Goal: Task Accomplishment & Management: Use online tool/utility

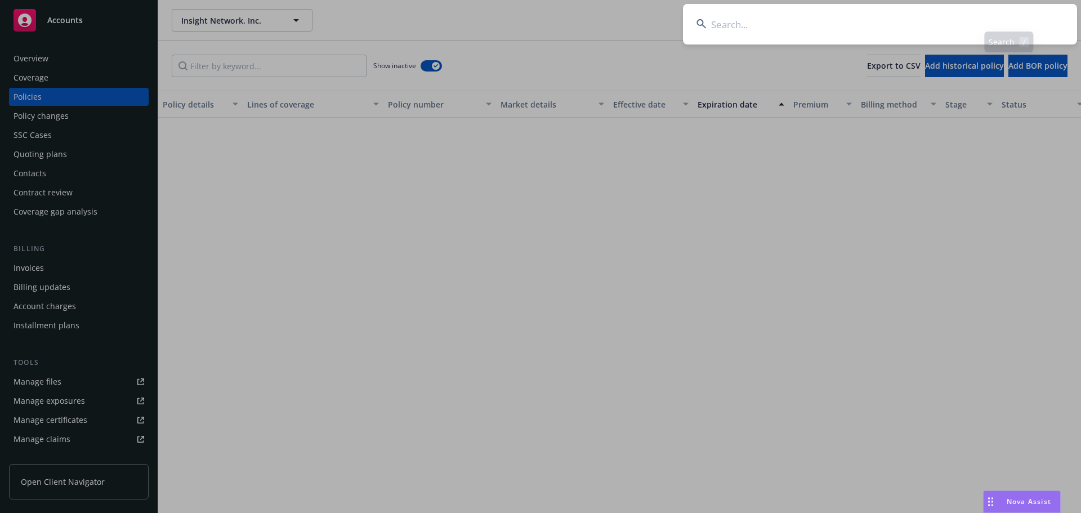
scroll to position [956, 0]
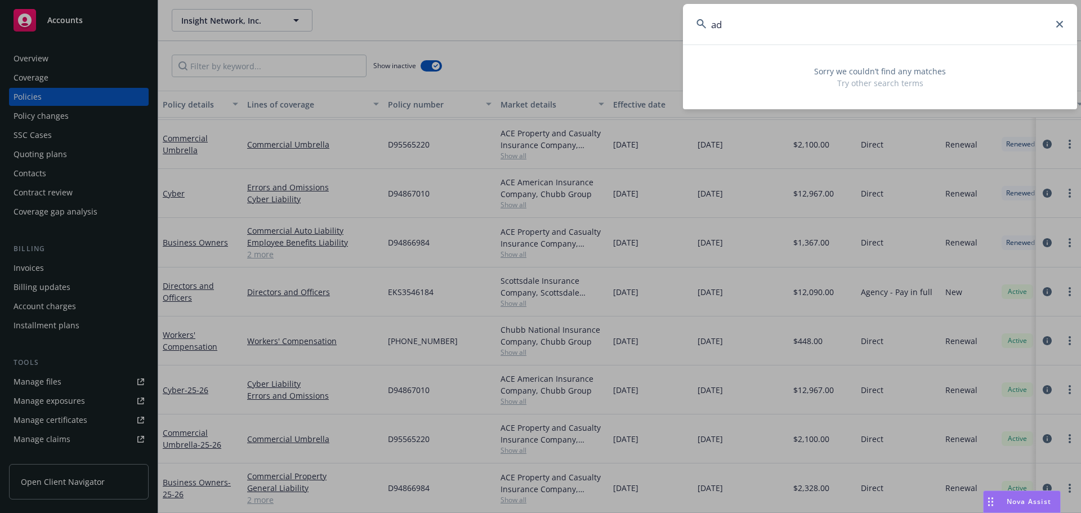
type input "a"
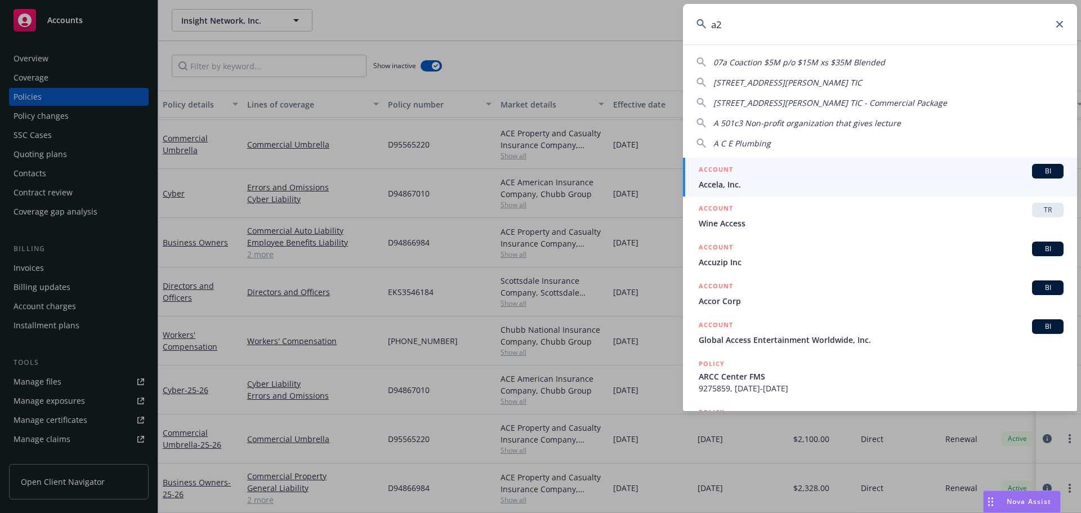
type input "a"
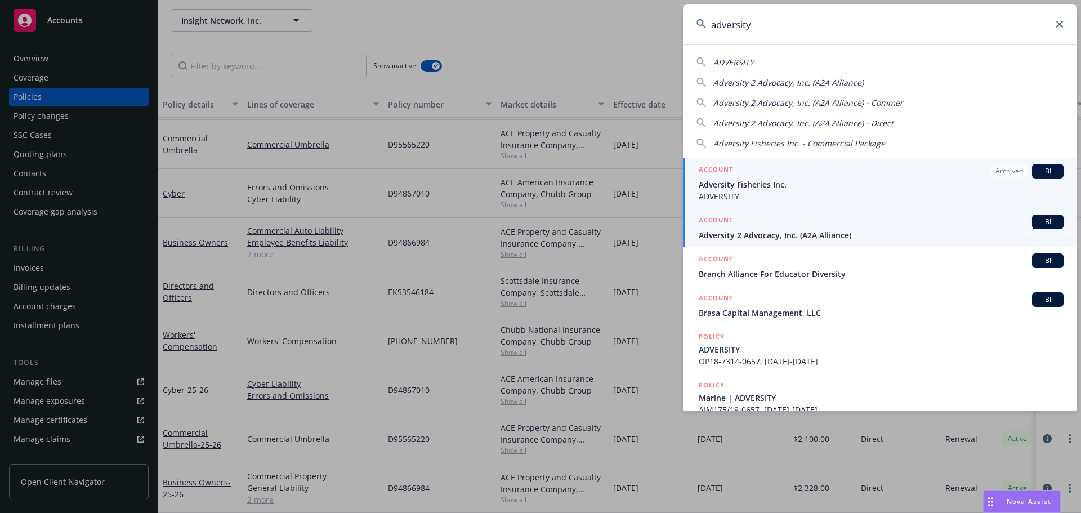
type input "adversity"
click at [806, 240] on span "Adversity 2 Advocacy, Inc. (A2A Alliance)" at bounding box center [881, 235] width 365 height 12
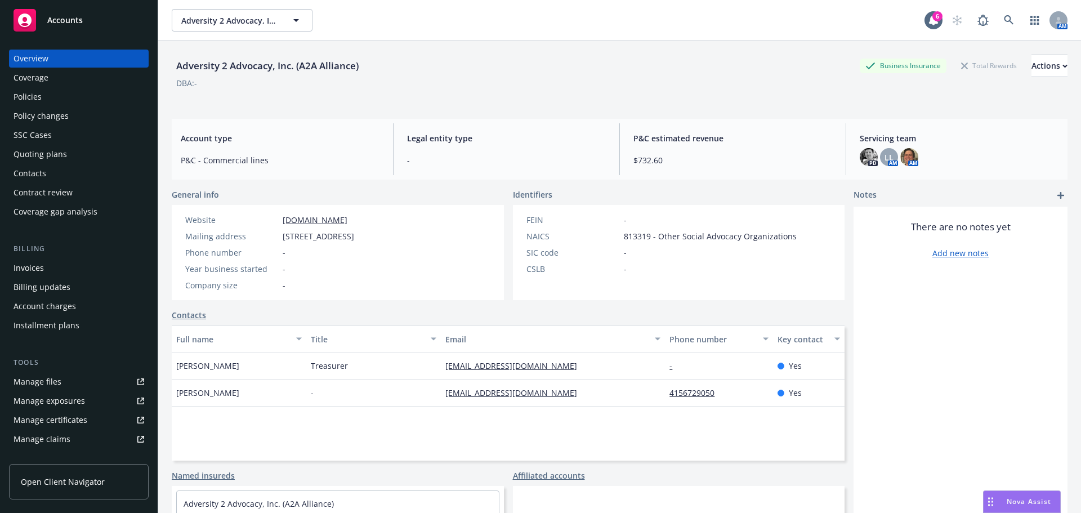
click at [38, 91] on div "Policies" at bounding box center [28, 97] width 28 height 18
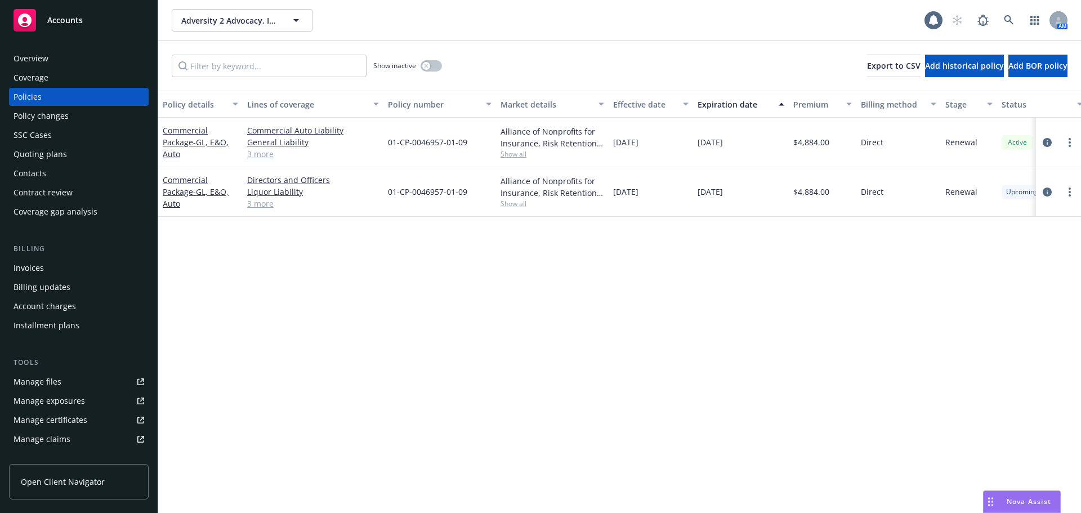
click at [47, 167] on div "Contacts" at bounding box center [79, 173] width 131 height 18
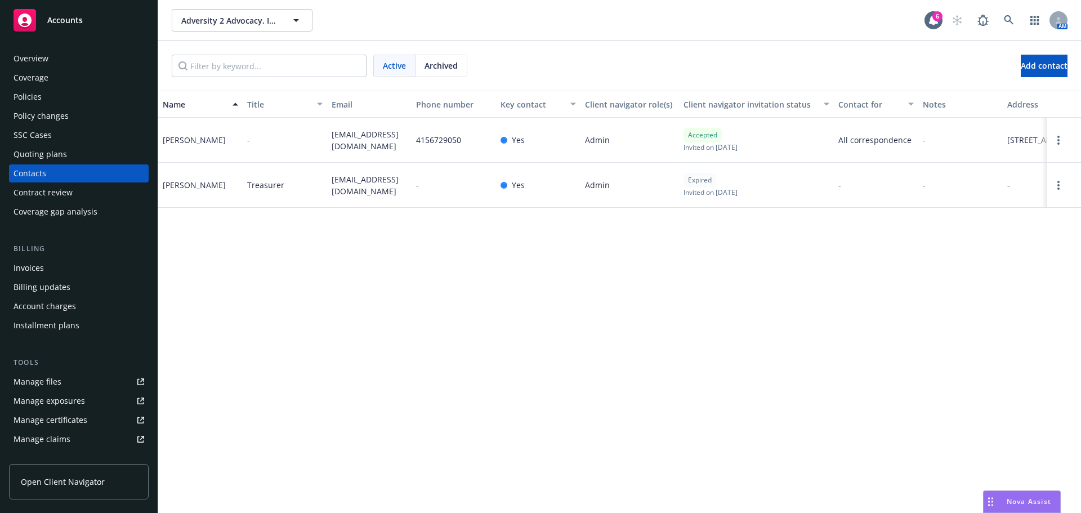
click at [87, 59] on div "Overview" at bounding box center [79, 59] width 131 height 18
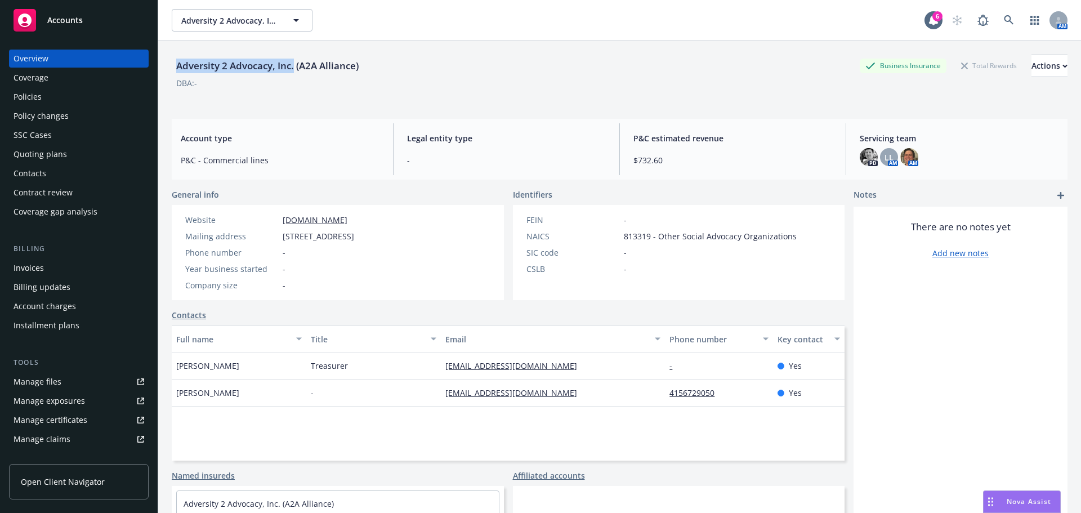
drag, startPoint x: 171, startPoint y: 63, endPoint x: 494, endPoint y: 38, distance: 324.3
click at [293, 69] on div "Adversity 2 Advocacy, Inc. (A2A Alliance) Business Insurance Total Rewards Acti…" at bounding box center [619, 297] width 923 height 513
copy div "Adversity 2 Advocacy, Inc"
click at [38, 97] on div "Policies" at bounding box center [28, 97] width 28 height 18
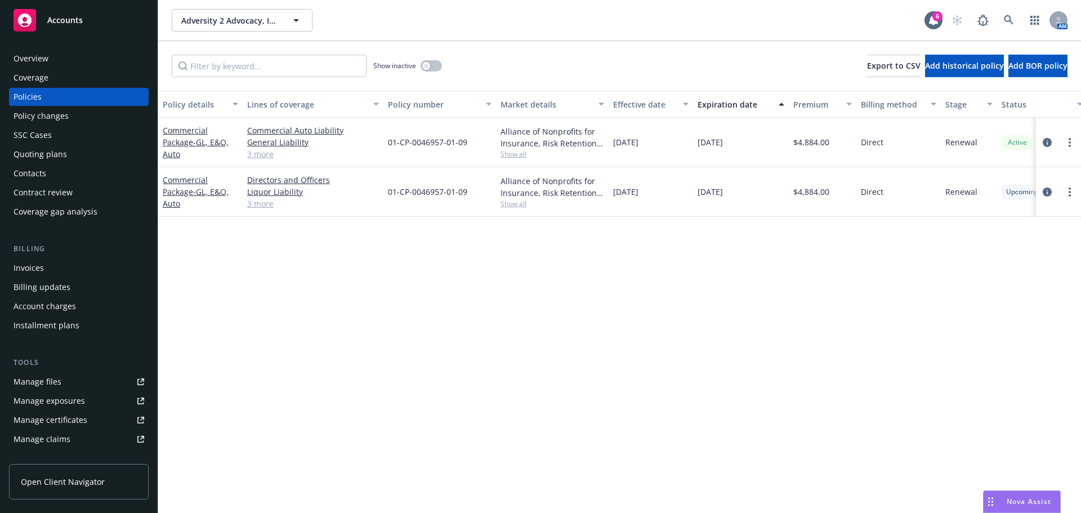
click at [42, 57] on div "Overview" at bounding box center [31, 59] width 35 height 18
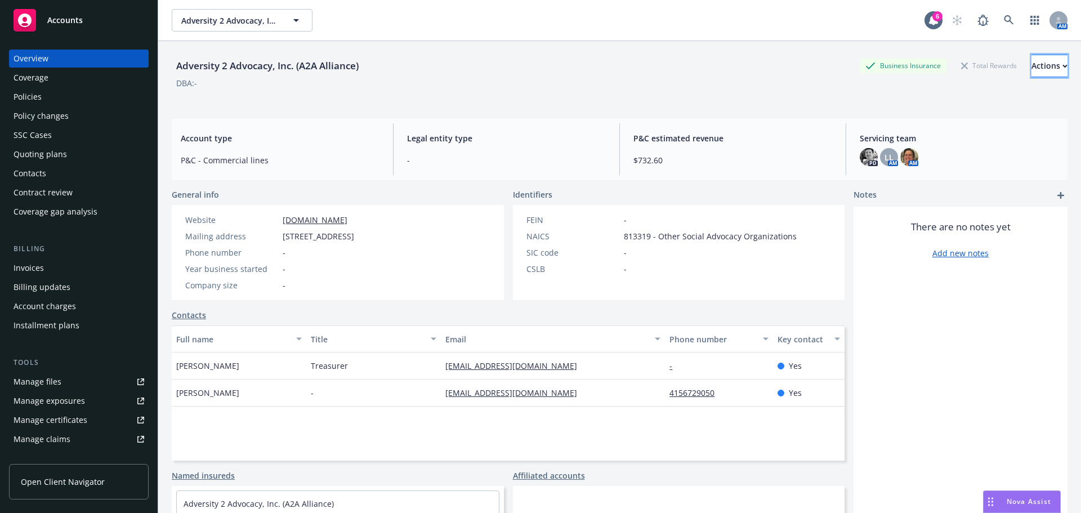
click at [1032, 67] on div "Actions" at bounding box center [1050, 65] width 36 height 21
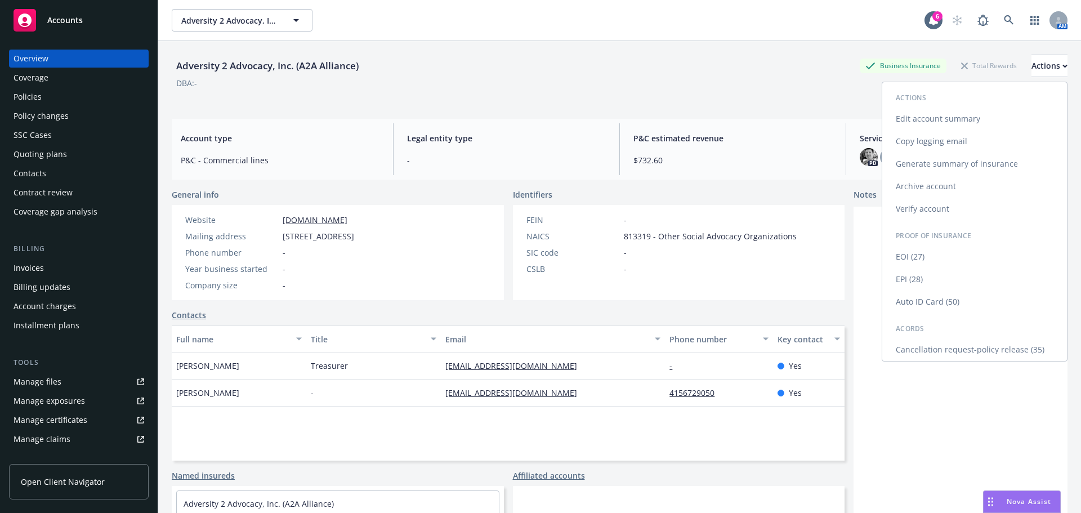
click at [952, 168] on link "Generate summary of insurance" at bounding box center [974, 164] width 185 height 23
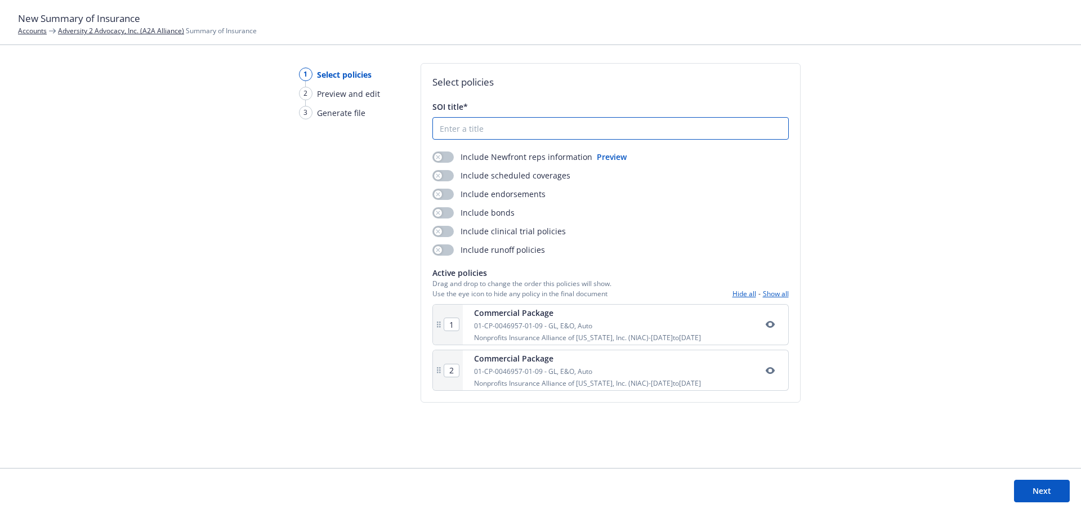
click at [543, 126] on input "SOI title*" at bounding box center [610, 128] width 355 height 21
type input "SOI - A2A 8-15-25"
drag, startPoint x: 449, startPoint y: 154, endPoint x: 442, endPoint y: 197, distance: 42.9
click at [449, 155] on button "button" at bounding box center [443, 156] width 21 height 11
click at [443, 176] on button "button" at bounding box center [443, 175] width 21 height 11
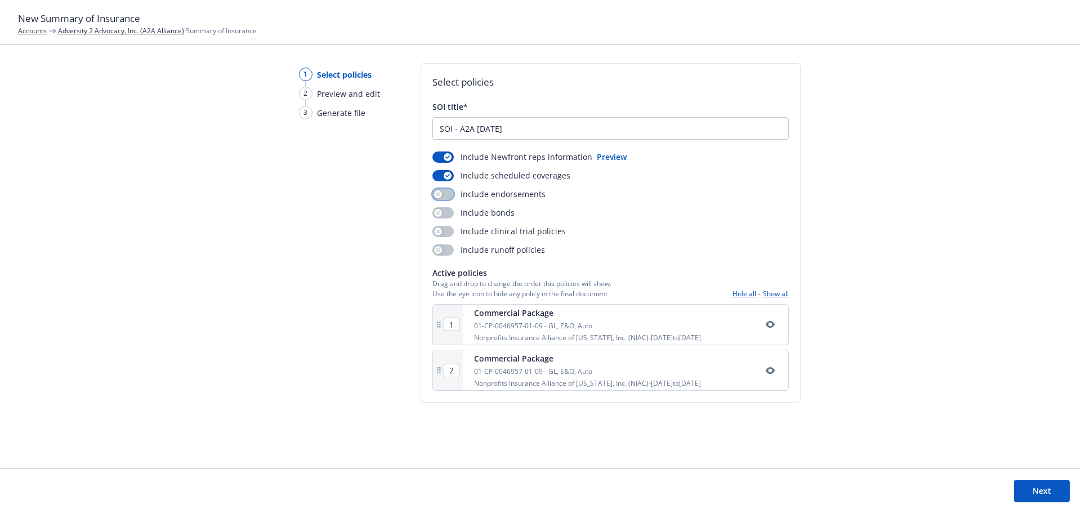
click at [445, 193] on button "button" at bounding box center [443, 194] width 21 height 11
click at [445, 215] on button "button" at bounding box center [443, 212] width 21 height 11
click at [445, 229] on button "button" at bounding box center [443, 231] width 21 height 11
drag, startPoint x: 445, startPoint y: 247, endPoint x: 541, endPoint y: 297, distance: 108.6
click at [445, 247] on button "button" at bounding box center [443, 249] width 21 height 11
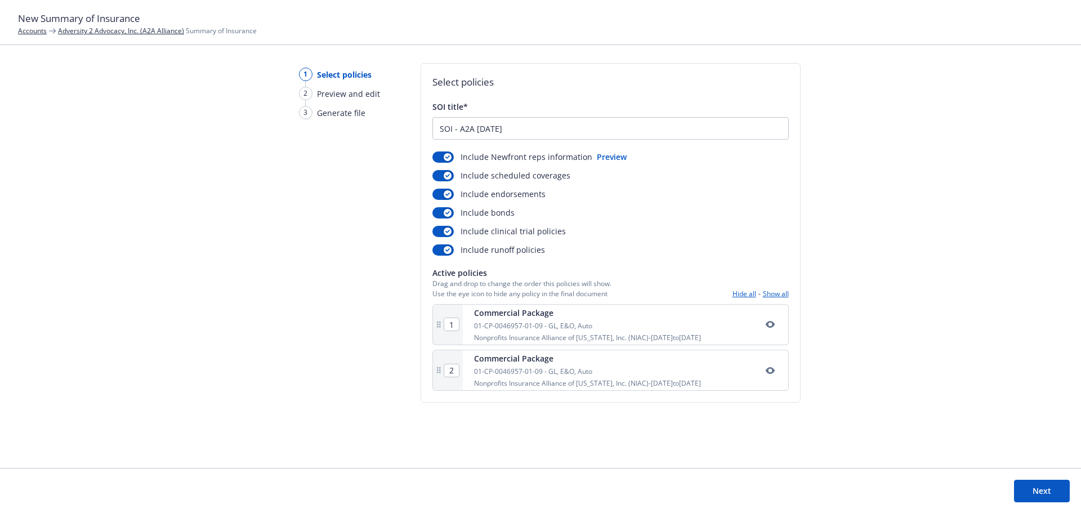
click at [1032, 483] on button "Next" at bounding box center [1042, 491] width 56 height 23
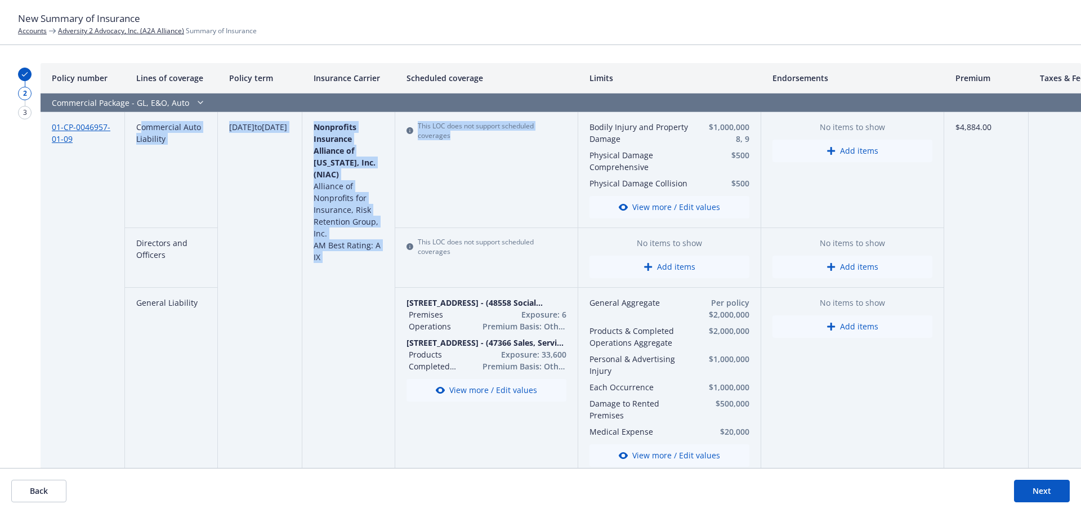
drag, startPoint x: 139, startPoint y: 127, endPoint x: 503, endPoint y: 150, distance: 364.6
click at [0, 0] on div "01-CP-0046957-01-09 Commercial Auto Liability 03/03/2025 to 03/03/2026 Nonprofi…" at bounding box center [0, 0] width 0 height 0
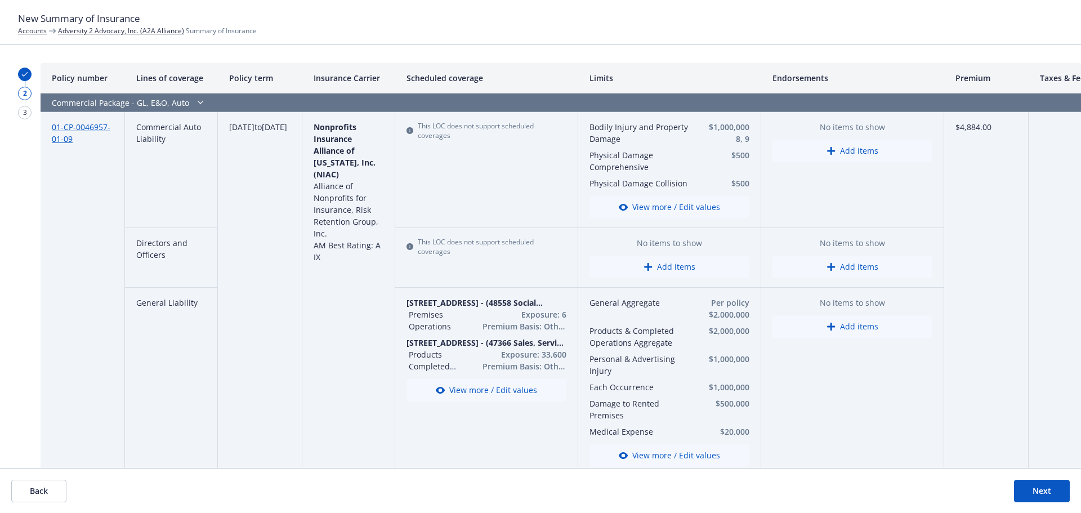
click at [479, 261] on div "This LOC does not support scheduled coverages" at bounding box center [486, 258] width 183 height 60
click at [73, 33] on link "Adversity 2 Advocacy, Inc. (A2A Alliance)" at bounding box center [121, 31] width 126 height 10
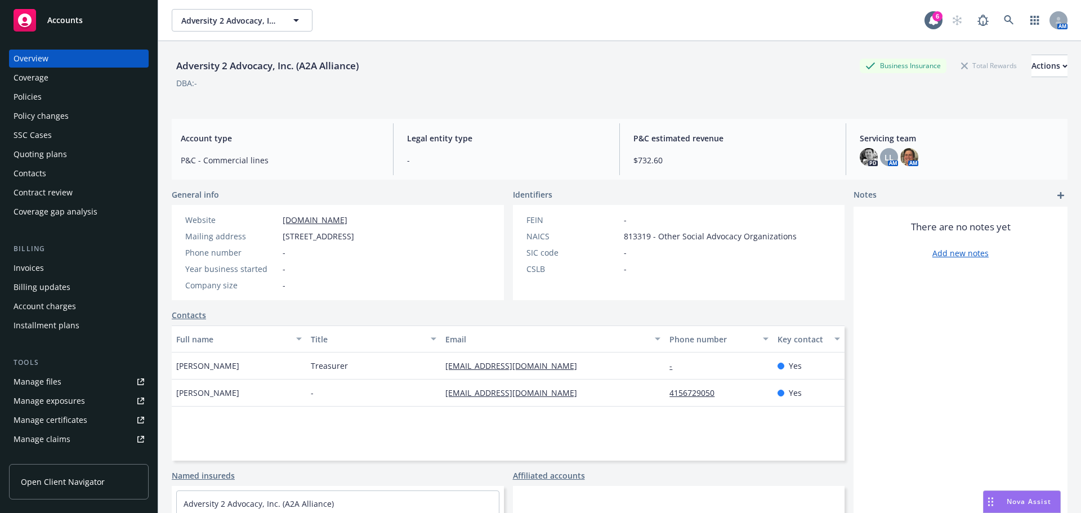
click at [57, 85] on div "Coverage" at bounding box center [79, 78] width 131 height 18
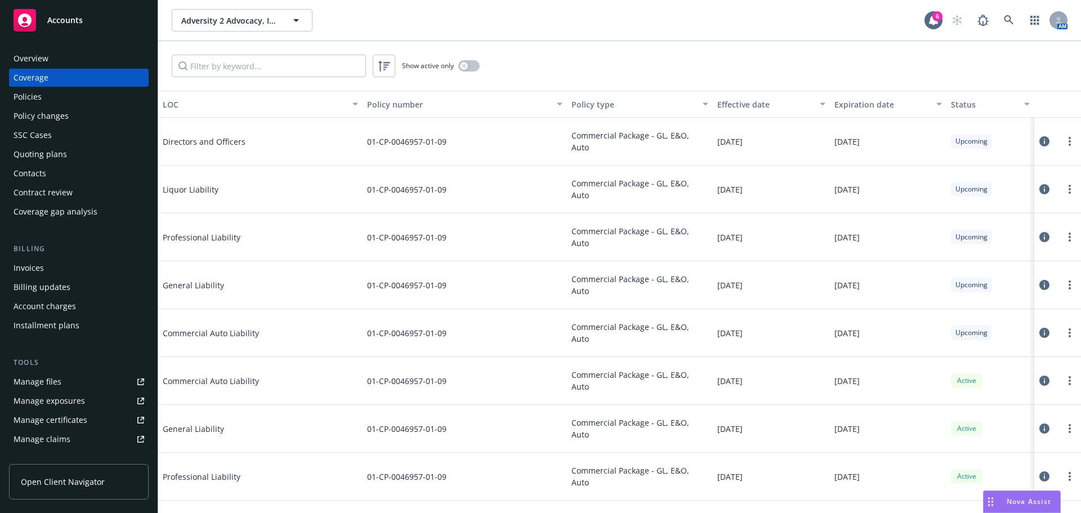
click at [35, 98] on div "Policies" at bounding box center [28, 97] width 28 height 18
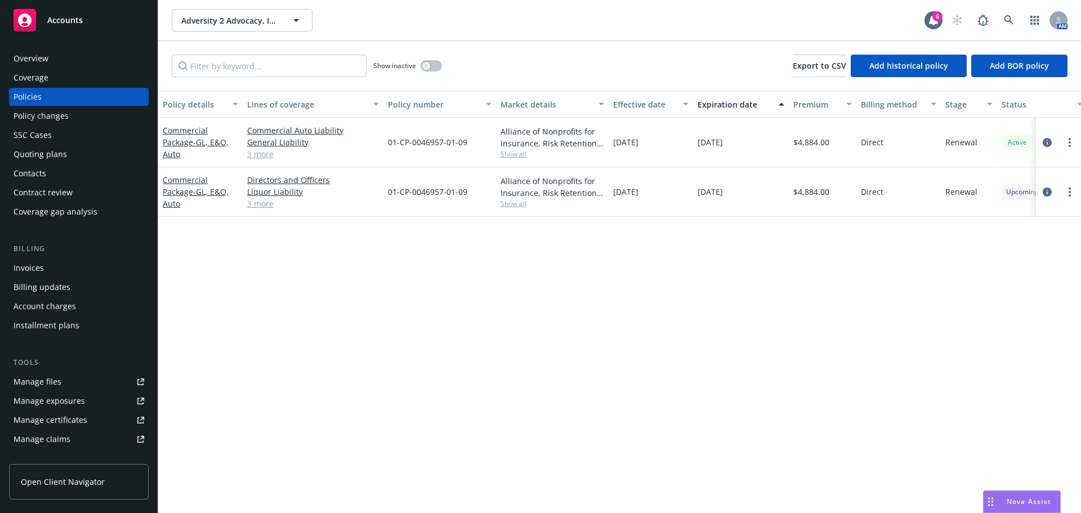
drag, startPoint x: 653, startPoint y: 193, endPoint x: 655, endPoint y: 213, distance: 20.9
click at [606, 189] on div "Commercial Package - GL, E&O, Auto Directors and Officers Liquor Liability Prof…" at bounding box center [701, 192] width 1087 height 50
click at [715, 261] on div "Policy details Lines of coverage Policy number Market details Effective date Ex…" at bounding box center [619, 302] width 923 height 422
click at [260, 155] on link "3 more" at bounding box center [313, 154] width 132 height 12
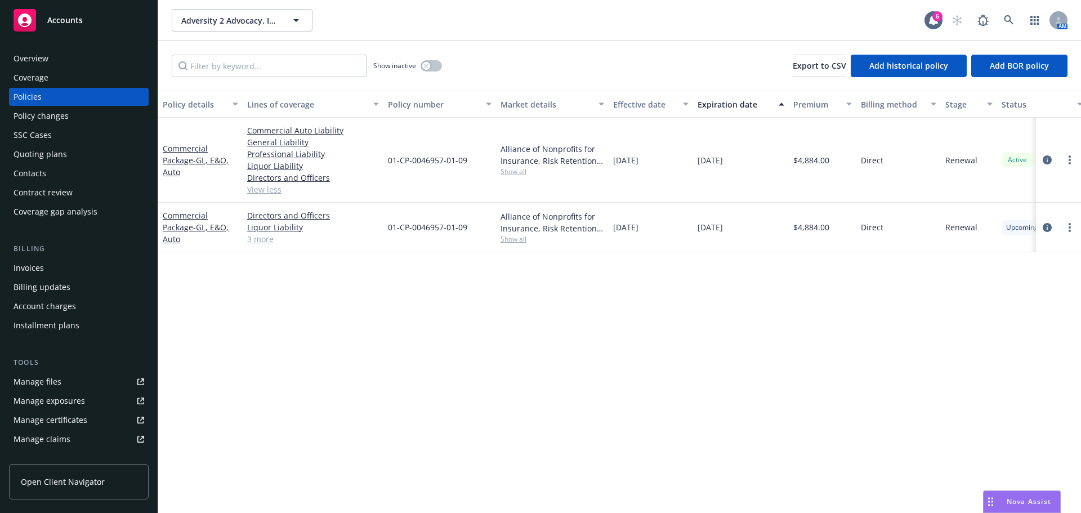
click at [327, 323] on div "Policy details Lines of coverage Policy number Market details Effective date Ex…" at bounding box center [619, 302] width 923 height 422
drag, startPoint x: 457, startPoint y: 162, endPoint x: 458, endPoint y: 338, distance: 176.3
click at [373, 163] on div "Commercial Package - GL, E&O, Auto Commercial Auto Liability General Liability …" at bounding box center [701, 160] width 1087 height 85
drag, startPoint x: 482, startPoint y: 365, endPoint x: 461, endPoint y: 338, distance: 33.3
click at [482, 362] on div "Policy details Lines of coverage Policy number Market details Effective date Ex…" at bounding box center [619, 302] width 923 height 422
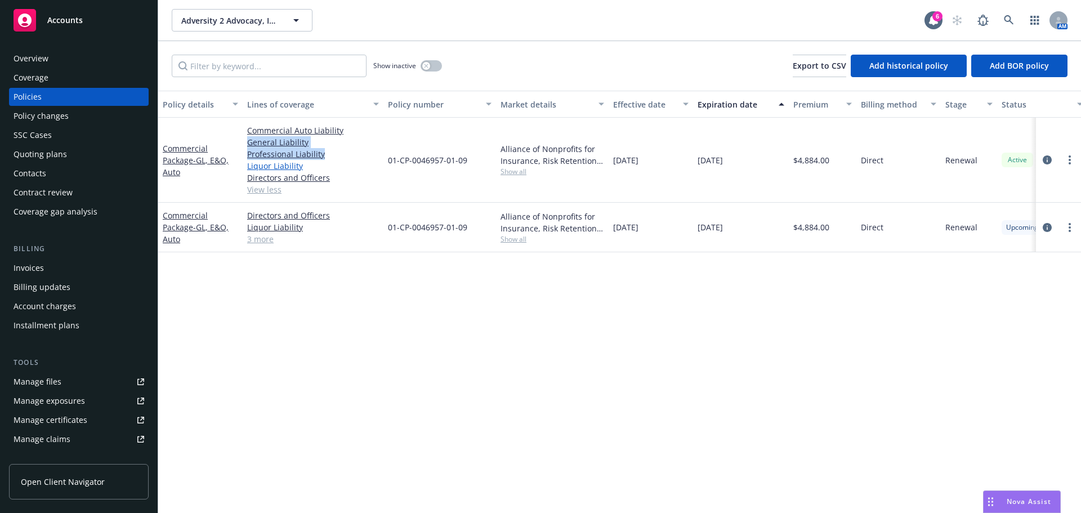
drag, startPoint x: 335, startPoint y: 146, endPoint x: 274, endPoint y: 171, distance: 65.5
click at [242, 146] on div "Commercial Package - GL, E&O, Auto Commercial Auto Liability General Liability …" at bounding box center [701, 160] width 1087 height 85
click at [434, 314] on div "Policy details Lines of coverage Policy number Market details Effective date Ex…" at bounding box center [619, 302] width 923 height 422
drag, startPoint x: 291, startPoint y: 141, endPoint x: 110, endPoint y: 201, distance: 190.4
click at [242, 144] on div "Commercial Package - GL, E&O, Auto Commercial Auto Liability General Liability …" at bounding box center [701, 160] width 1087 height 85
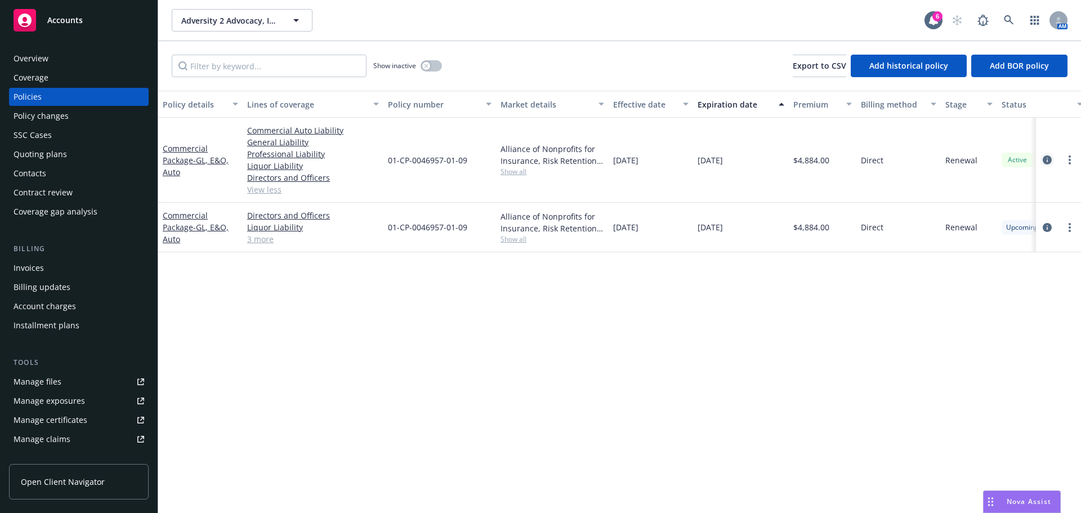
click at [1050, 162] on icon "circleInformation" at bounding box center [1047, 159] width 9 height 9
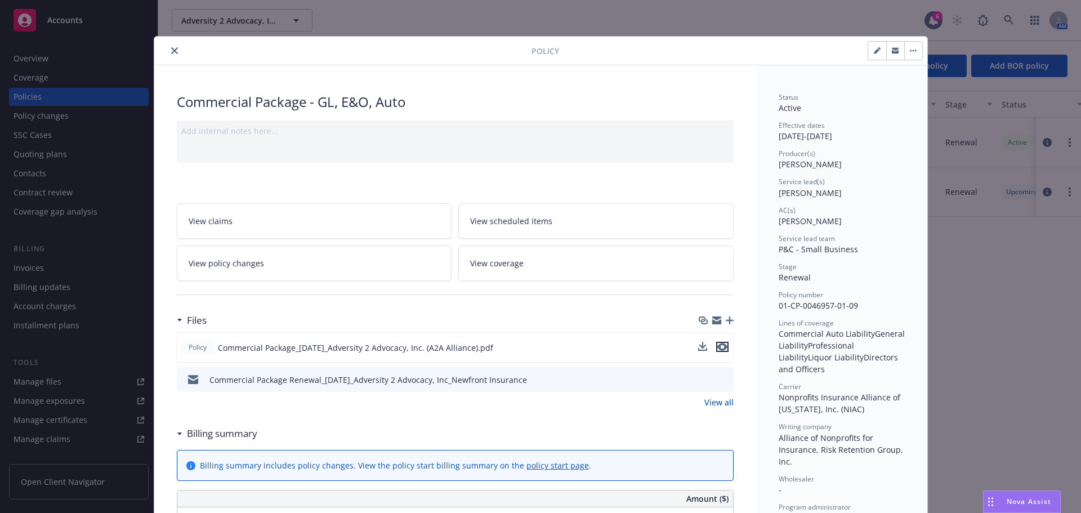
click at [717, 345] on icon "preview file" at bounding box center [722, 347] width 10 height 8
click at [171, 51] on icon "close" at bounding box center [174, 50] width 7 height 7
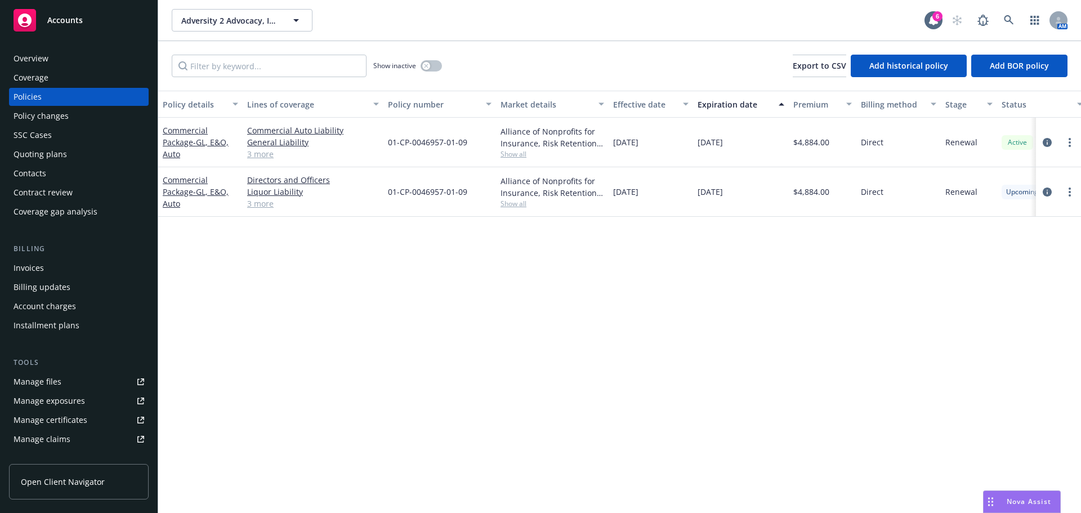
click at [49, 151] on div "Quoting plans" at bounding box center [41, 154] width 54 height 18
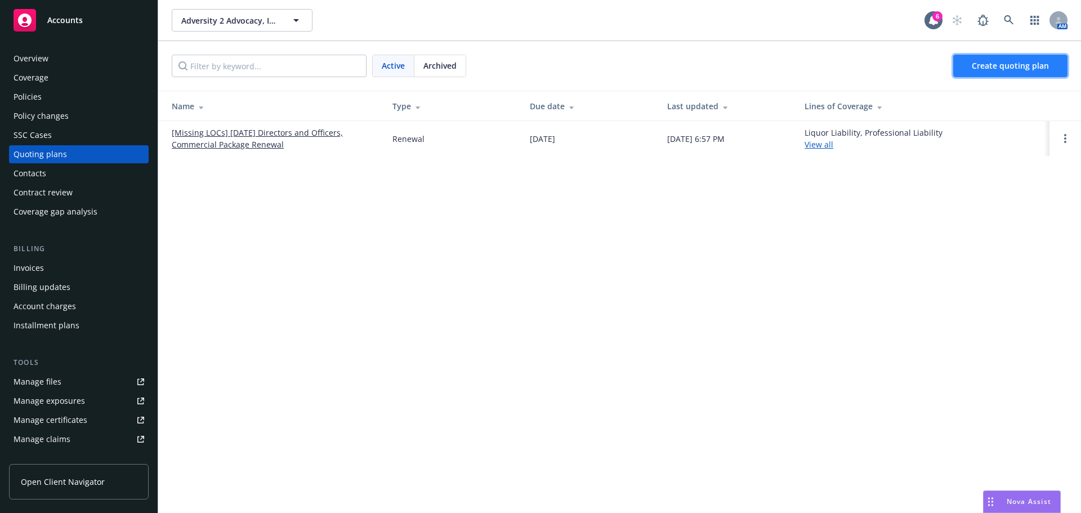
click at [1029, 67] on span "Create quoting plan" at bounding box center [1010, 65] width 77 height 11
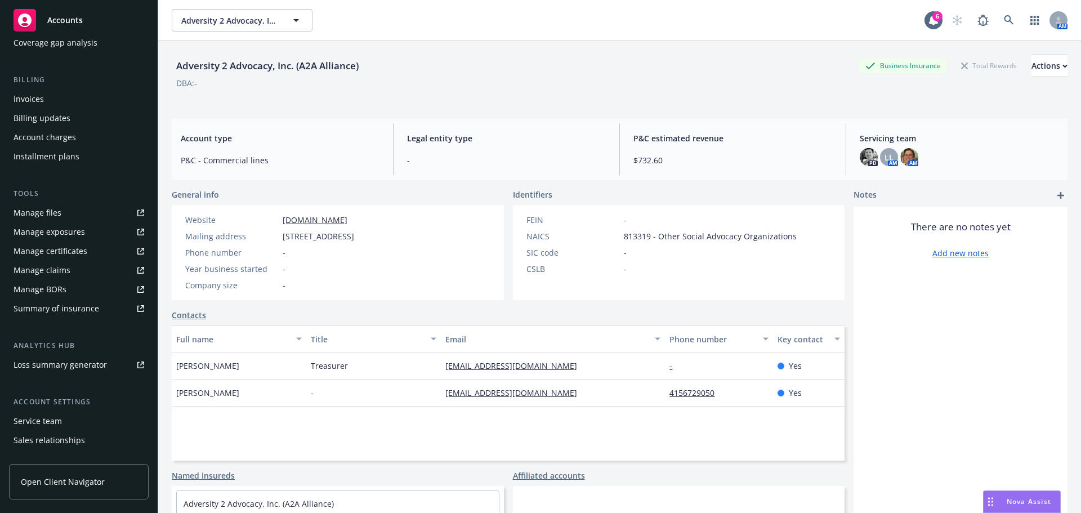
scroll to position [221, 0]
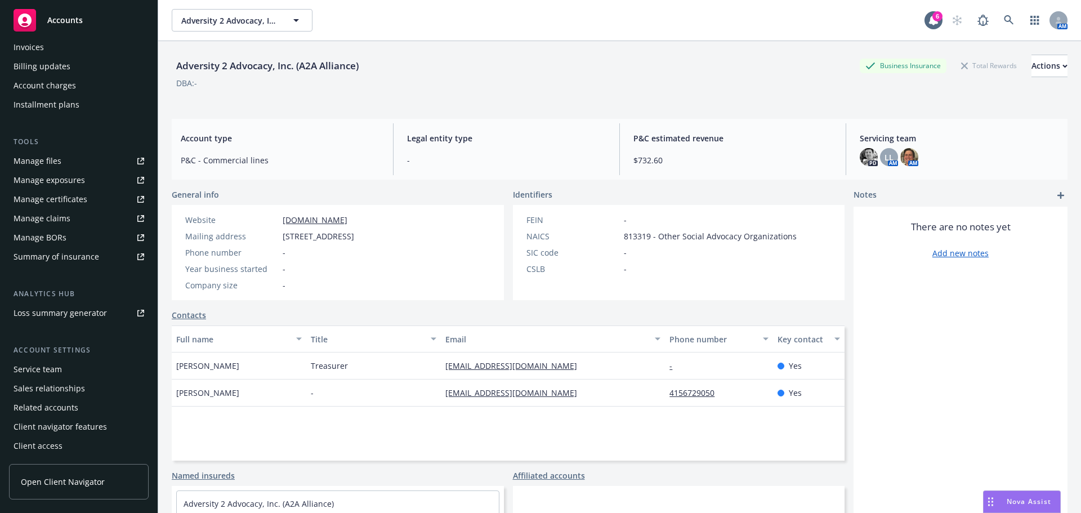
click at [63, 373] on div "Service team" at bounding box center [79, 369] width 131 height 18
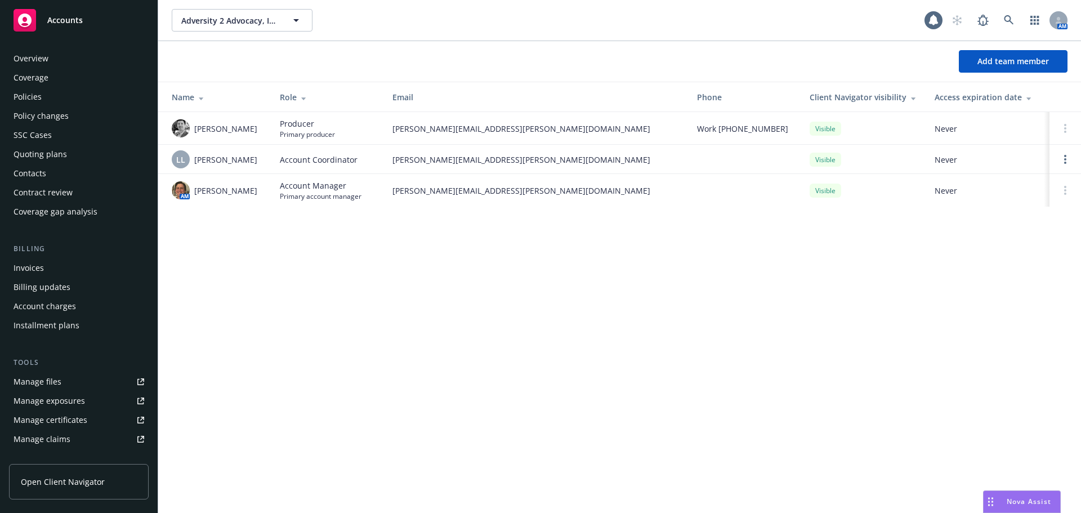
scroll to position [221, 0]
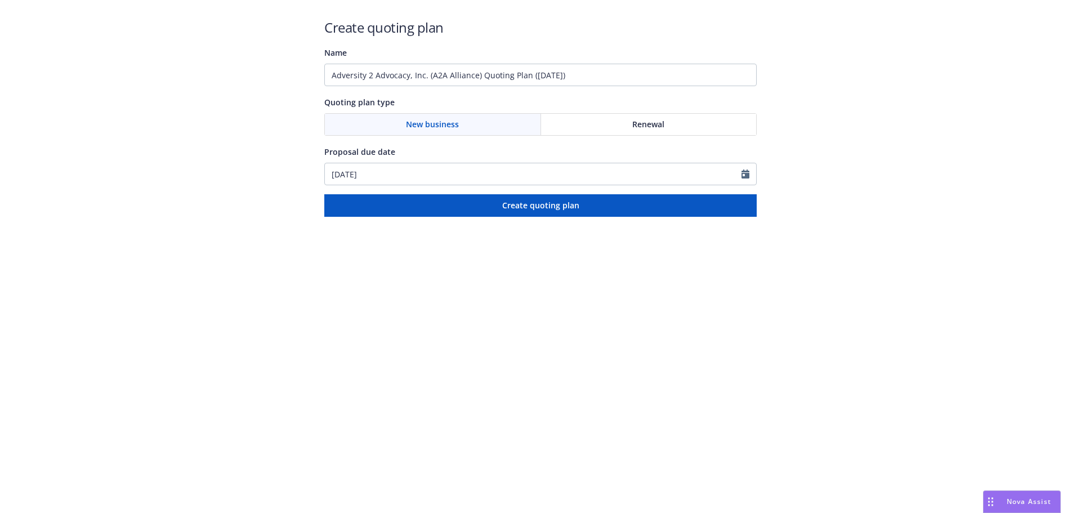
drag, startPoint x: 609, startPoint y: 96, endPoint x: 593, endPoint y: 78, distance: 23.9
click at [609, 93] on div "Create quoting plan Name Adversity 2 Advocacy, Inc. (A2A Alliance) Quoting Plan…" at bounding box center [540, 117] width 433 height 199
click at [449, 72] on input "Adversity 2 Advocacy, Inc. (A2A Alliance) Quoting Plan ([DATE])" at bounding box center [540, 75] width 433 height 23
drag, startPoint x: 426, startPoint y: 73, endPoint x: 1063, endPoint y: 35, distance: 638.1
click at [1046, 41] on div "Create quoting plan Name Adversity 2 Advocacy, Inc. (A2A Alliance) Quoting Plan…" at bounding box center [540, 108] width 1081 height 217
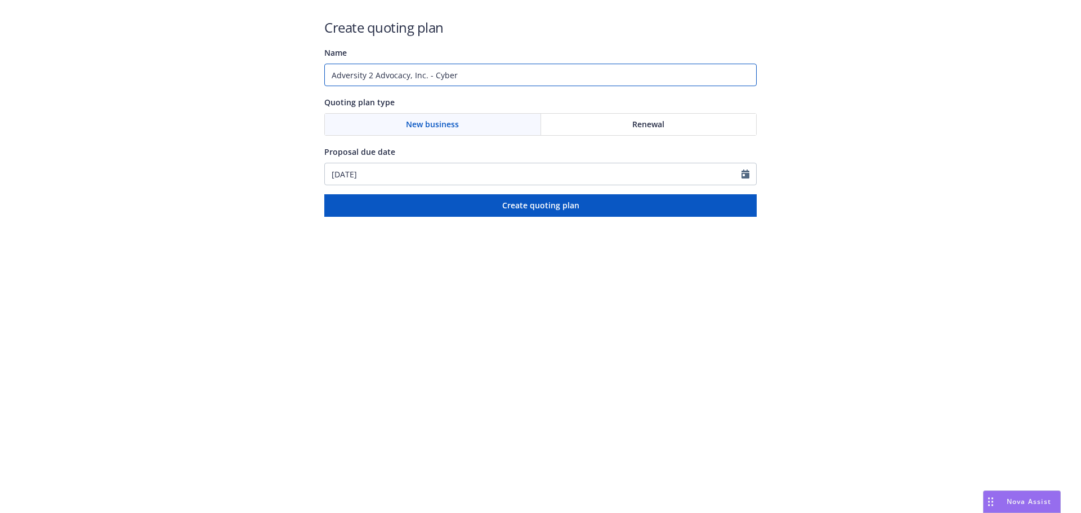
type input "Adversity 2 Advocacy, Inc. - Cyber"
click at [476, 125] on div "New business" at bounding box center [433, 124] width 216 height 21
click at [431, 118] on div "New business" at bounding box center [433, 124] width 216 height 21
click at [472, 217] on html "Create quoting plan Name Adversity 2 Advocacy, Inc. - Cyber Quoting plan type N…" at bounding box center [540, 108] width 1081 height 217
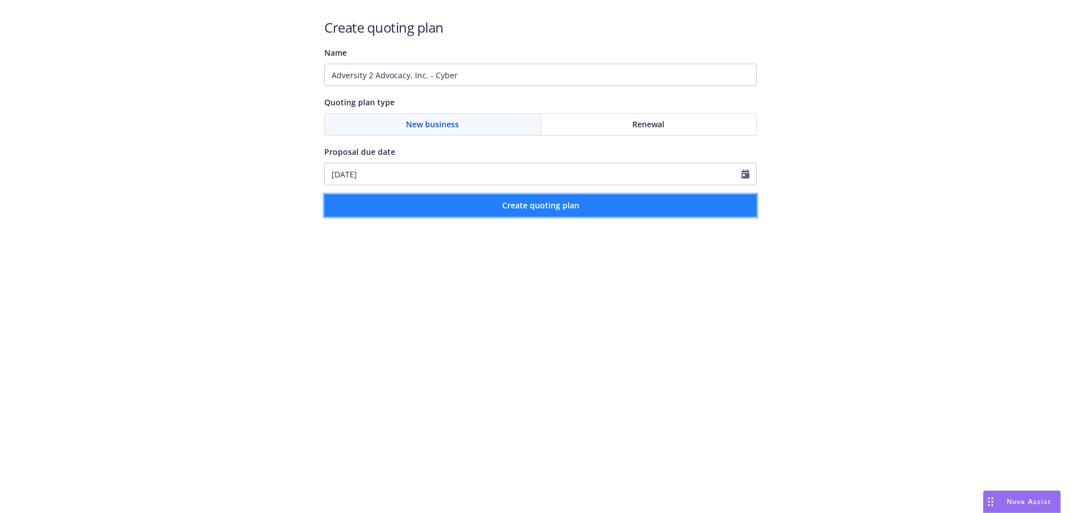
click at [481, 203] on button "Create quoting plan" at bounding box center [540, 205] width 433 height 23
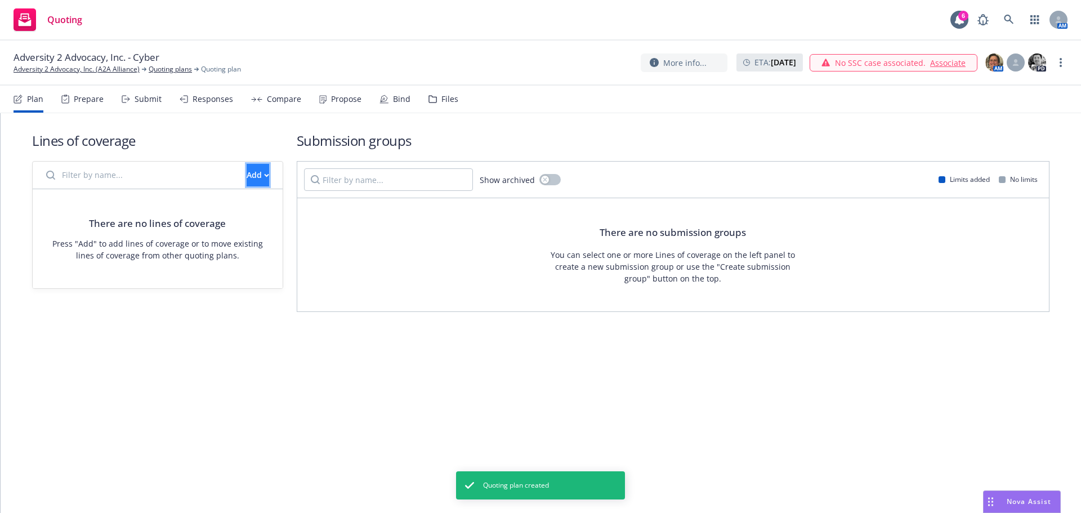
click at [264, 174] on icon "button" at bounding box center [266, 175] width 5 height 4
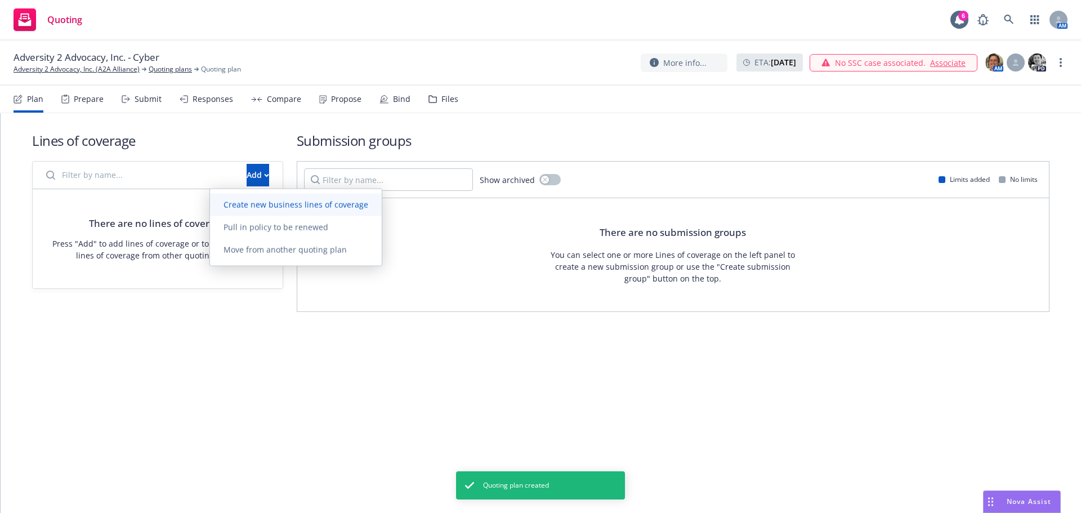
click at [258, 207] on span "Create new business lines of coverage" at bounding box center [296, 204] width 172 height 11
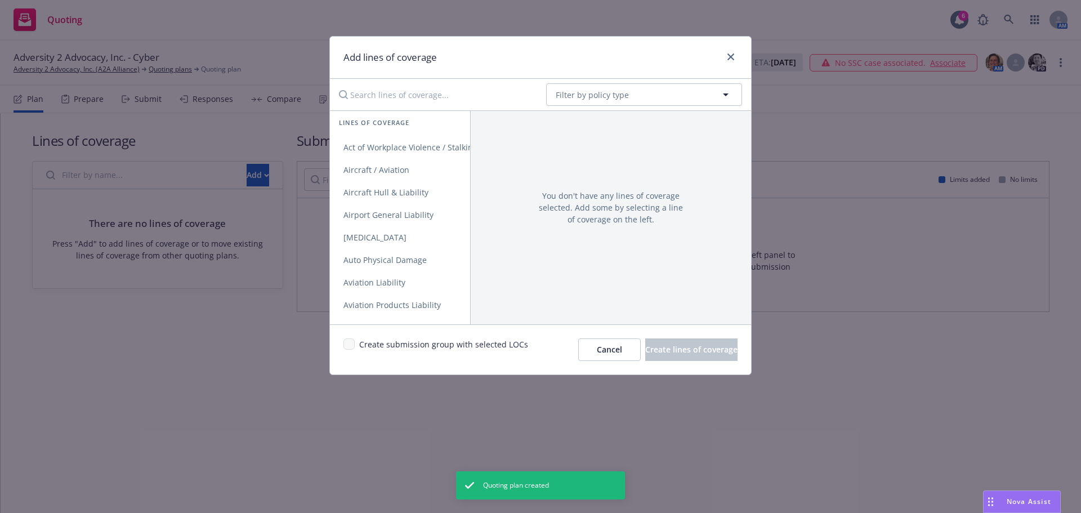
click at [433, 89] on input "Search lines of coverage..." at bounding box center [434, 94] width 205 height 23
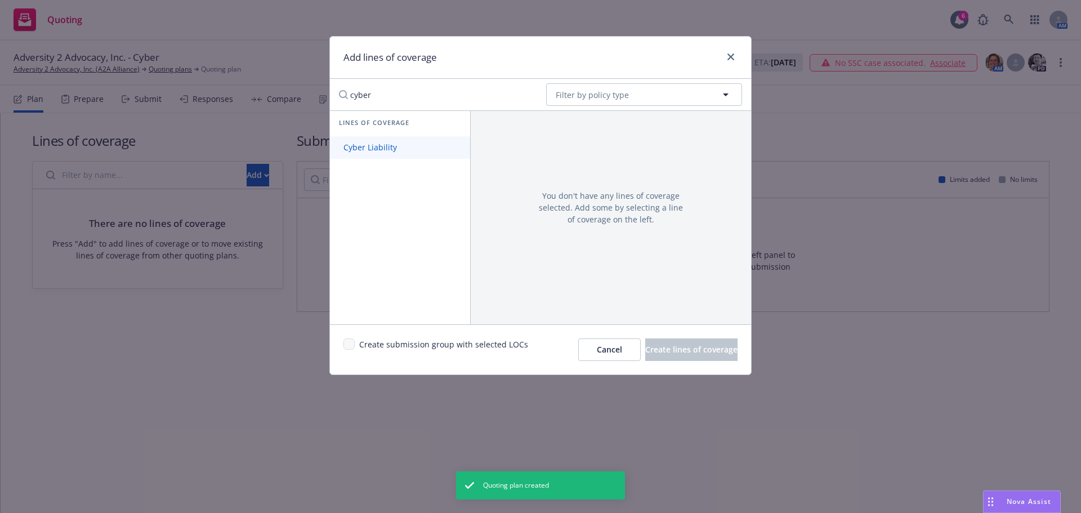
type input "cyber"
click at [362, 139] on link "Cyber Liability" at bounding box center [400, 147] width 140 height 23
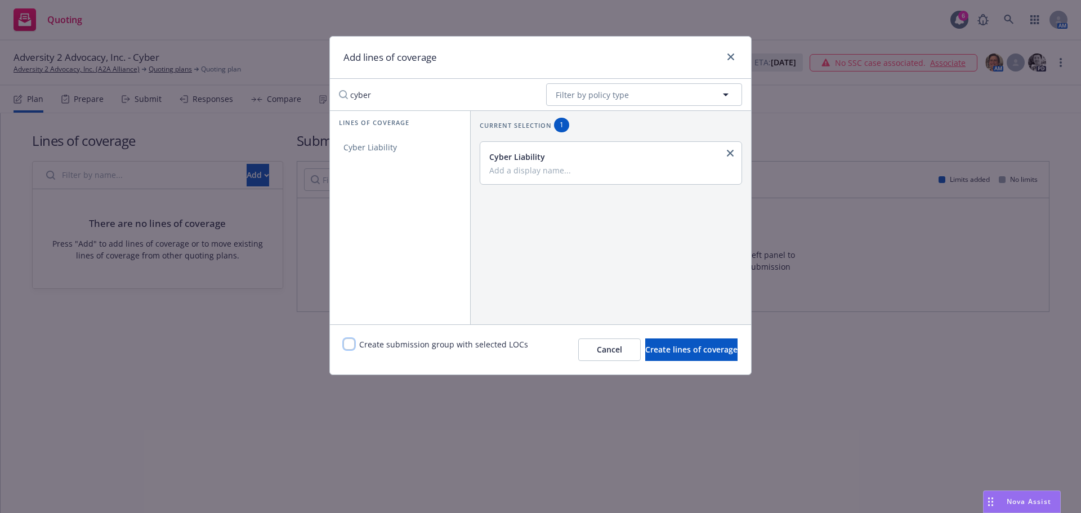
click at [344, 342] on input "checkbox" at bounding box center [349, 343] width 11 height 11
checkbox input "true"
click at [654, 349] on span "Create lines of coverage" at bounding box center [691, 349] width 92 height 11
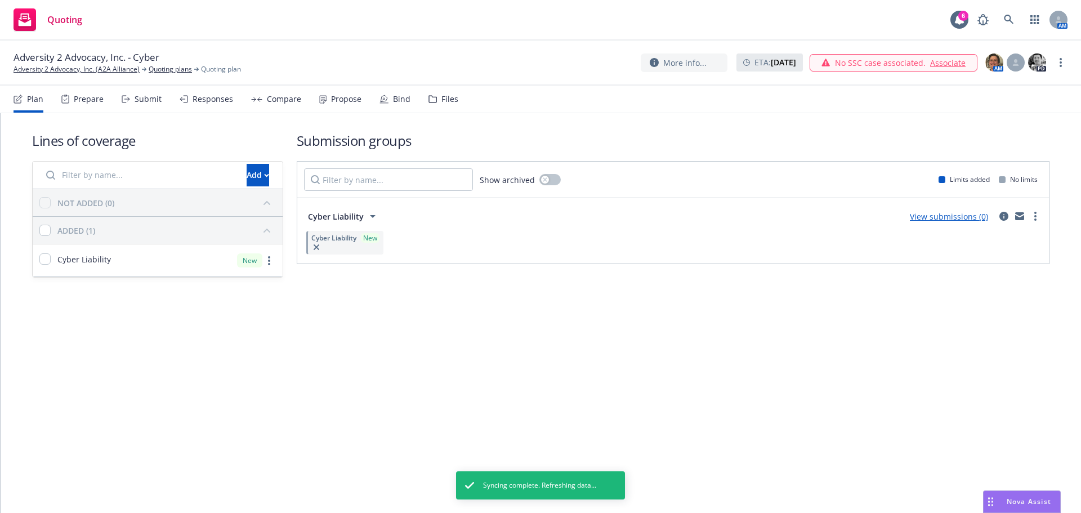
click at [812, 106] on nav "Plan Prepare Submit Responses Compare Propose Bind Files" at bounding box center [540, 100] width 1081 height 28
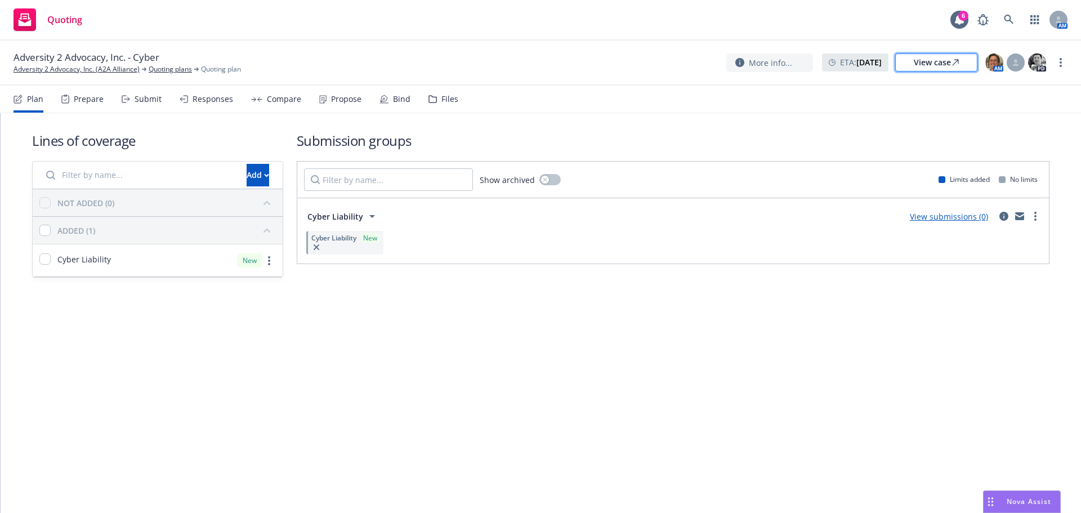
click at [974, 65] on link "View case" at bounding box center [936, 63] width 82 height 18
click at [104, 68] on link "Adversity 2 Advocacy, Inc. (A2A Alliance)" at bounding box center [77, 69] width 126 height 10
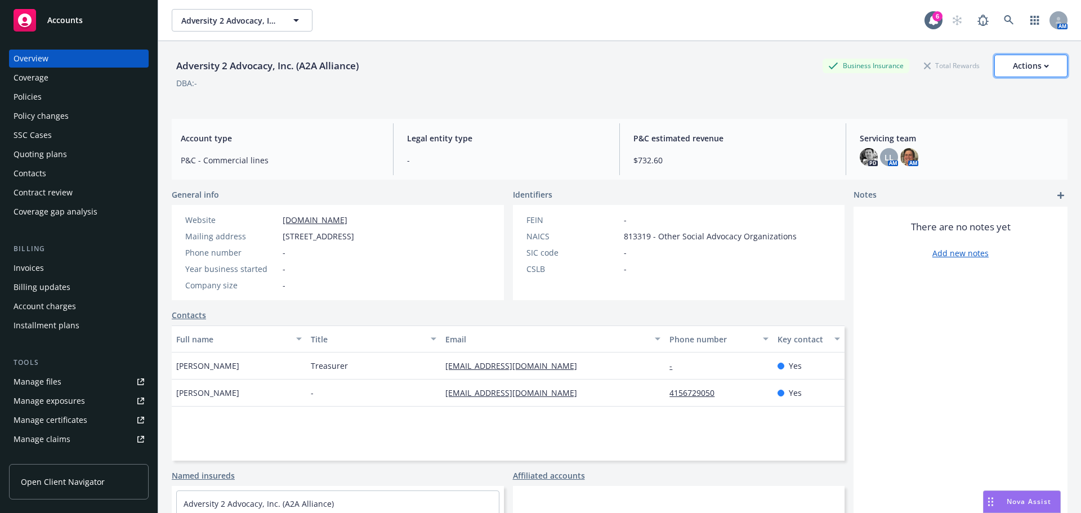
click at [1019, 60] on div "Actions" at bounding box center [1031, 65] width 36 height 21
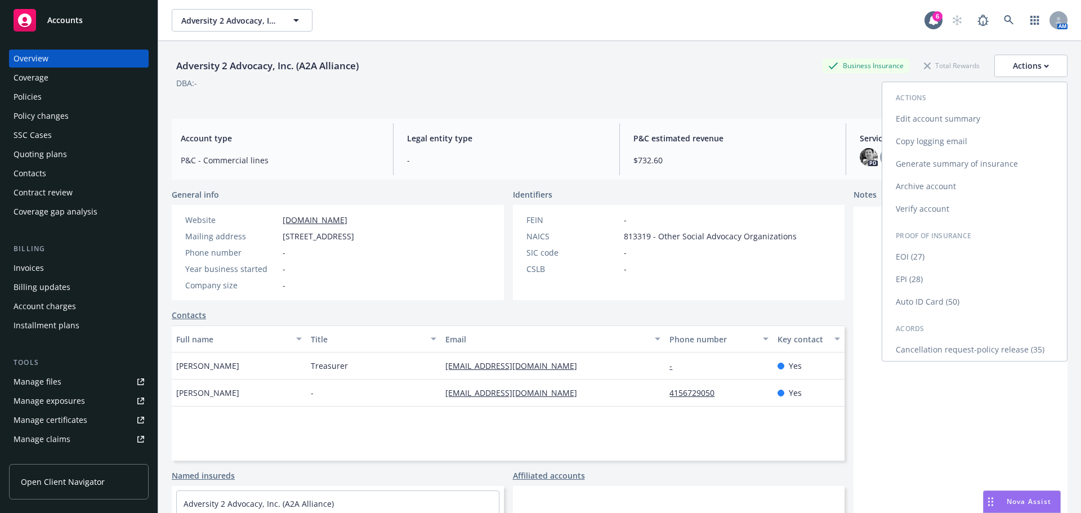
click at [947, 144] on link "Copy logging email" at bounding box center [974, 141] width 185 height 23
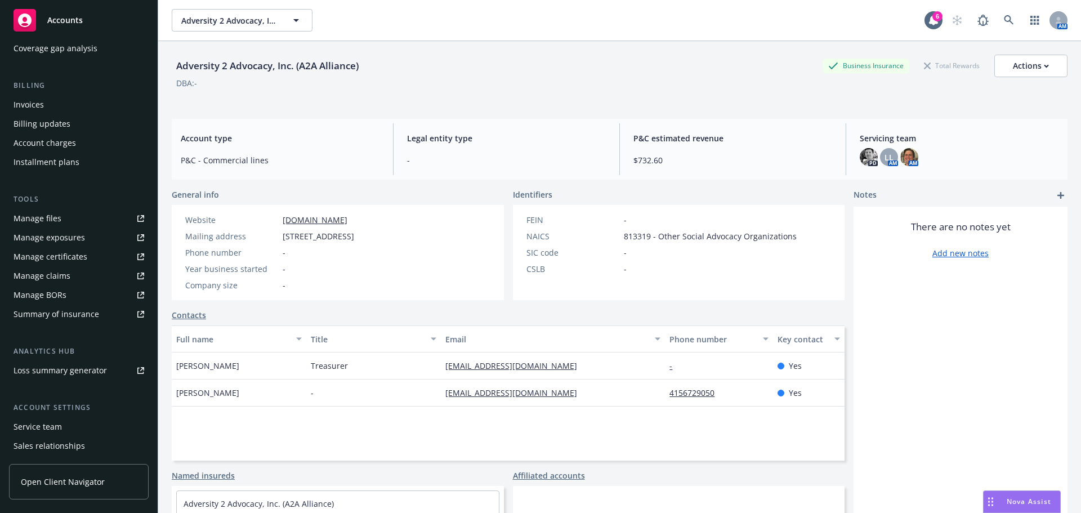
scroll to position [221, 0]
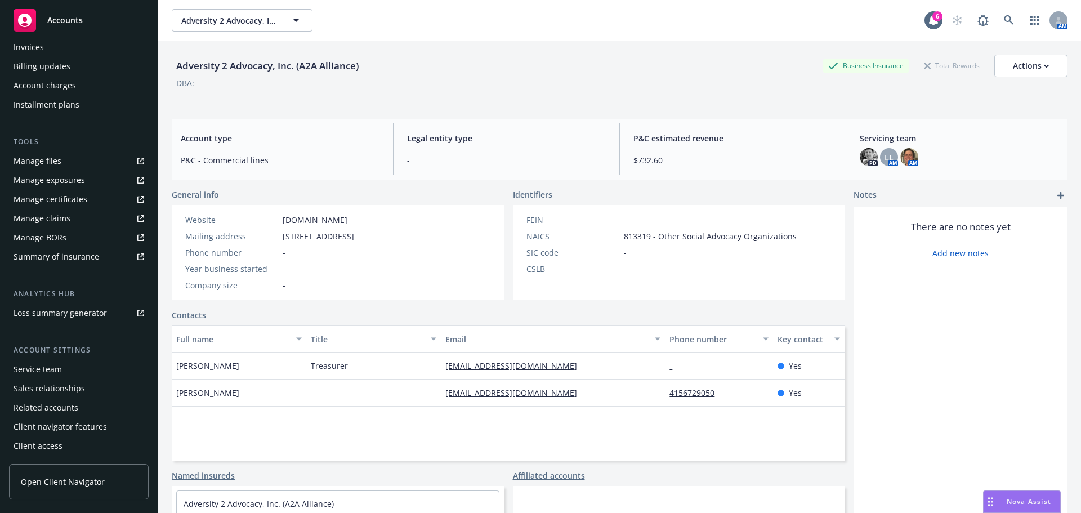
click at [63, 362] on div "Service team" at bounding box center [79, 369] width 131 height 18
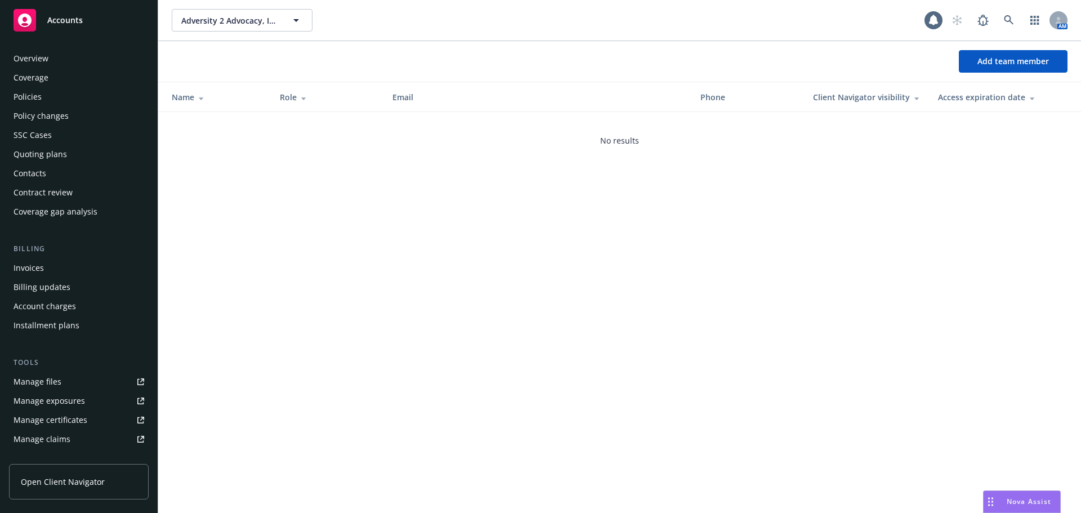
scroll to position [221, 0]
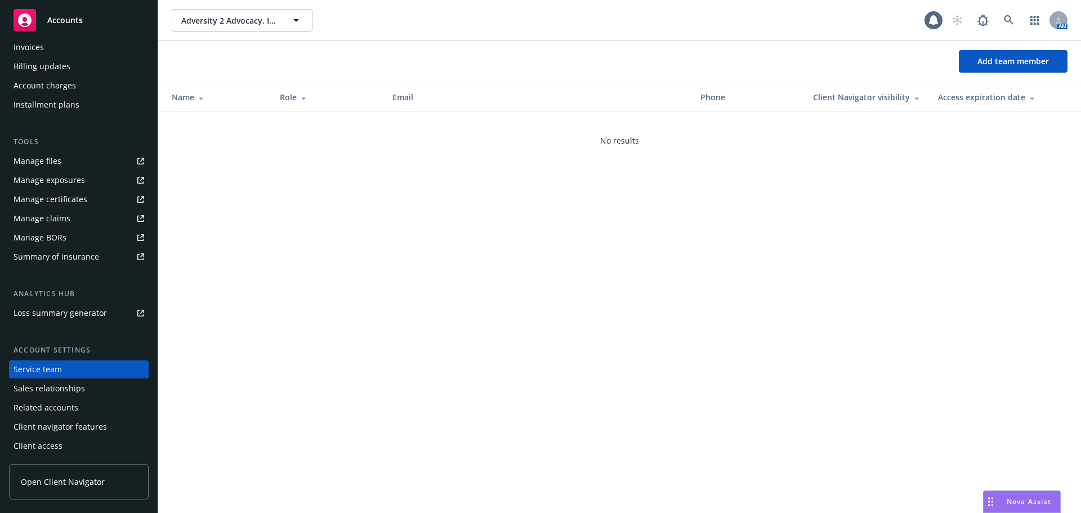
click at [63, 363] on div "Service team" at bounding box center [79, 369] width 131 height 18
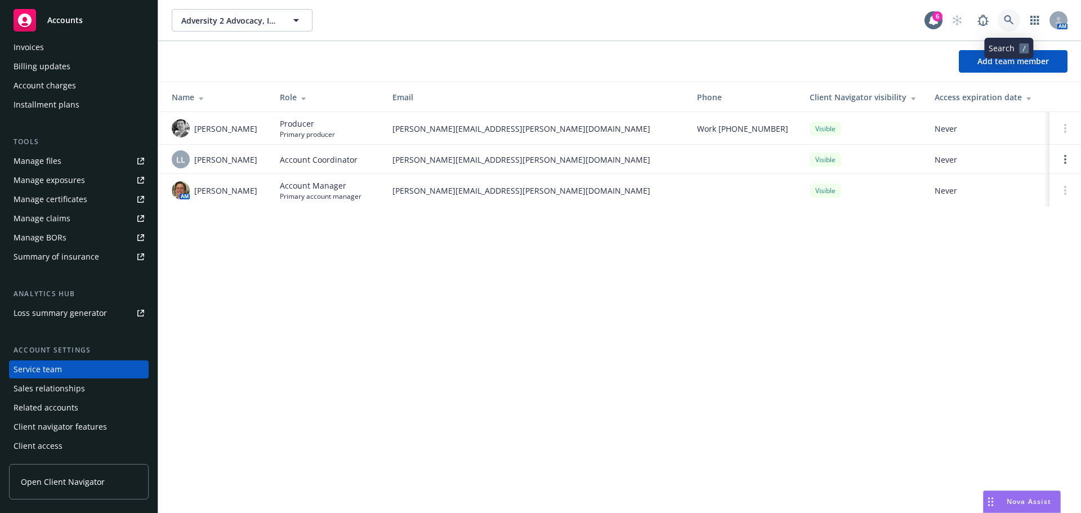
click at [1014, 18] on icon at bounding box center [1009, 20] width 10 height 10
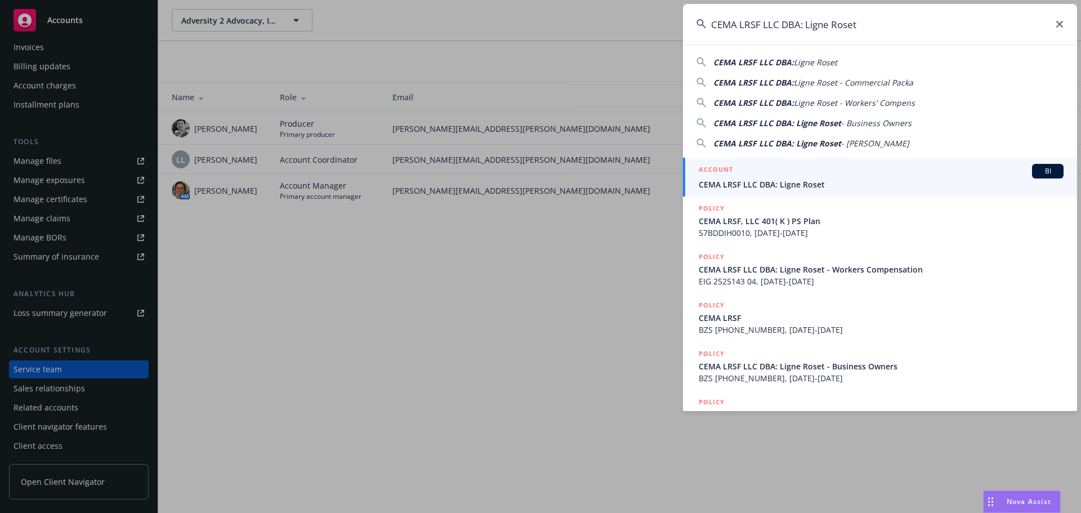
type input "CEMA LRSF LLC DBA: Ligne Roset"
click at [779, 175] on div "ACCOUNT BI" at bounding box center [881, 171] width 365 height 15
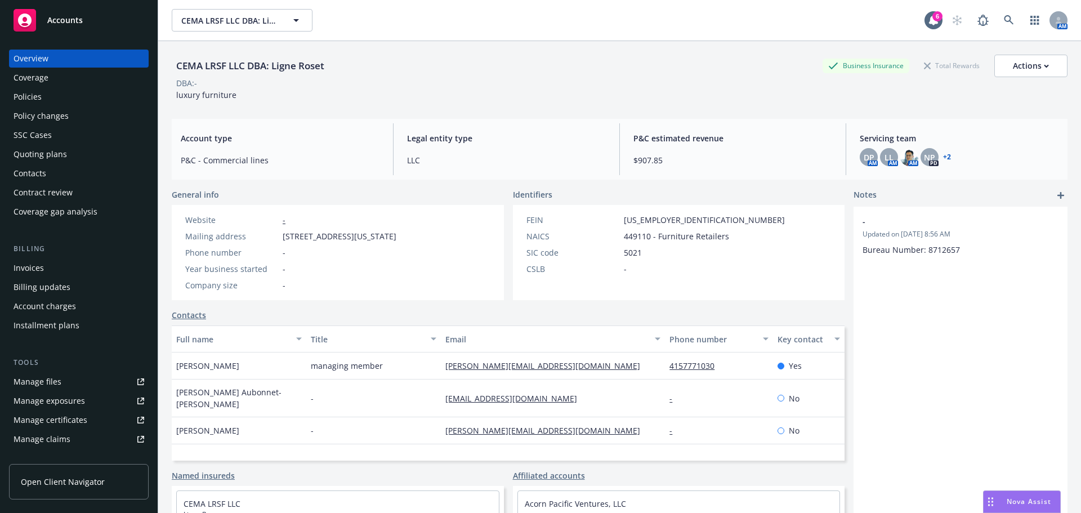
click at [35, 264] on div "Invoices" at bounding box center [29, 268] width 30 height 18
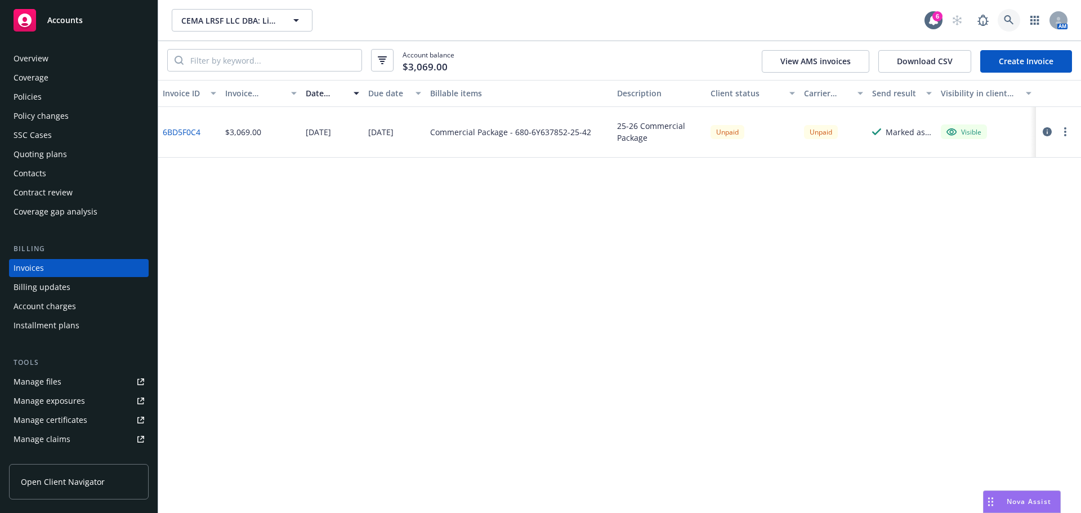
click at [1010, 14] on link at bounding box center [1009, 20] width 23 height 23
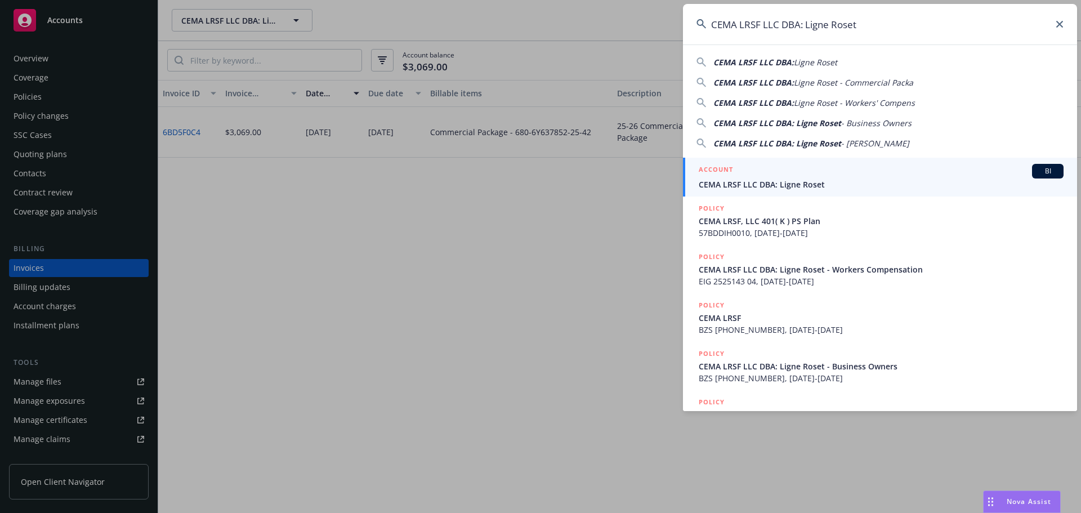
drag, startPoint x: 636, startPoint y: 35, endPoint x: 431, endPoint y: 22, distance: 204.9
click at [450, 24] on div "CEMA LRSF LLC DBA: Ligne Roset CEMA LRSF LLC DBA: Ligne Roset CEMA LRSF LLC DBA…" at bounding box center [540, 256] width 1081 height 513
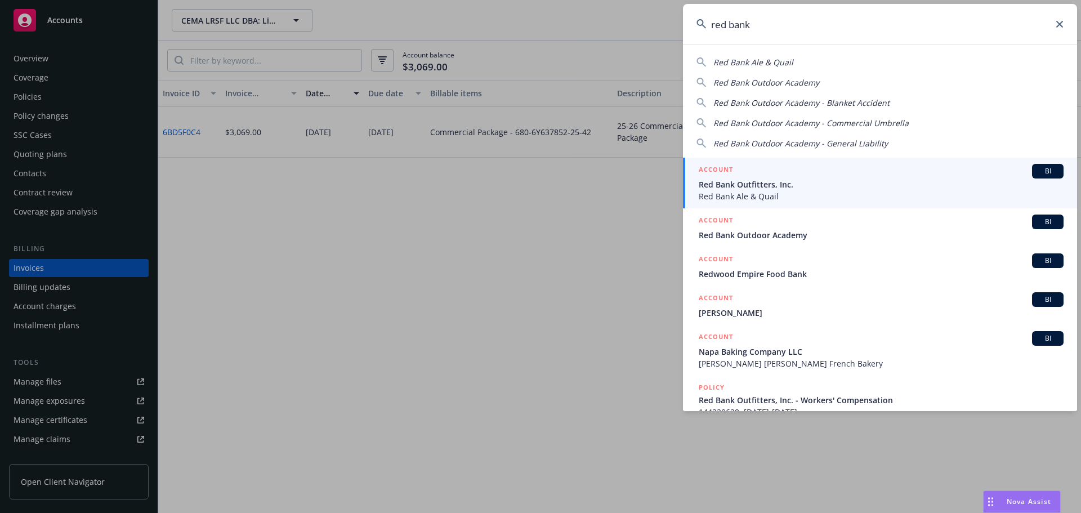
type input "red bank"
click at [779, 184] on span "Red Bank Outfitters, Inc." at bounding box center [881, 185] width 365 height 12
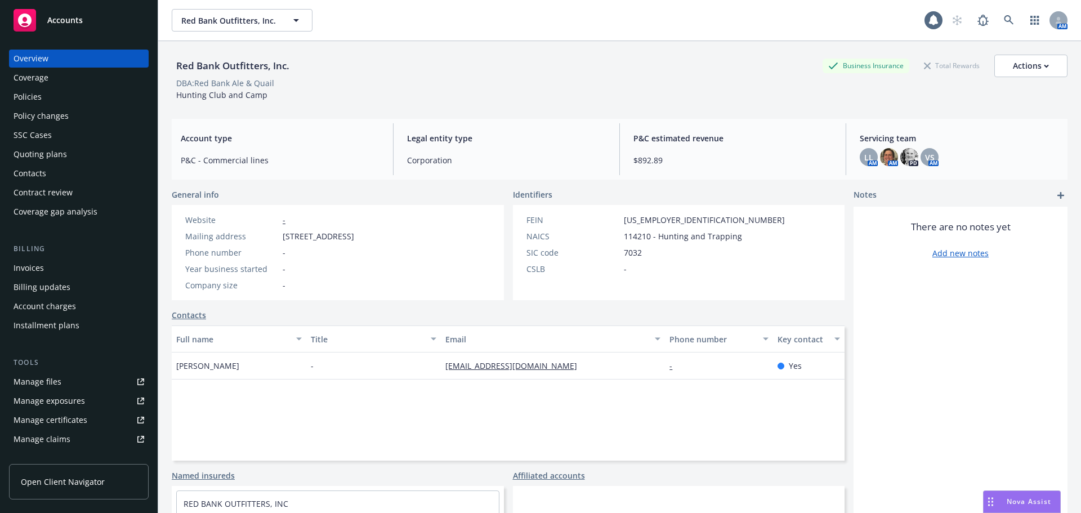
click at [48, 96] on div "Policies" at bounding box center [79, 97] width 131 height 18
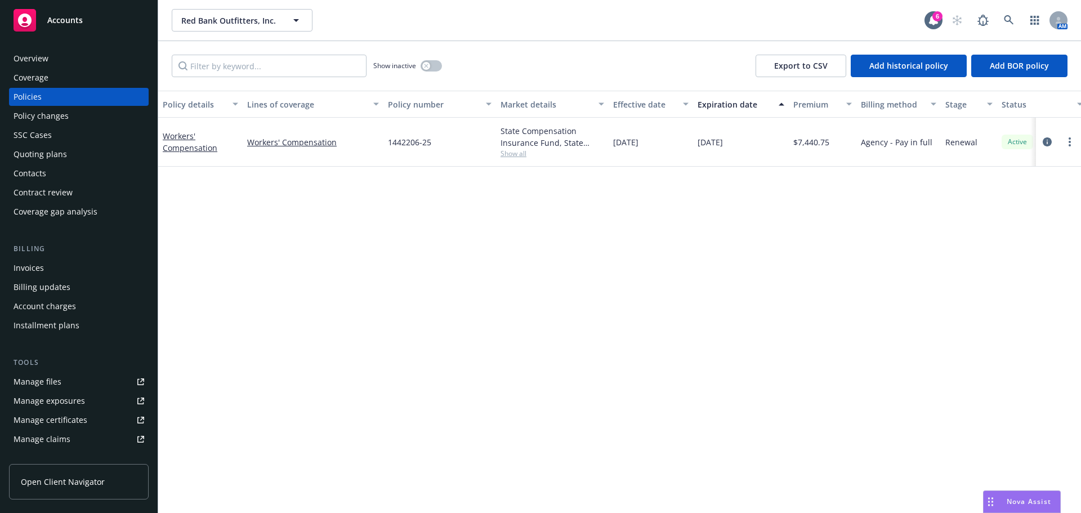
click at [55, 265] on div "Invoices" at bounding box center [79, 268] width 131 height 18
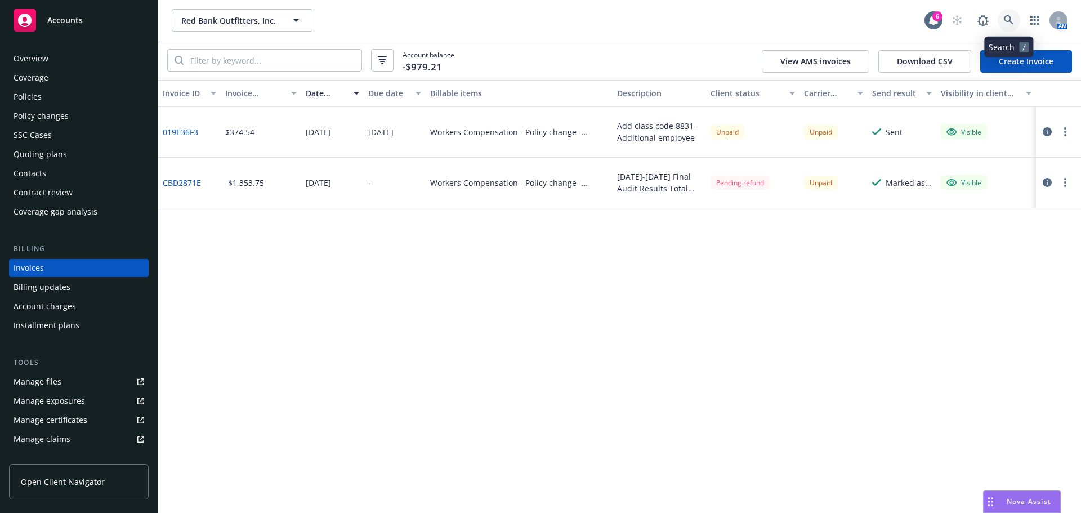
click at [1008, 16] on icon at bounding box center [1009, 20] width 10 height 10
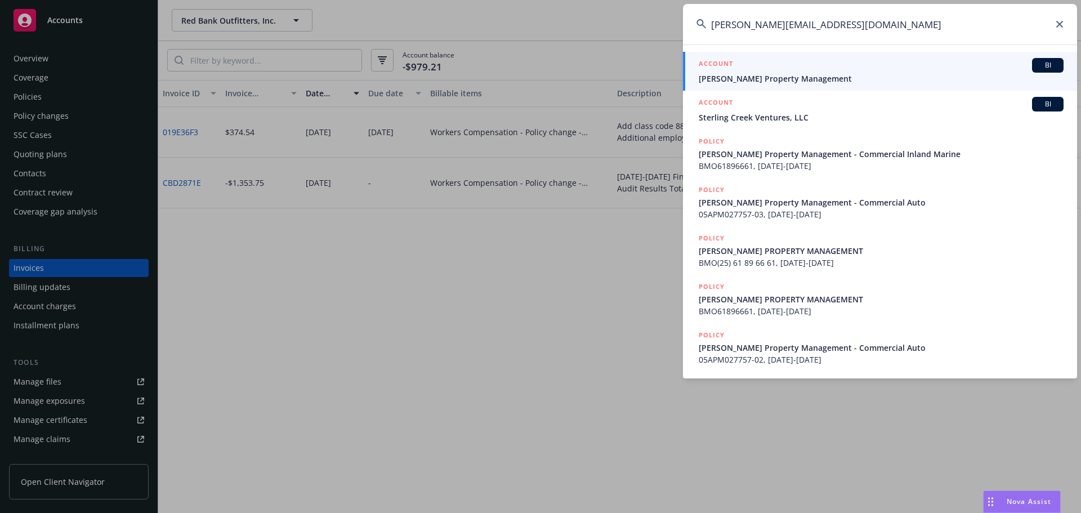
type input "ann@courtneydriscoll.com"
click at [768, 69] on div "ACCOUNT BI" at bounding box center [881, 65] width 365 height 15
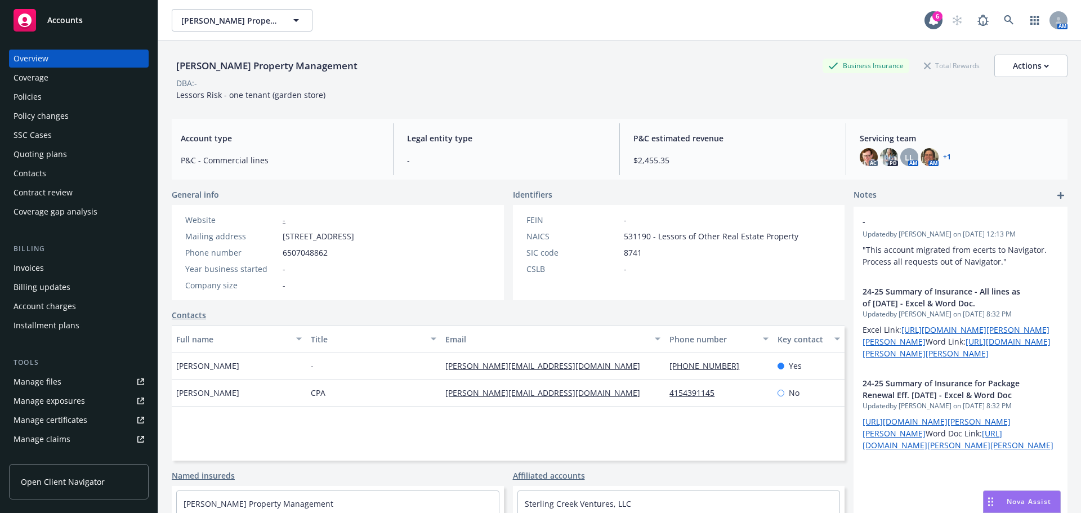
click at [45, 88] on div "Policies" at bounding box center [79, 97] width 131 height 18
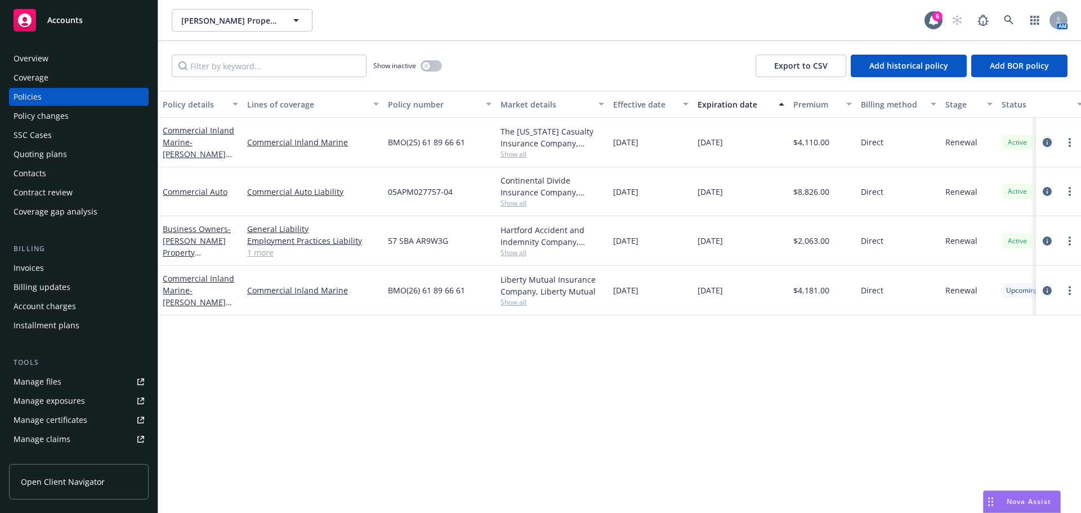
click at [1049, 141] on icon "circleInformation" at bounding box center [1047, 142] width 9 height 9
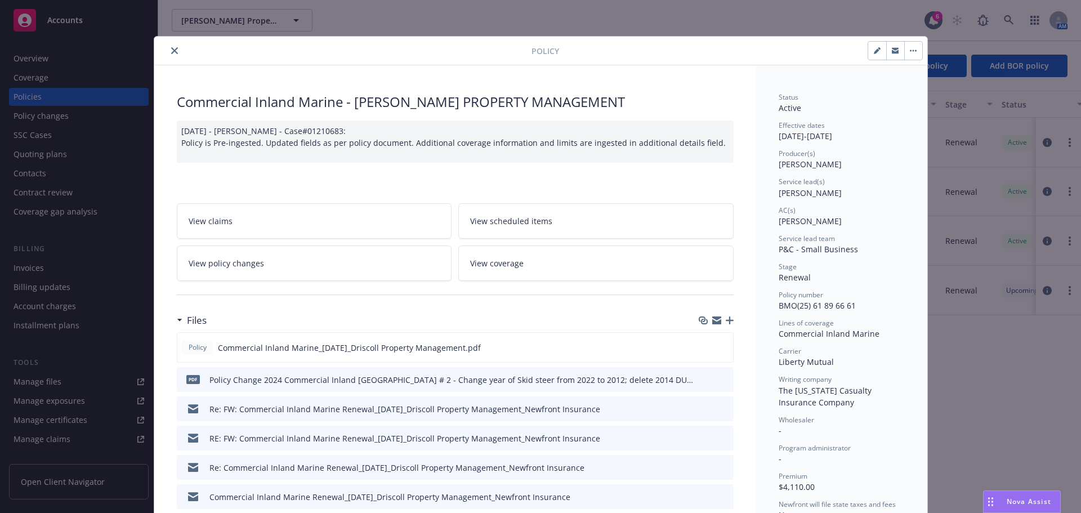
click at [529, 220] on span "View scheduled items" at bounding box center [511, 221] width 82 height 12
click at [171, 48] on icon "close" at bounding box center [174, 50] width 7 height 7
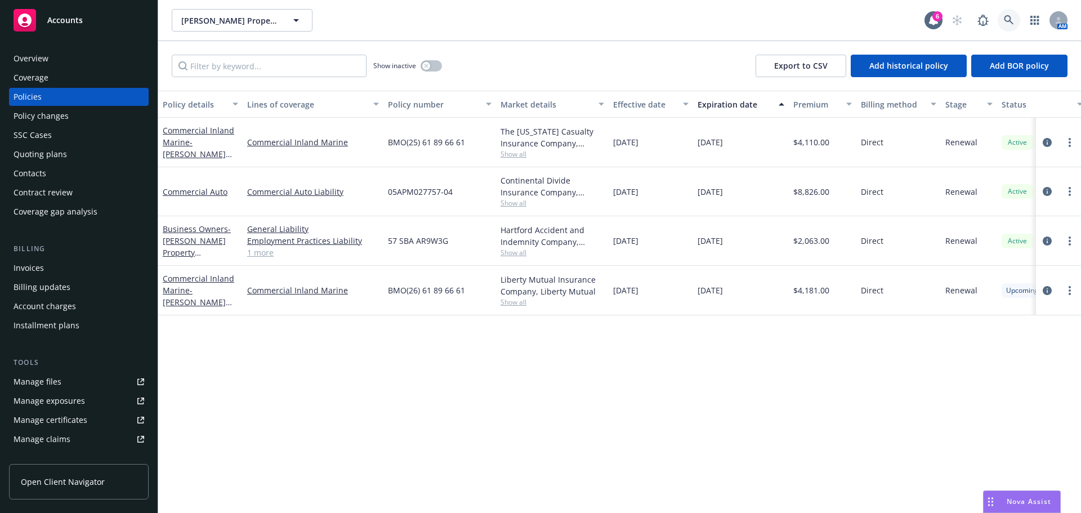
click at [1011, 15] on link at bounding box center [1009, 20] width 23 height 23
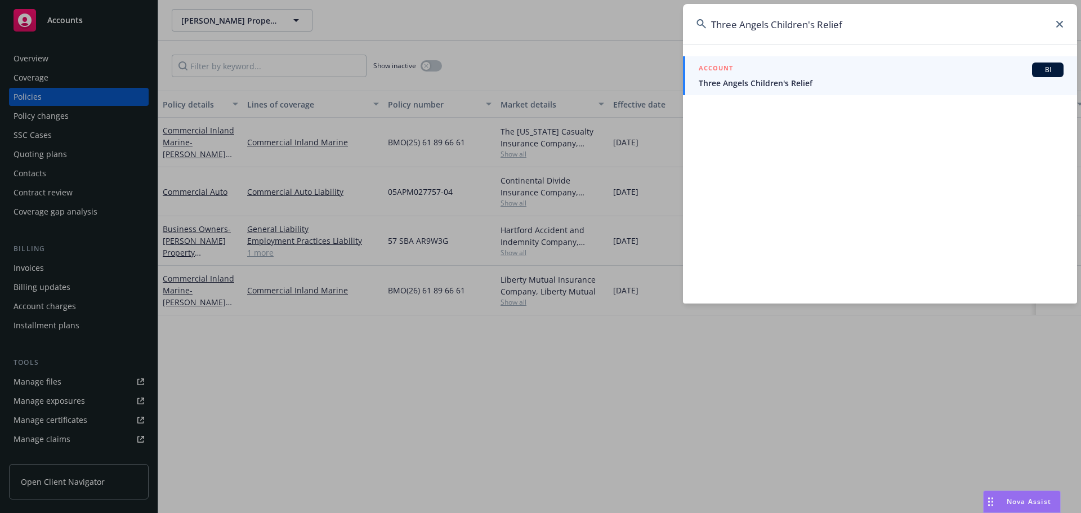
type input "Three Angels Children's Relief"
click at [746, 80] on span "Three Angels Children's Relief" at bounding box center [881, 83] width 365 height 12
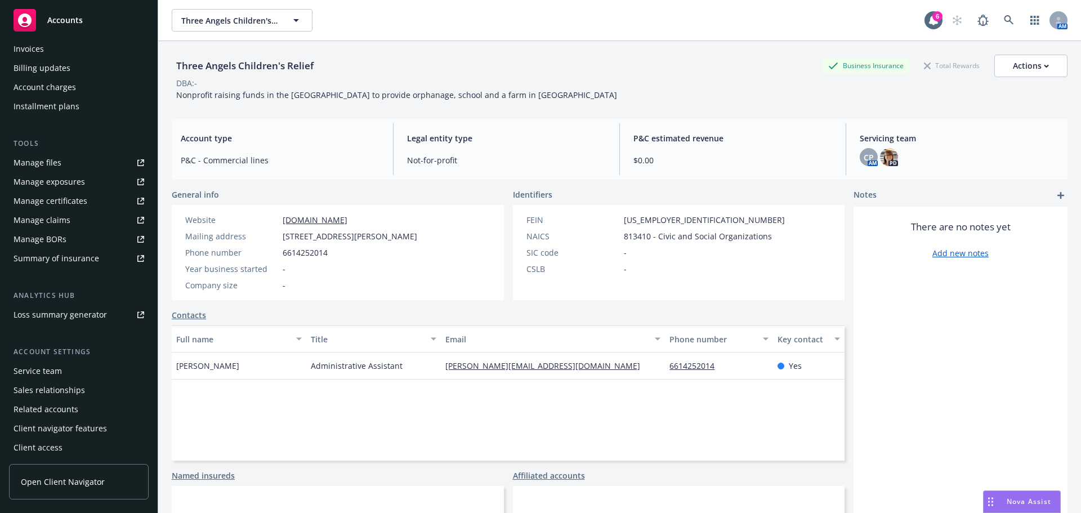
scroll to position [221, 0]
click at [57, 376] on div "Service team" at bounding box center [38, 369] width 48 height 18
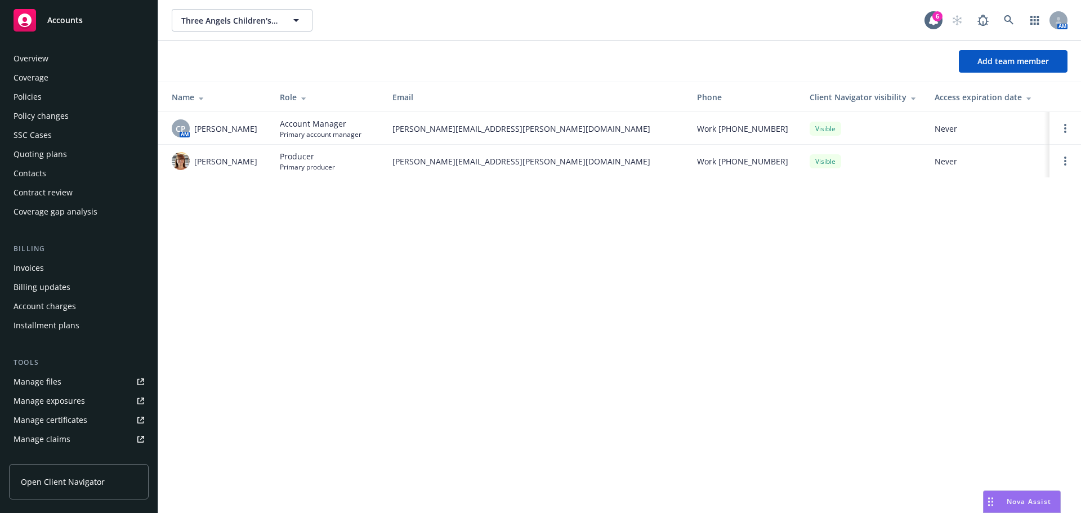
click at [47, 98] on div "Policies" at bounding box center [79, 97] width 131 height 18
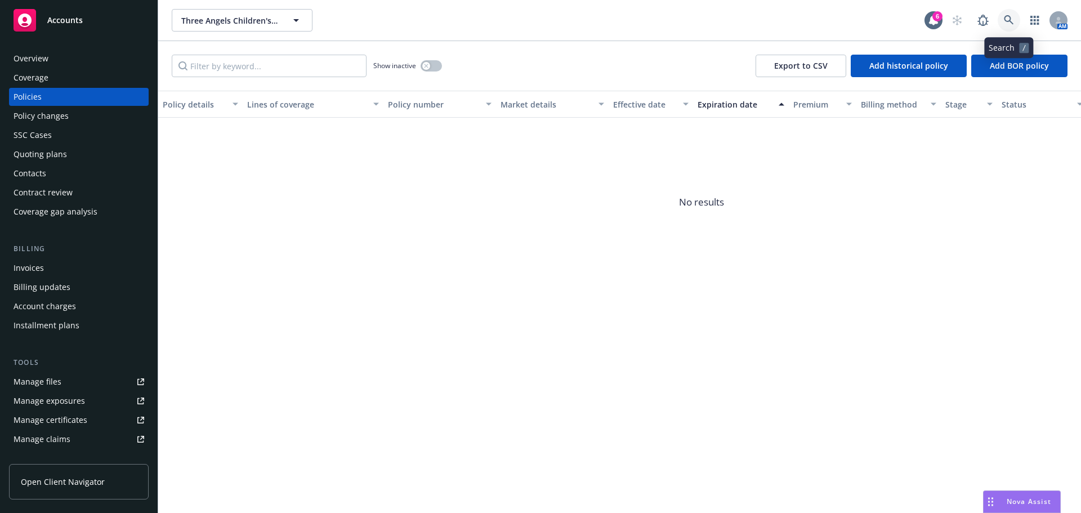
click at [1010, 17] on icon at bounding box center [1009, 20] width 10 height 10
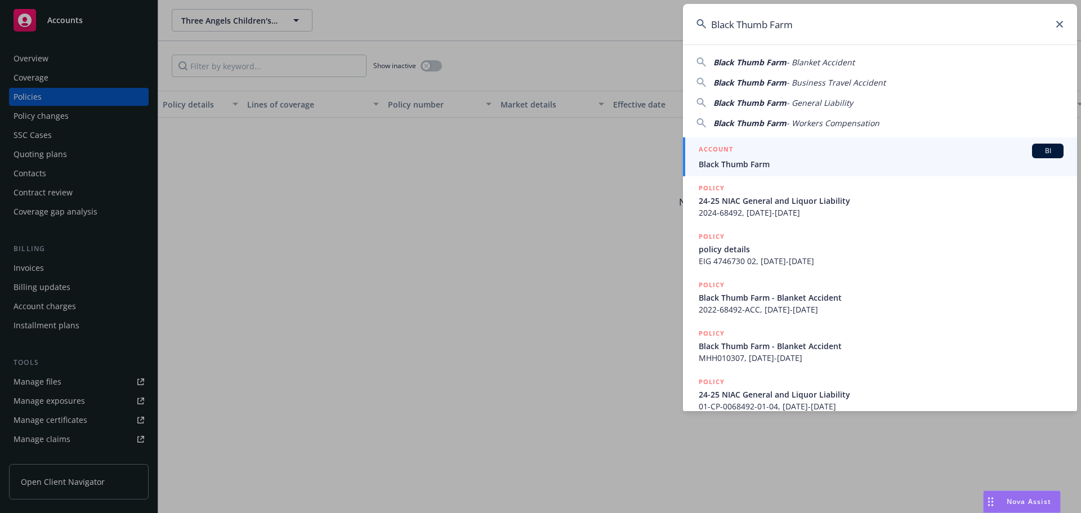
type input "Black Thumb Farm"
click at [763, 149] on div "ACCOUNT BI" at bounding box center [881, 151] width 365 height 15
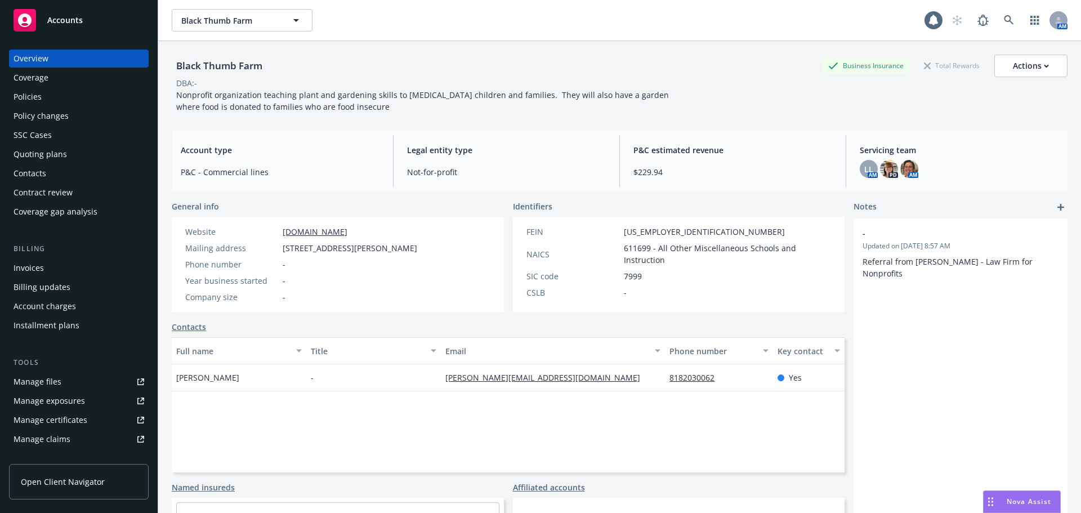
click at [54, 96] on div "Policies" at bounding box center [79, 97] width 131 height 18
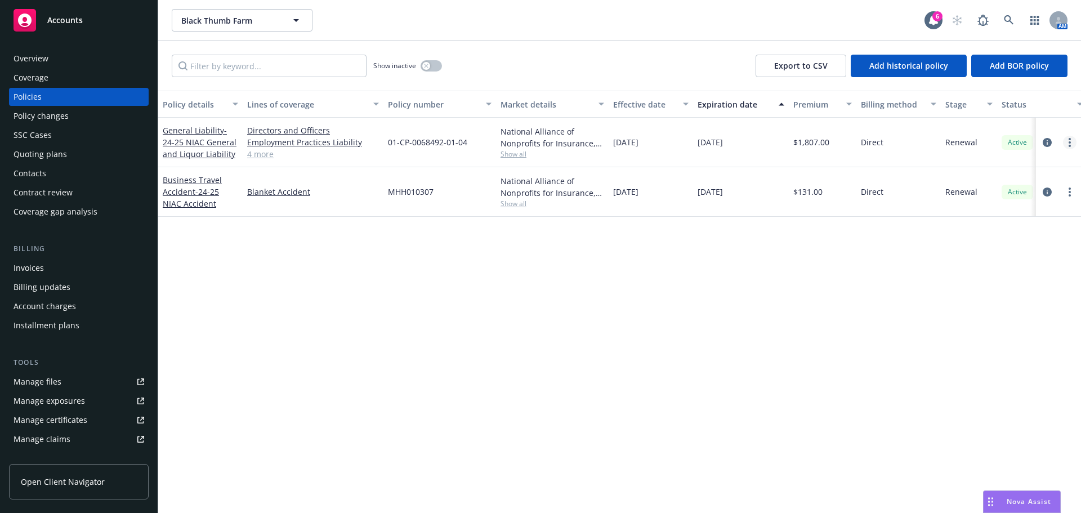
click at [1069, 141] on circle "more" at bounding box center [1070, 142] width 2 height 2
click at [997, 302] on link "Copy logging email" at bounding box center [1010, 300] width 132 height 23
click at [1013, 23] on icon at bounding box center [1009, 20] width 10 height 10
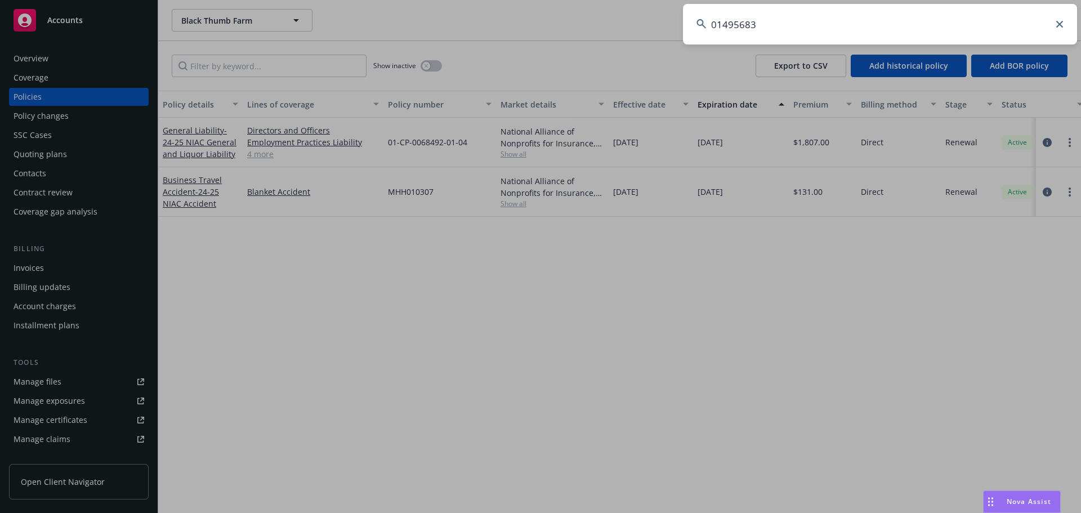
drag, startPoint x: 770, startPoint y: 14, endPoint x: 617, endPoint y: 33, distance: 153.9
click at [618, 33] on div "01495683" at bounding box center [540, 256] width 1081 height 513
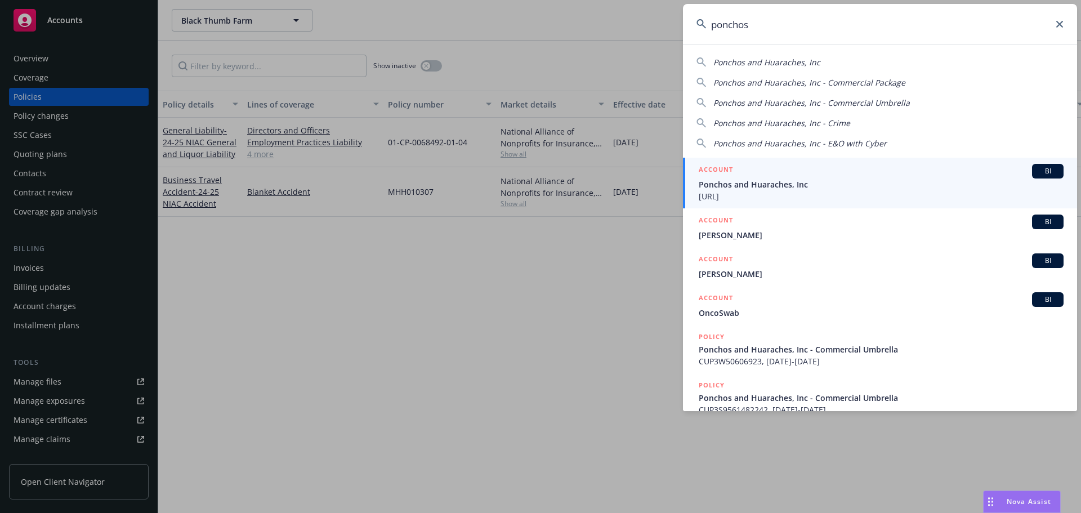
type input "ponchos"
click at [781, 189] on span "Ponchos and Huaraches, Inc" at bounding box center [881, 185] width 365 height 12
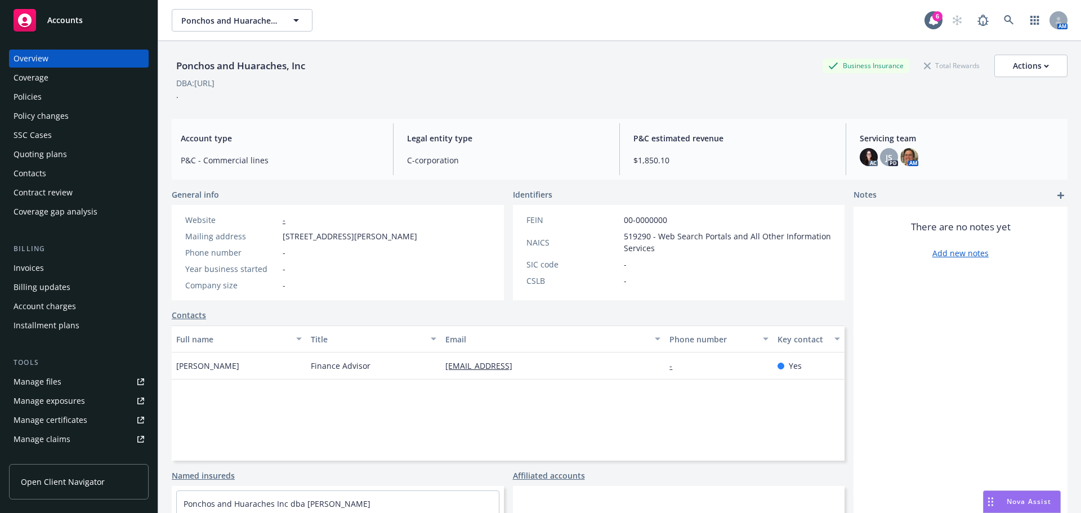
click at [43, 172] on div "Contacts" at bounding box center [30, 173] width 33 height 18
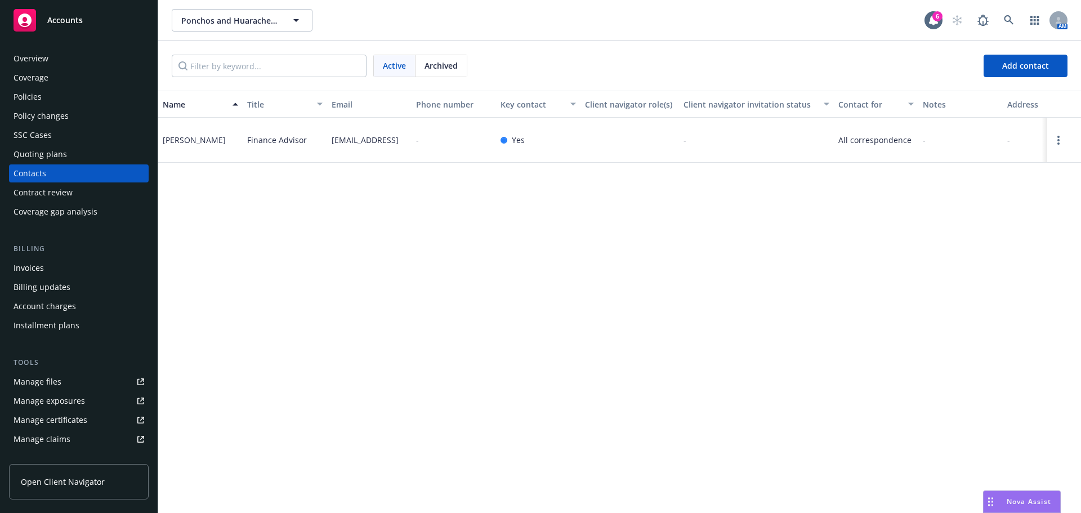
click at [60, 267] on div "Invoices" at bounding box center [79, 268] width 131 height 18
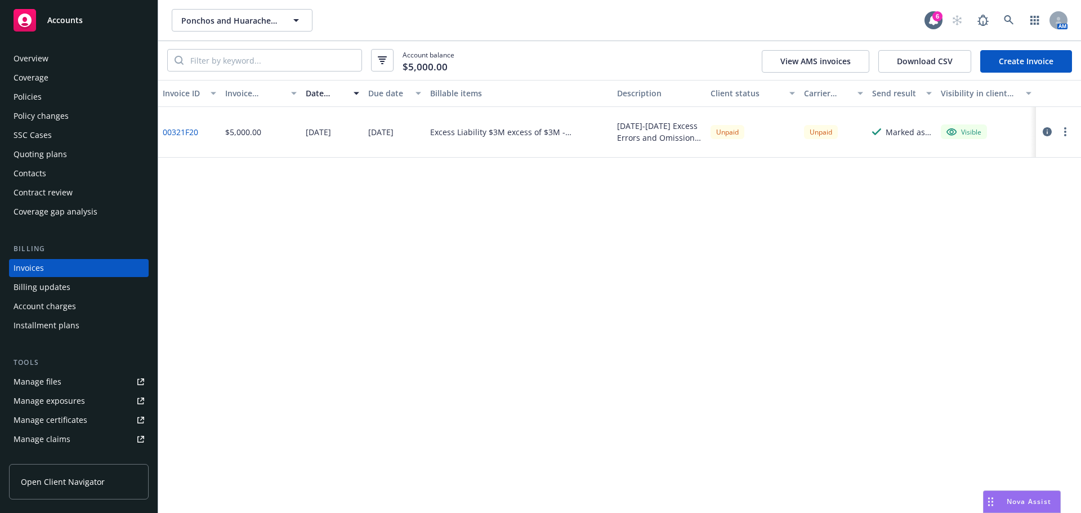
click at [45, 94] on div "Policies" at bounding box center [79, 97] width 131 height 18
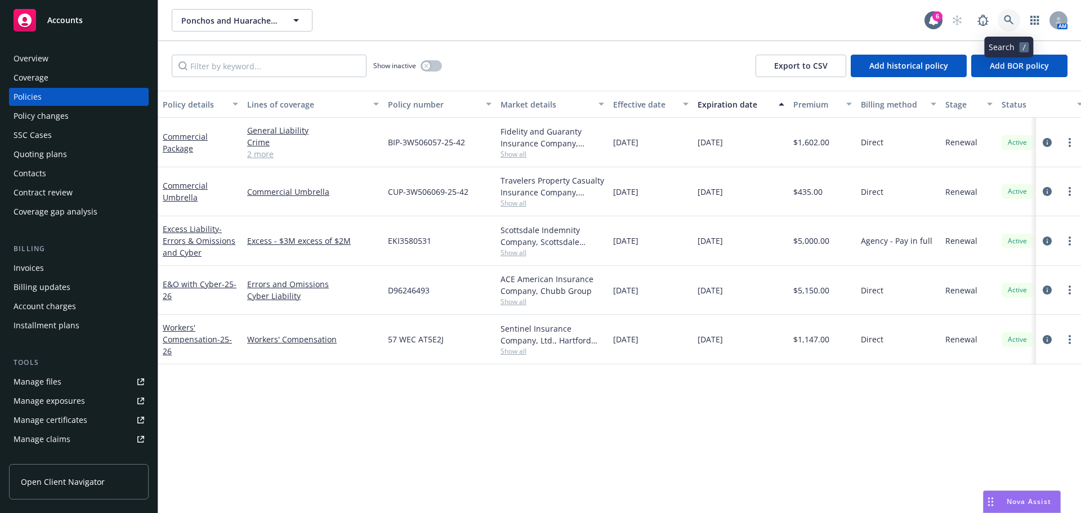
click at [1004, 14] on link at bounding box center [1009, 20] width 23 height 23
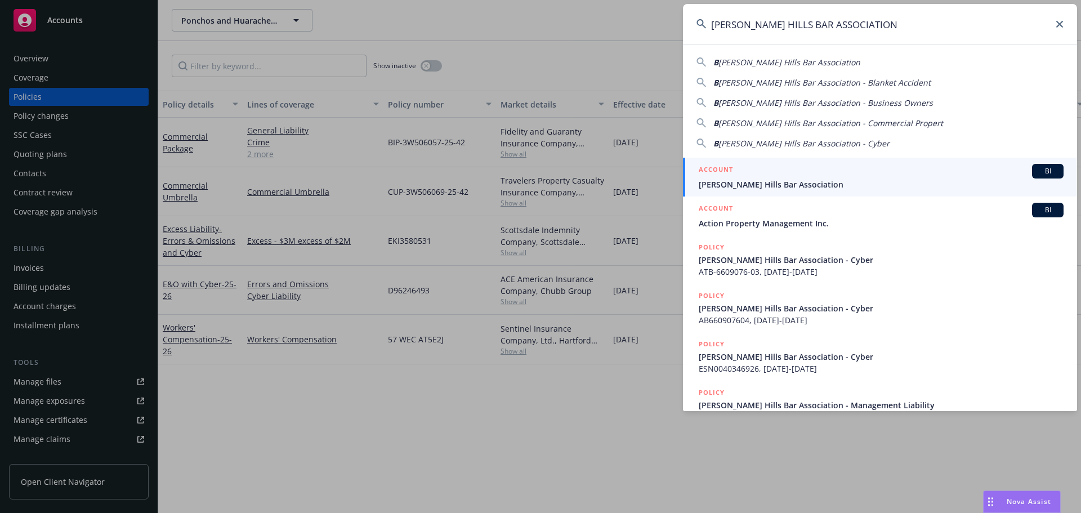
type input "BEVERLY HILLS BAR ASSOCIATION"
click at [740, 172] on div "ACCOUNT BI" at bounding box center [881, 171] width 365 height 15
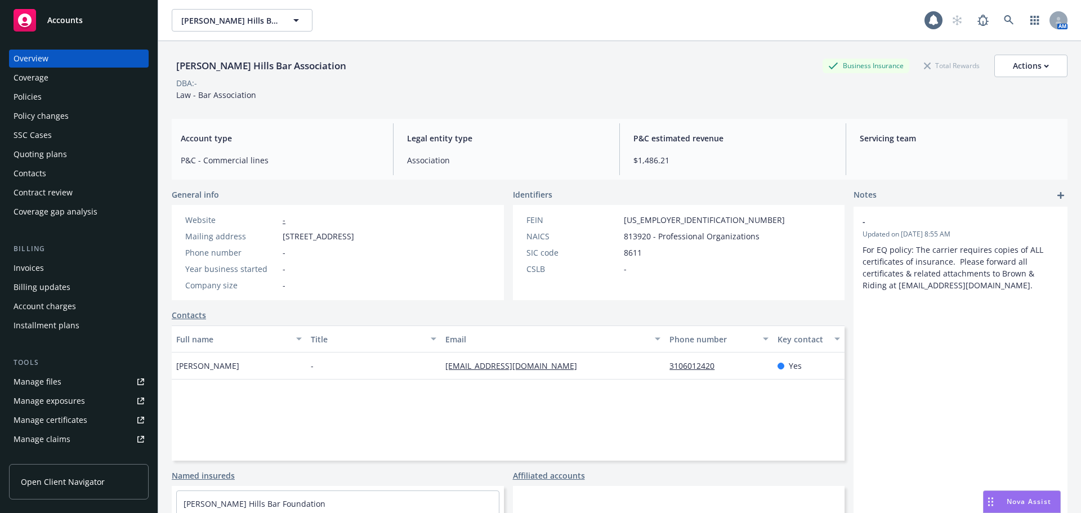
click at [42, 96] on div "Policies" at bounding box center [79, 97] width 131 height 18
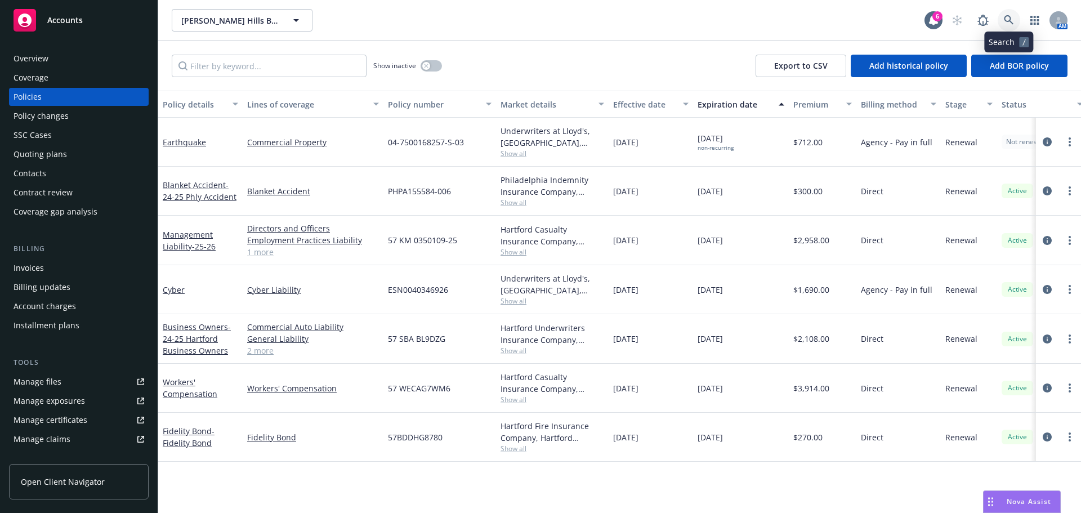
click at [1012, 17] on icon at bounding box center [1009, 20] width 10 height 10
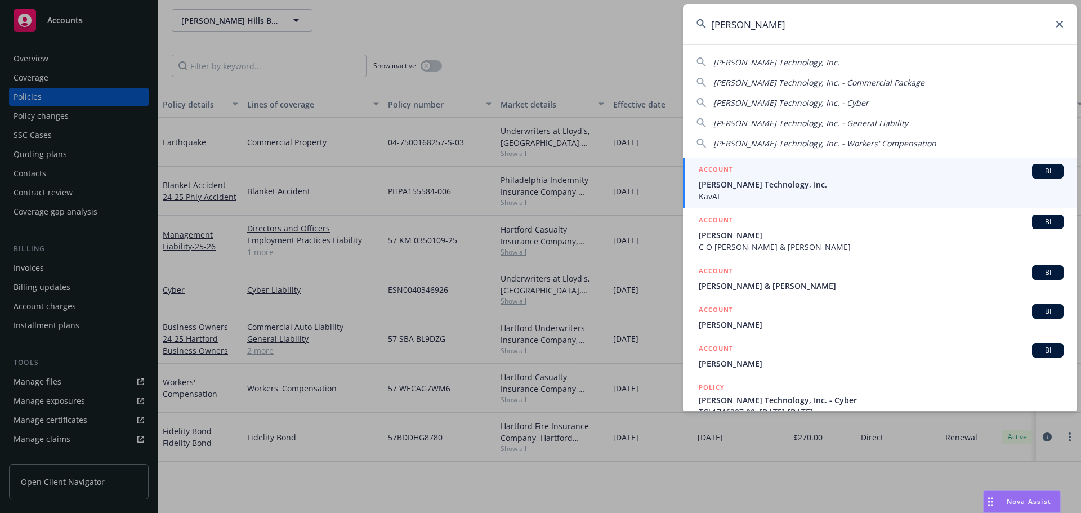
type input "soter"
click at [732, 194] on span "KavAI" at bounding box center [881, 196] width 365 height 12
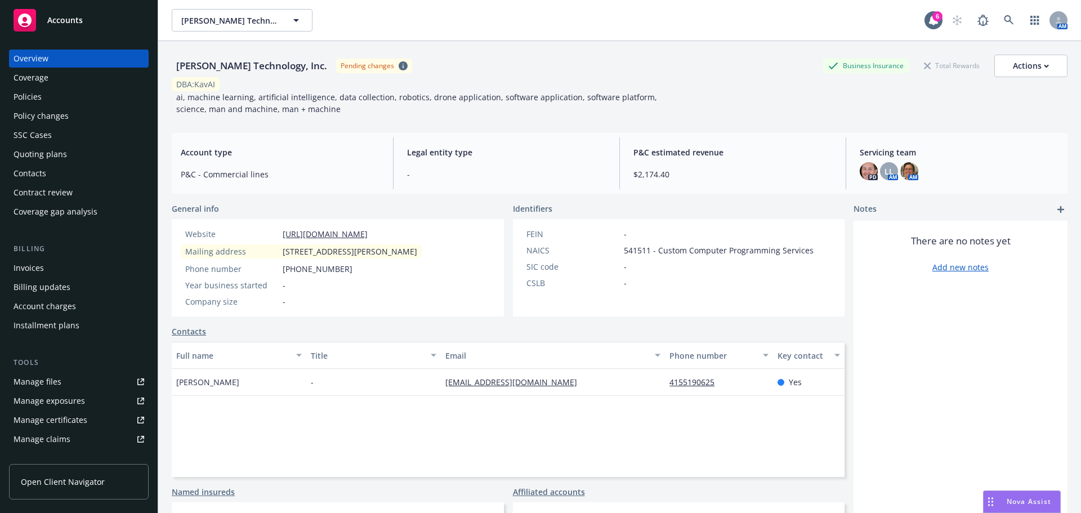
click at [23, 95] on div "Policies" at bounding box center [28, 97] width 28 height 18
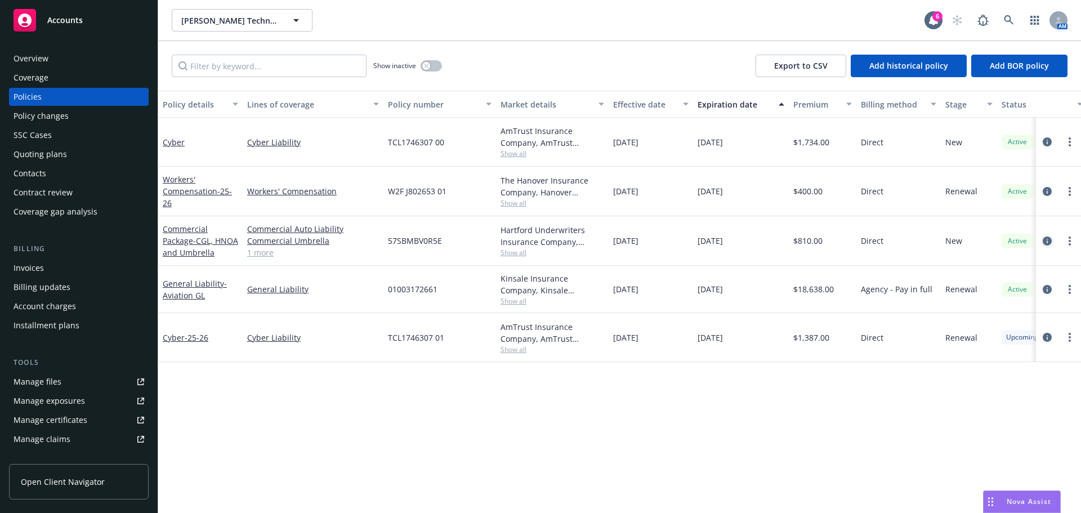
click at [1047, 241] on icon "circleInformation" at bounding box center [1047, 241] width 9 height 9
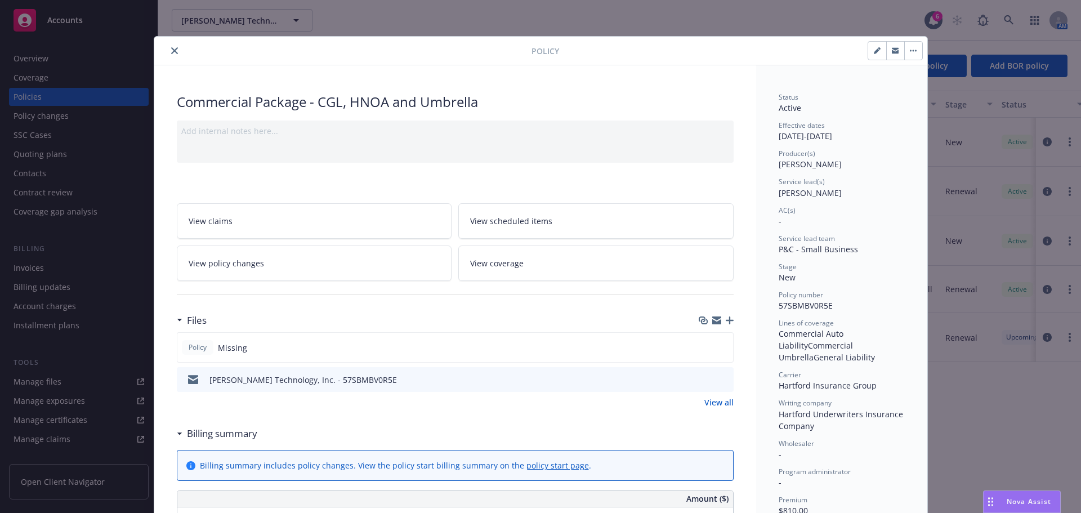
click at [321, 268] on link "View policy changes" at bounding box center [314, 263] width 275 height 35
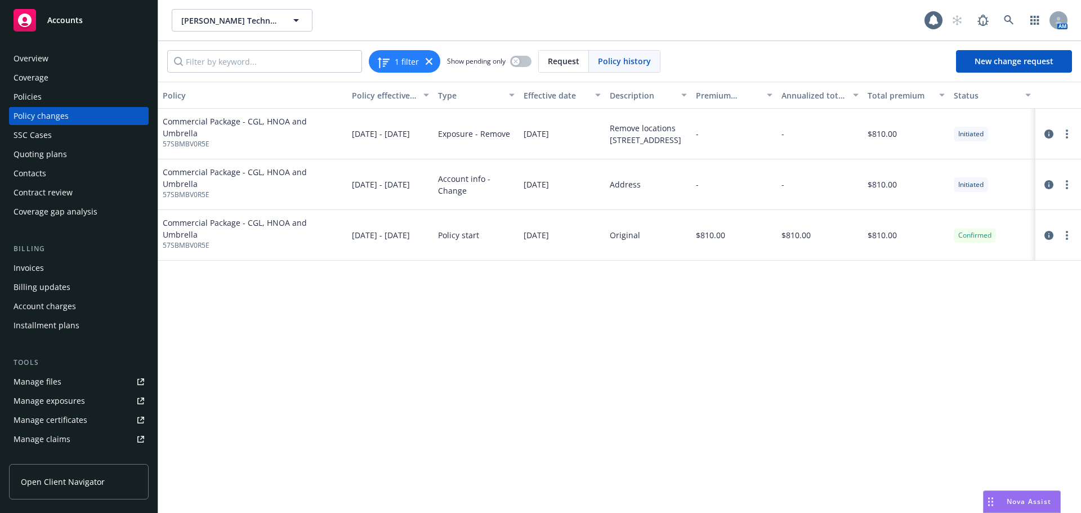
click at [49, 114] on div "Policy changes" at bounding box center [41, 116] width 55 height 18
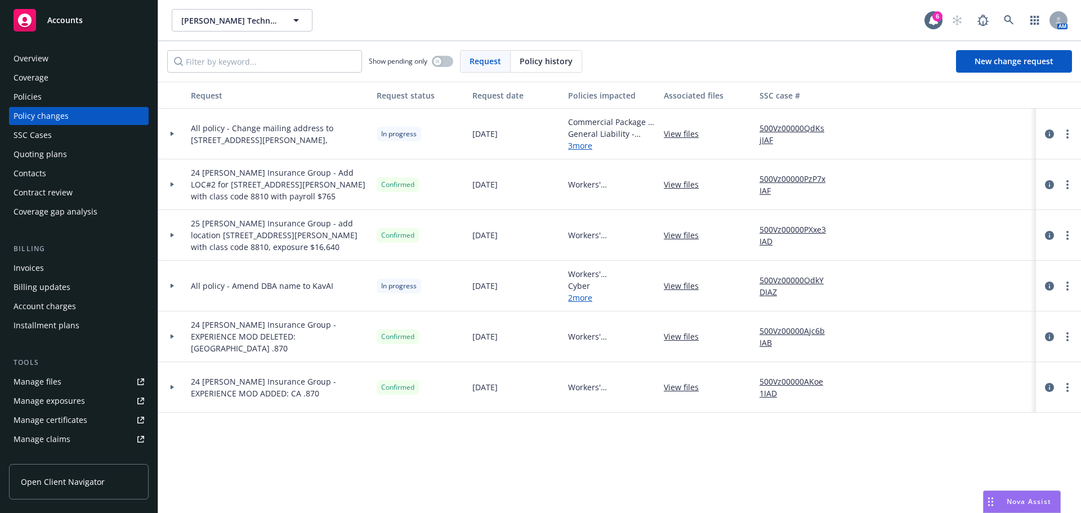
click at [50, 92] on div "Policies" at bounding box center [79, 97] width 131 height 18
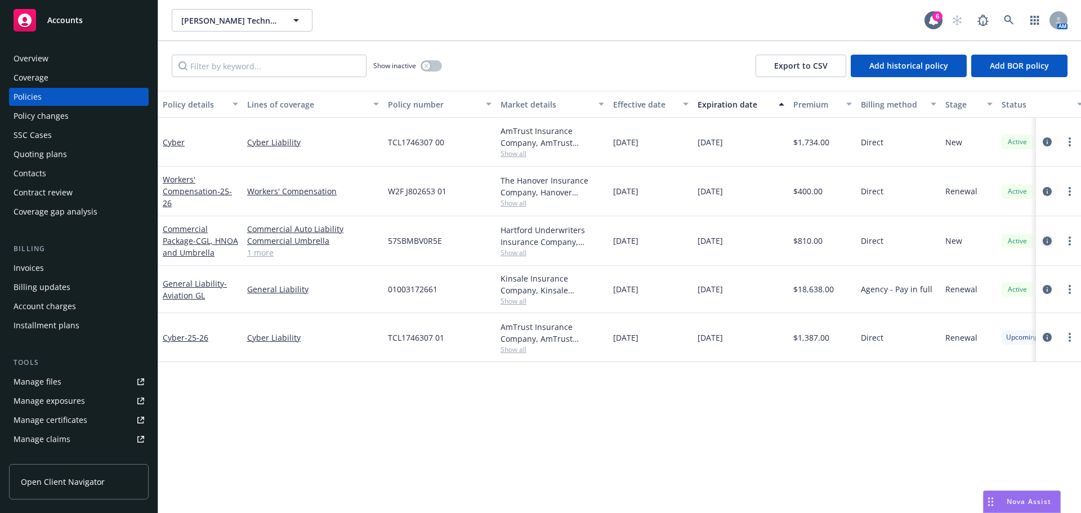
click at [1046, 238] on icon "circleInformation" at bounding box center [1047, 241] width 9 height 9
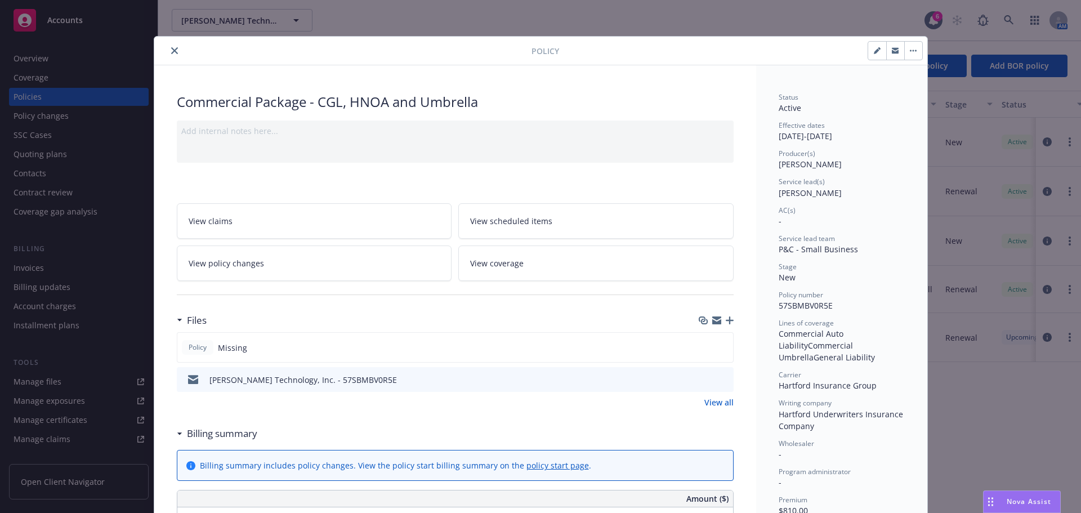
scroll to position [34, 0]
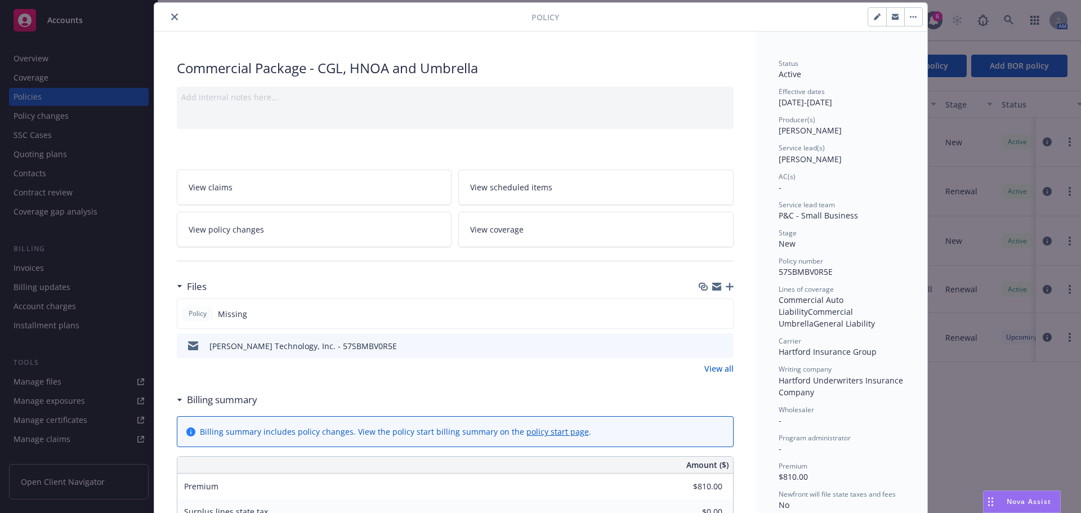
click at [547, 230] on link "View coverage" at bounding box center [595, 229] width 275 height 35
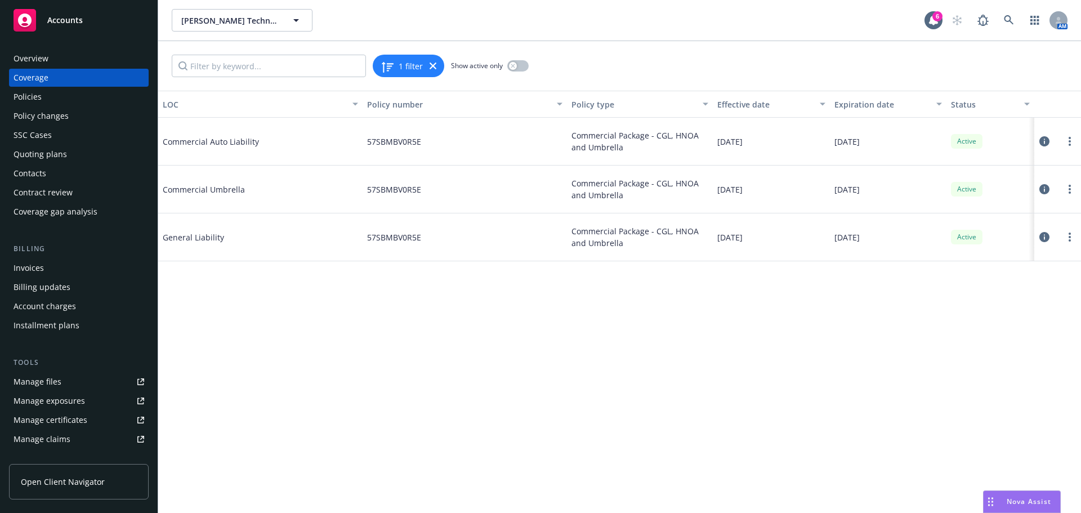
click at [1044, 239] on icon at bounding box center [1045, 237] width 10 height 10
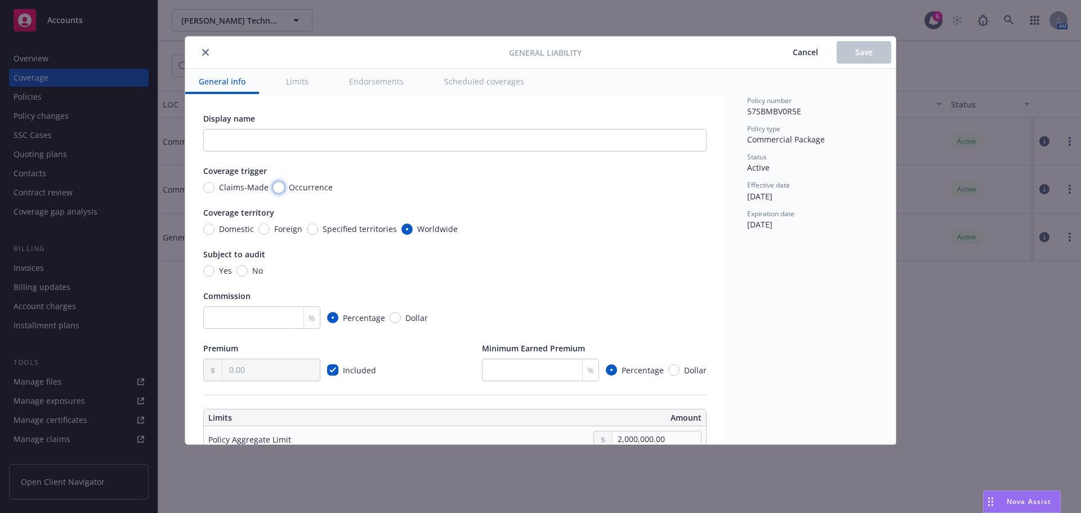
click at [277, 187] on input "Occurrence" at bounding box center [278, 187] width 11 height 11
radio input "true"
click at [863, 50] on span "Save" at bounding box center [863, 52] width 17 height 11
radio input "true"
click at [205, 52] on icon "close" at bounding box center [205, 52] width 7 height 7
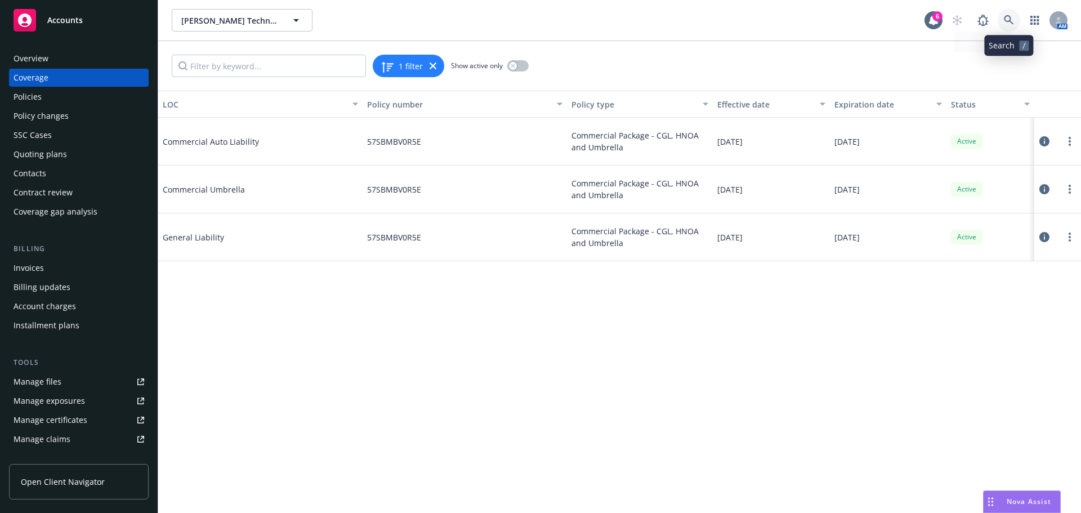
click at [1005, 20] on icon at bounding box center [1009, 20] width 10 height 10
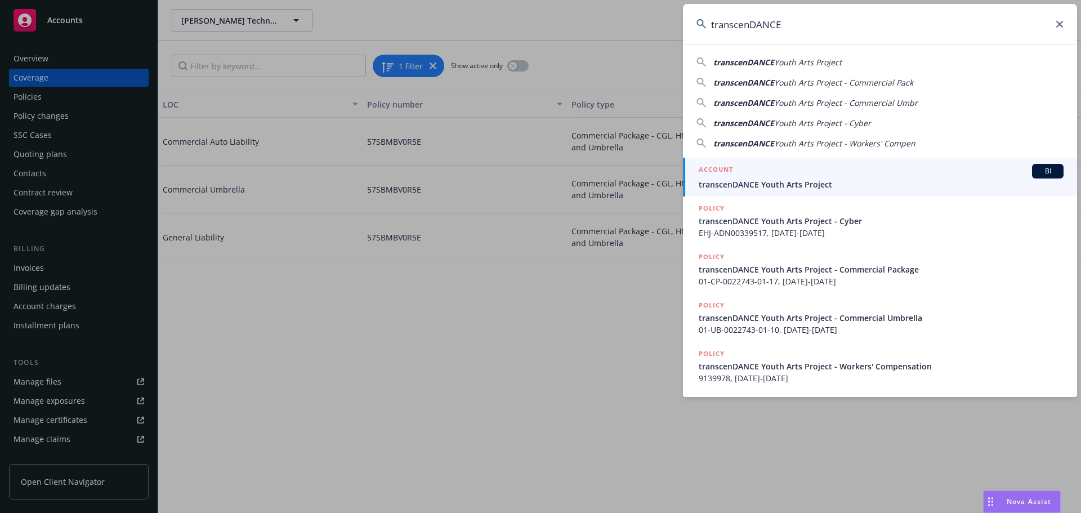
type input "transcenDANCE"
click at [765, 181] on span "transcenDANCE Youth Arts Project" at bounding box center [881, 185] width 365 height 12
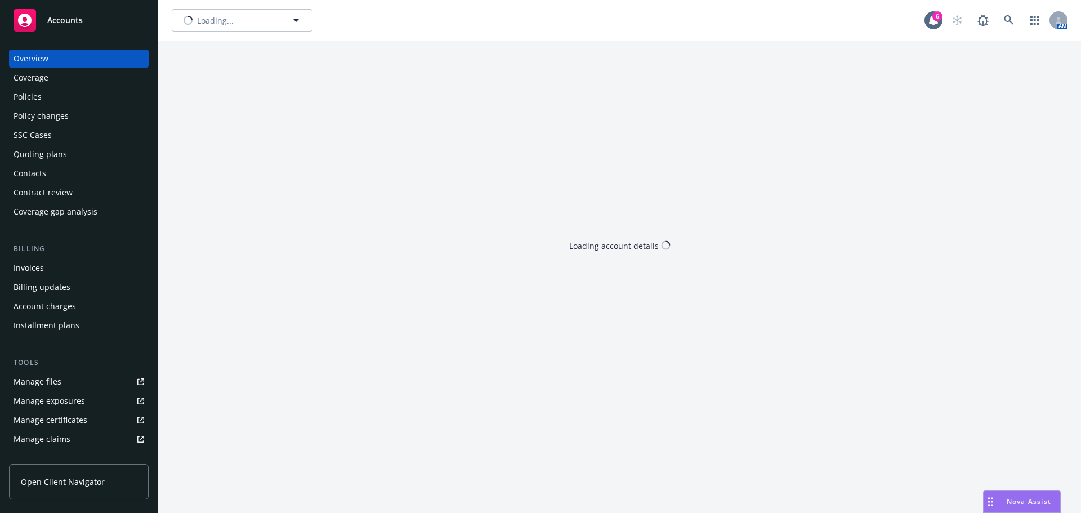
click at [61, 101] on div "Policies" at bounding box center [79, 97] width 131 height 18
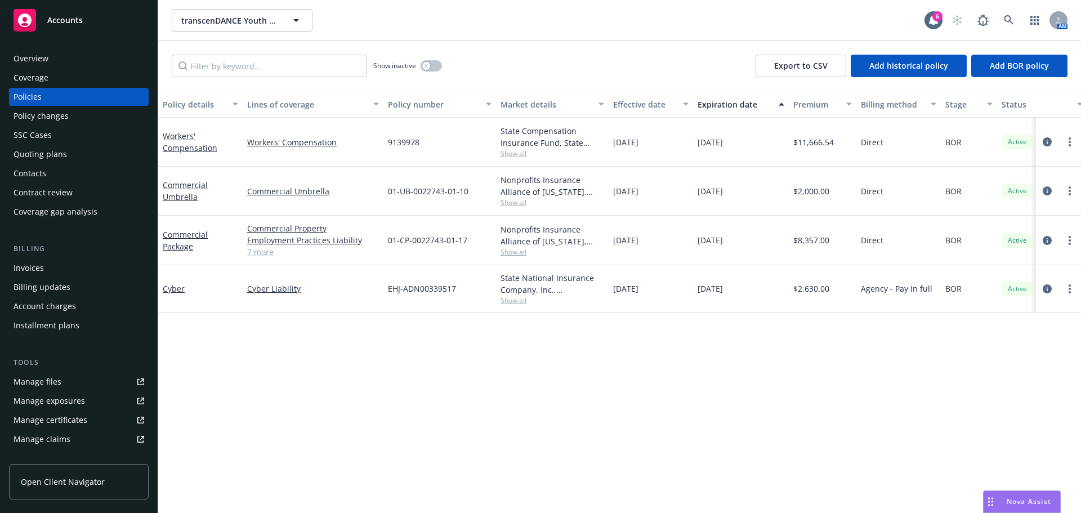
click at [57, 162] on div "Quoting plans" at bounding box center [41, 154] width 54 height 18
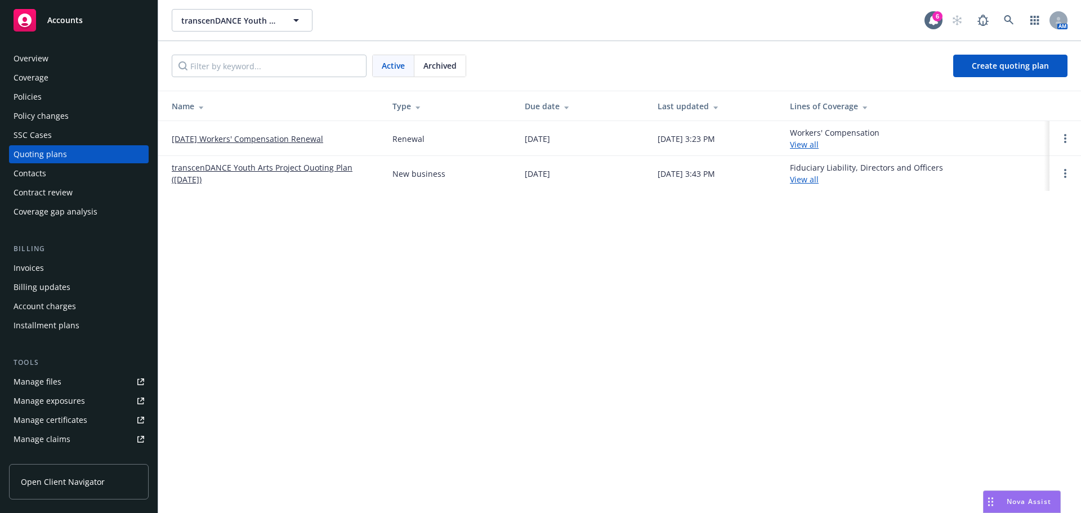
click at [39, 97] on div "Policies" at bounding box center [28, 97] width 28 height 18
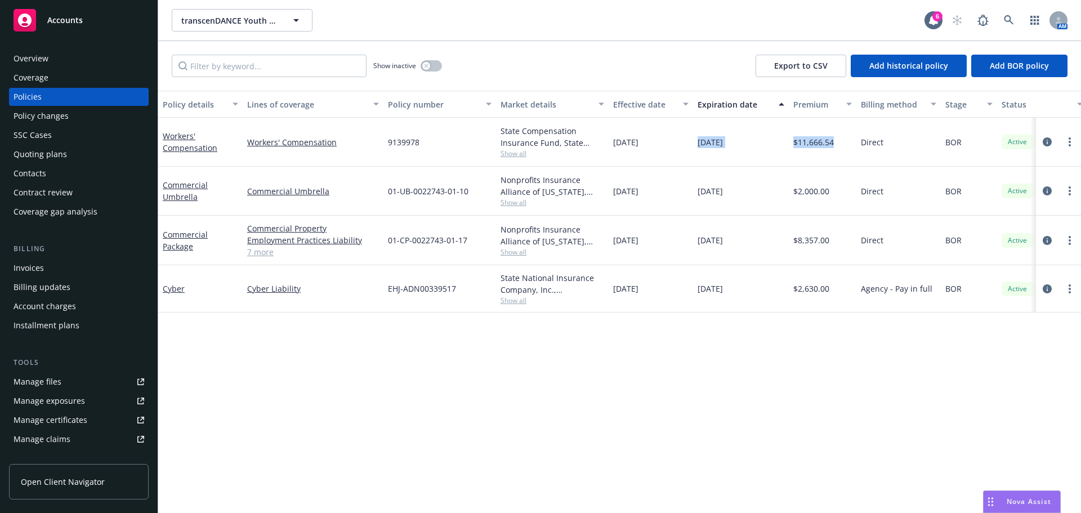
drag, startPoint x: 841, startPoint y: 145, endPoint x: 625, endPoint y: 109, distance: 219.2
click at [634, 117] on div "Policy details Lines of coverage Policy number Market details Effective date Ex…" at bounding box center [619, 302] width 923 height 422
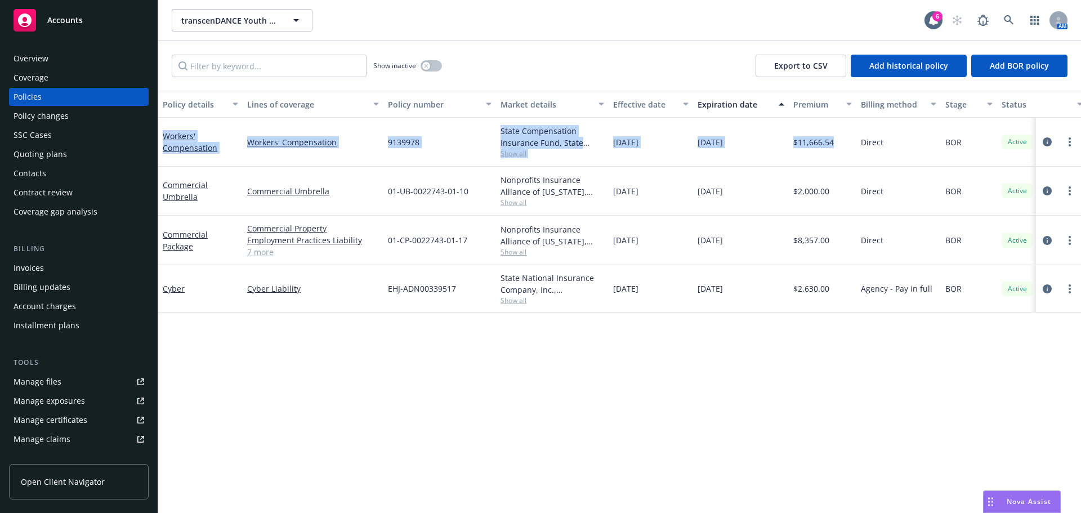
click at [23, 166] on div "Contacts" at bounding box center [30, 173] width 33 height 18
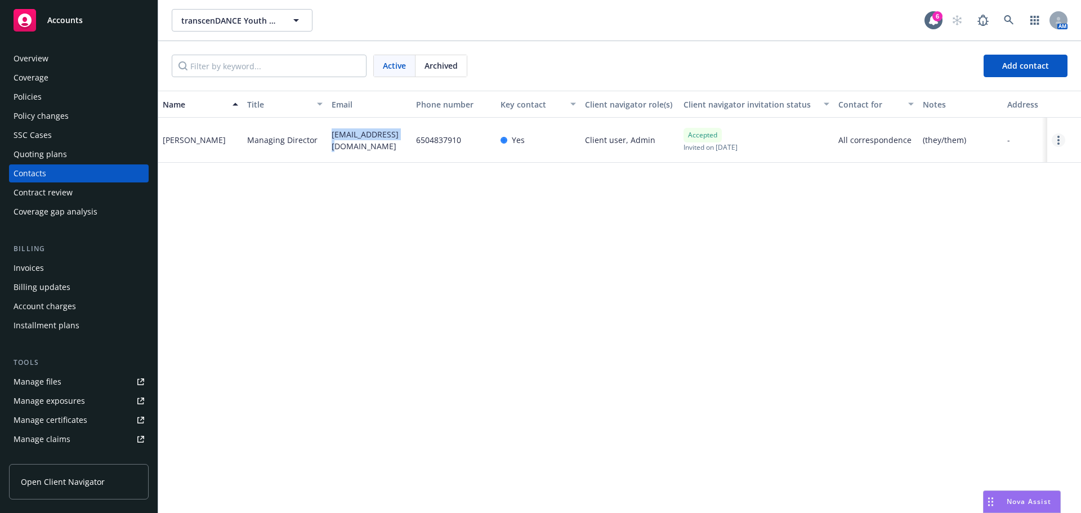
drag, startPoint x: 333, startPoint y: 140, endPoint x: 1063, endPoint y: 140, distance: 730.4
click at [411, 140] on div "[EMAIL_ADDRESS][DOMAIN_NAME]" at bounding box center [369, 140] width 84 height 45
copy span "[EMAIL_ADDRESS][DOMAIN_NAME]"
click at [50, 100] on div "Policies" at bounding box center [79, 97] width 131 height 18
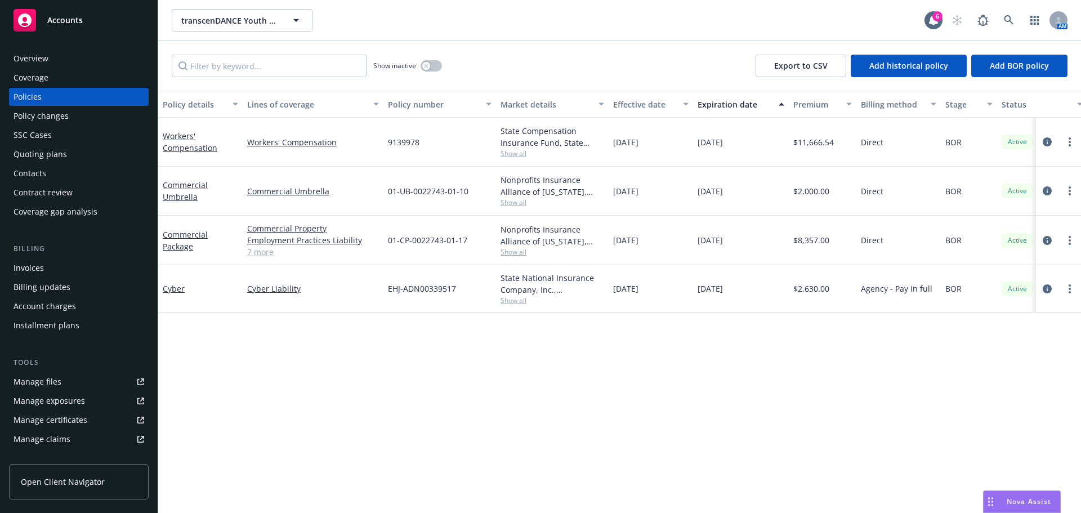
drag, startPoint x: 48, startPoint y: 174, endPoint x: 86, endPoint y: 179, distance: 37.5
click at [48, 175] on div "Contacts" at bounding box center [79, 173] width 131 height 18
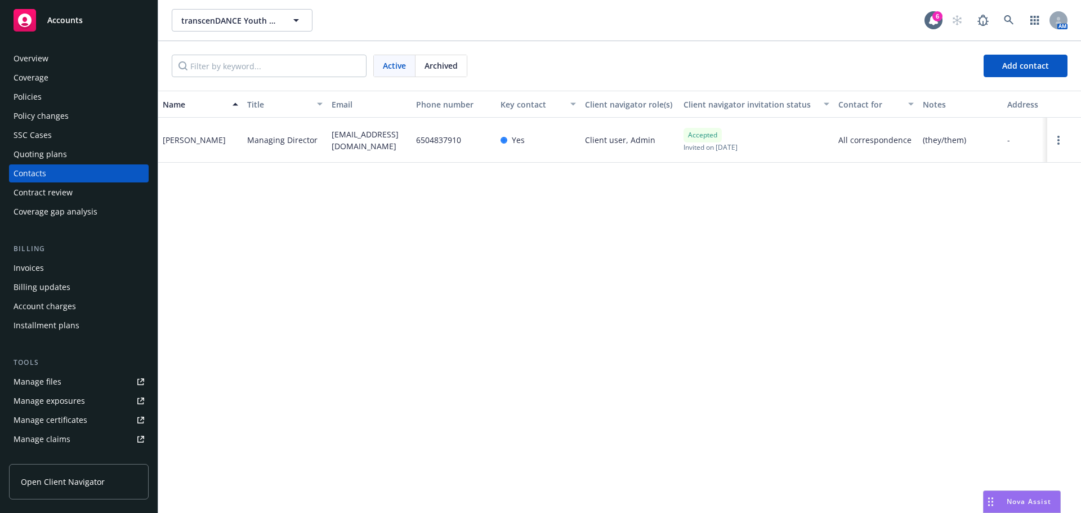
click at [42, 92] on div "Policies" at bounding box center [79, 97] width 131 height 18
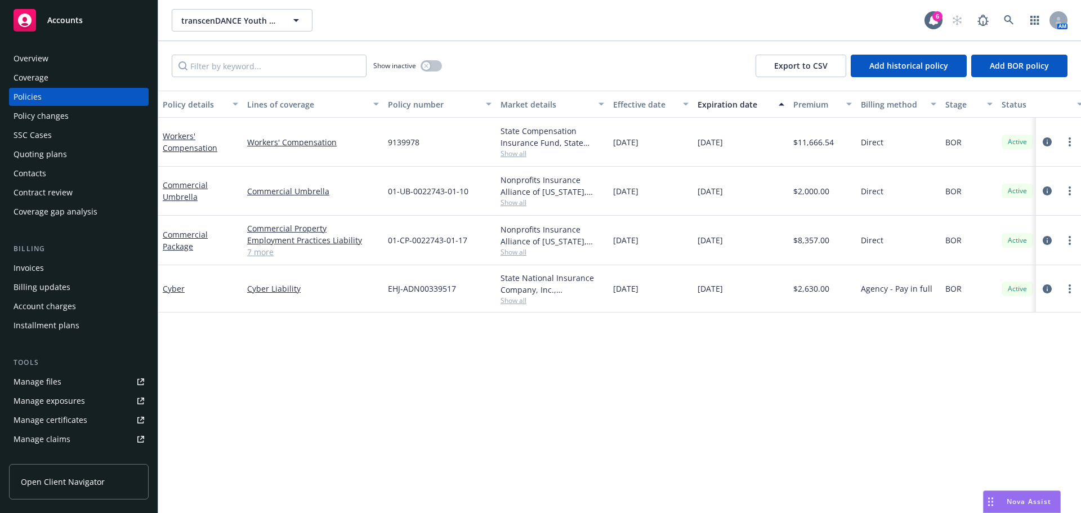
click at [586, 384] on div "Policy details Lines of coverage Policy number Market details Effective date Ex…" at bounding box center [619, 302] width 923 height 422
drag, startPoint x: 482, startPoint y: 139, endPoint x: 346, endPoint y: 142, distance: 135.8
click at [346, 142] on div "Workers' Compensation Workers' Compensation 9139978 State Compensation Insuranc…" at bounding box center [701, 142] width 1087 height 49
click at [654, 408] on div "Policy details Lines of coverage Policy number Market details Effective date Ex…" at bounding box center [619, 302] width 923 height 422
click at [54, 63] on div "Overview" at bounding box center [79, 59] width 131 height 18
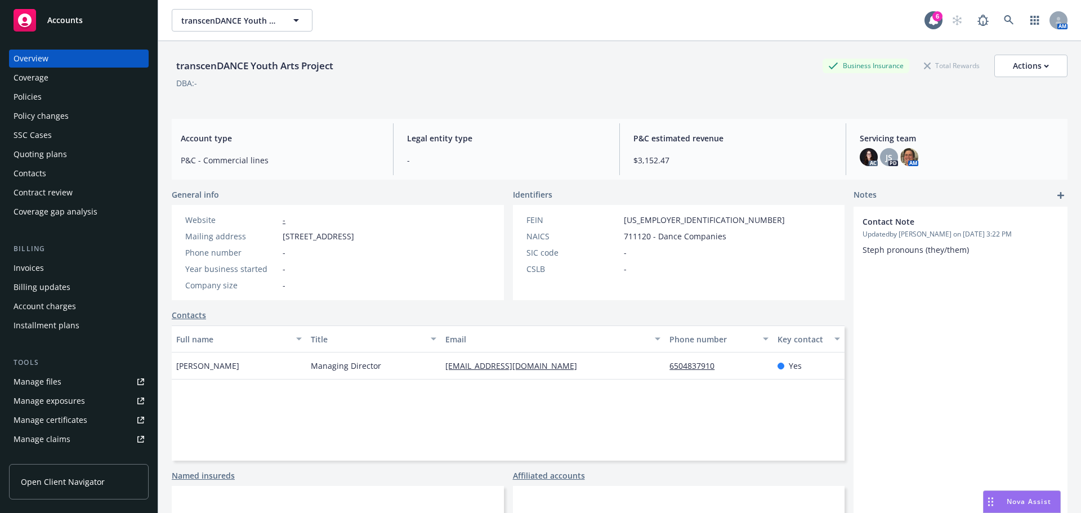
click at [47, 98] on div "Policies" at bounding box center [79, 97] width 131 height 18
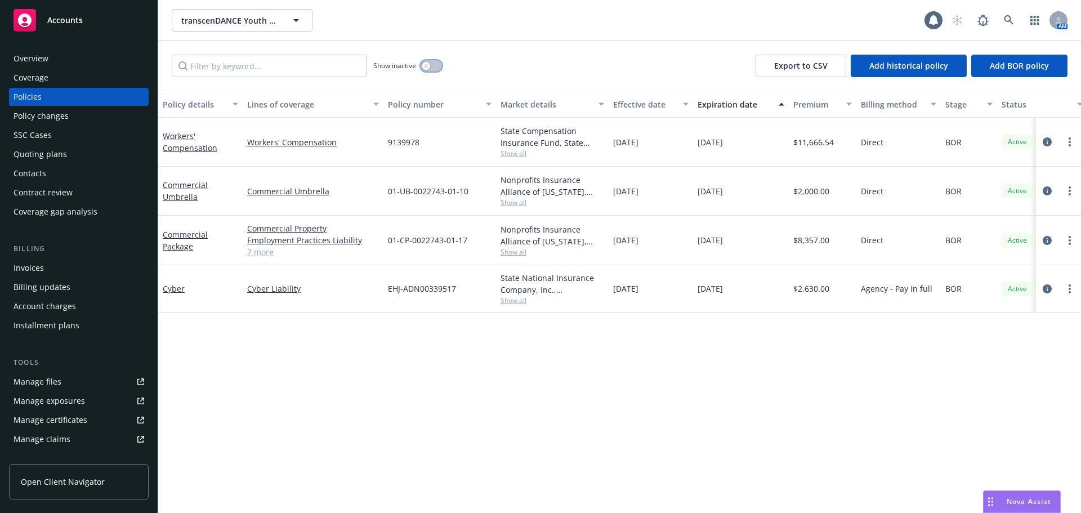
click at [435, 66] on button "button" at bounding box center [431, 65] width 21 height 11
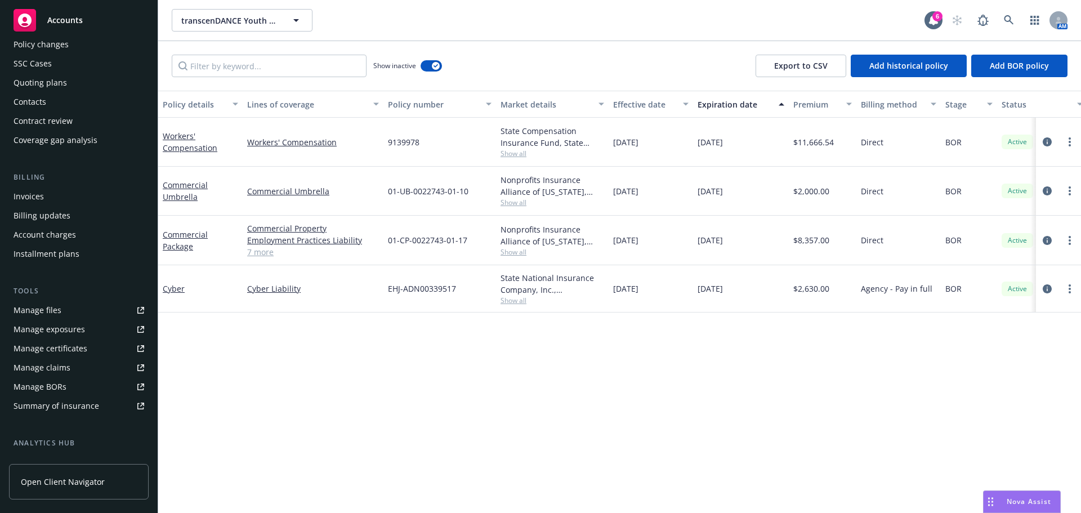
scroll to position [221, 0]
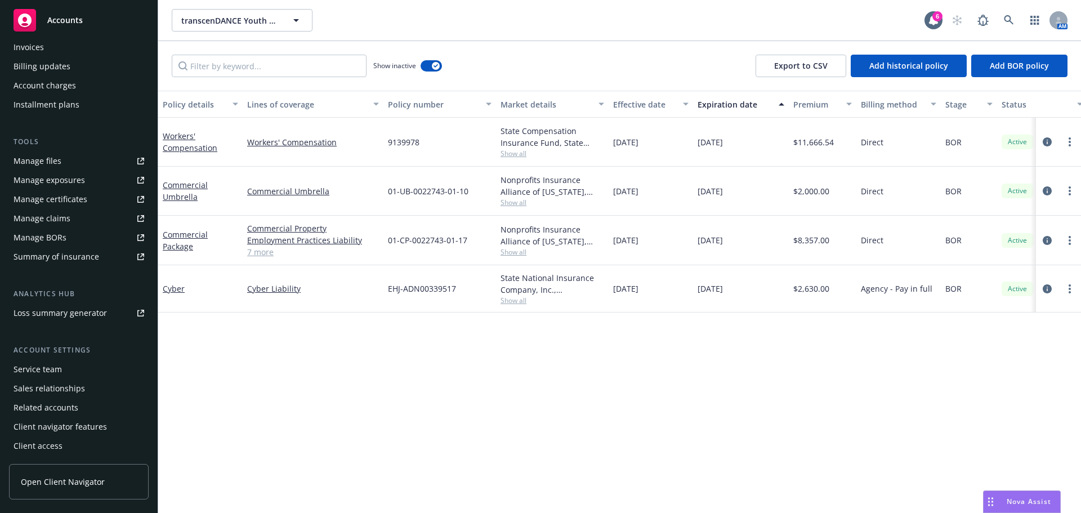
click at [51, 369] on div "Service team" at bounding box center [38, 369] width 48 height 18
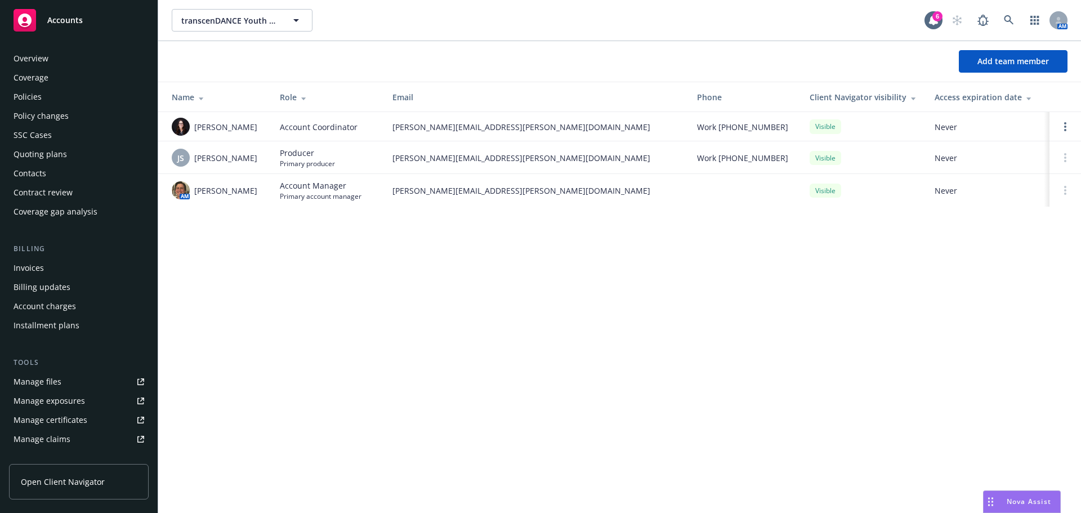
click at [47, 169] on div "Contacts" at bounding box center [79, 173] width 131 height 18
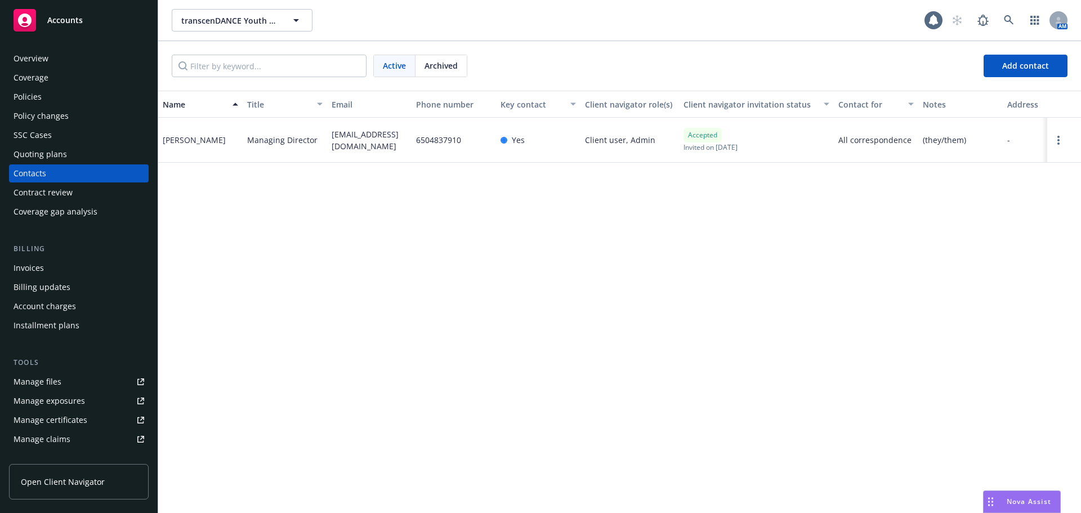
click at [46, 93] on div "Policies" at bounding box center [79, 97] width 131 height 18
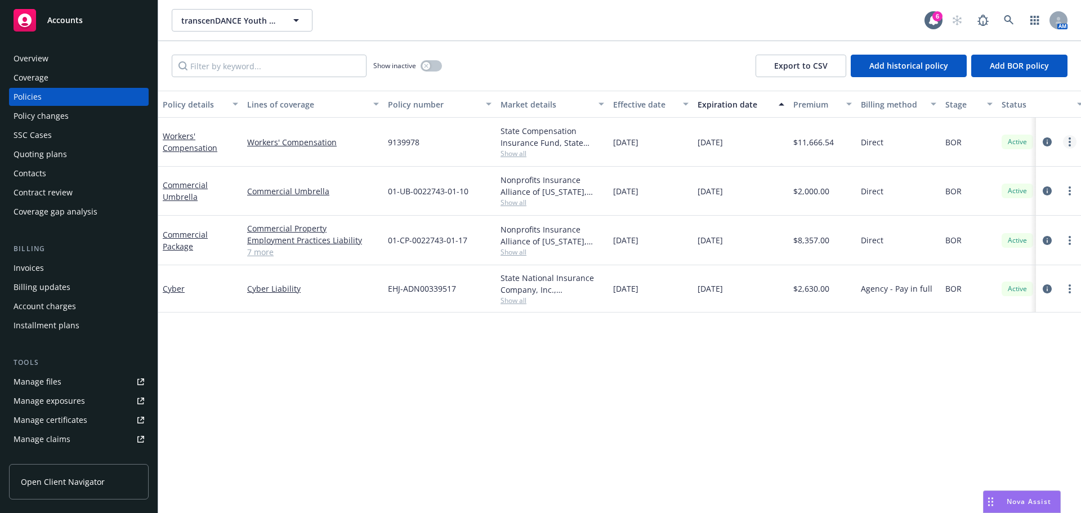
click at [1069, 140] on icon "more" at bounding box center [1070, 141] width 2 height 9
click at [991, 214] on link "End policy" at bounding box center [1010, 210] width 132 height 23
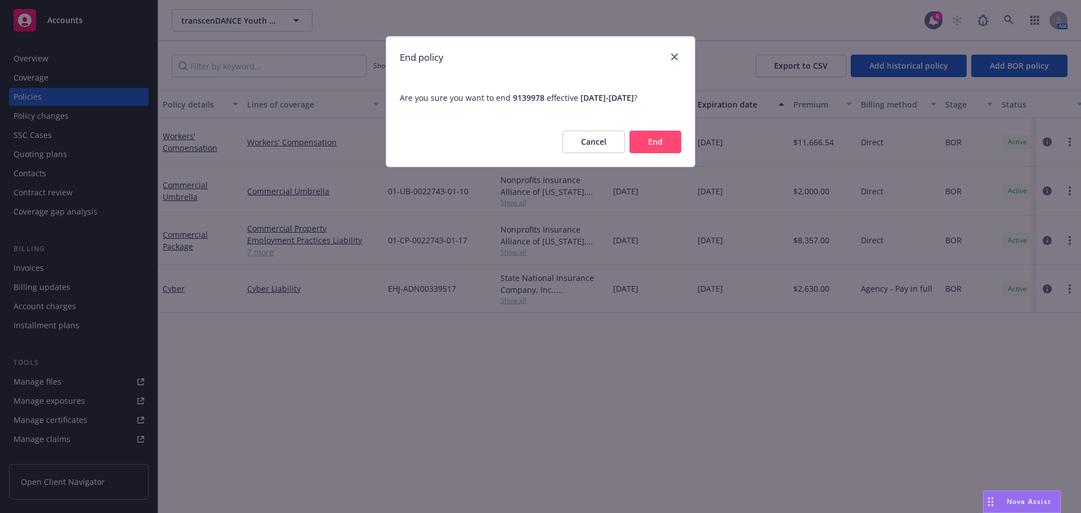
click at [661, 135] on button "End" at bounding box center [656, 142] width 52 height 23
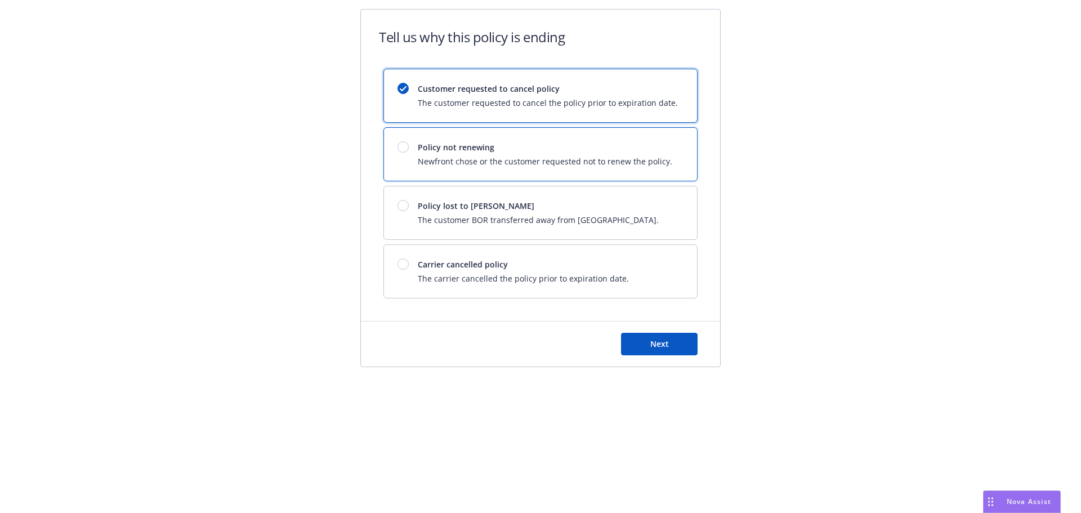
click at [473, 156] on span "Newfront chose or the customer requested not to renew the policy." at bounding box center [545, 161] width 255 height 12
click at [663, 345] on span "Next" at bounding box center [659, 343] width 19 height 11
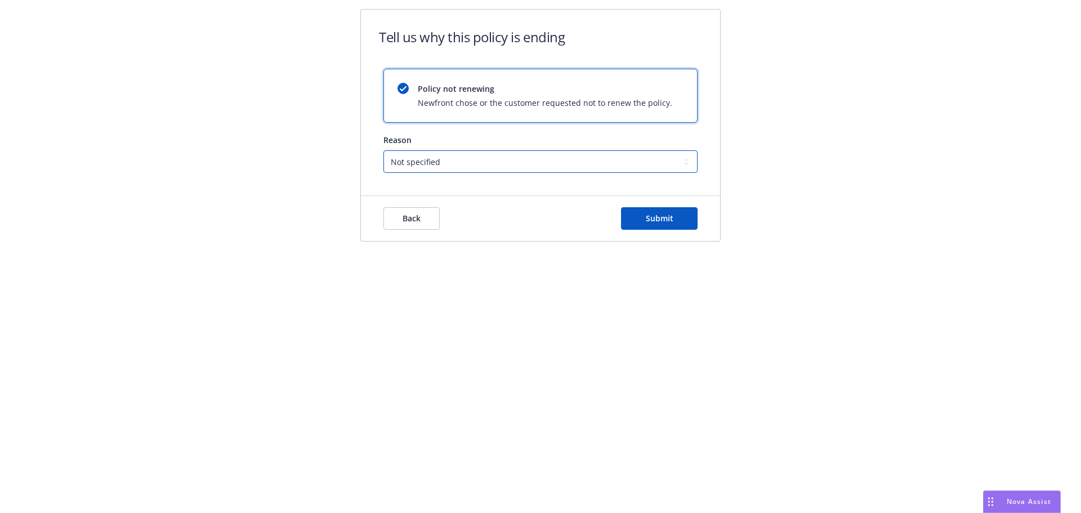
click at [405, 154] on select "Not specified Service Pricing Buyer change M&A, Bankruptcy, or Out of business …" at bounding box center [541, 161] width 314 height 23
select select "Program consolidation"
click at [384, 150] on select "Not specified Service Pricing Buyer change M&A, Bankruptcy, or Out of business …" at bounding box center [541, 161] width 314 height 23
click at [683, 216] on button "Submit" at bounding box center [659, 218] width 77 height 23
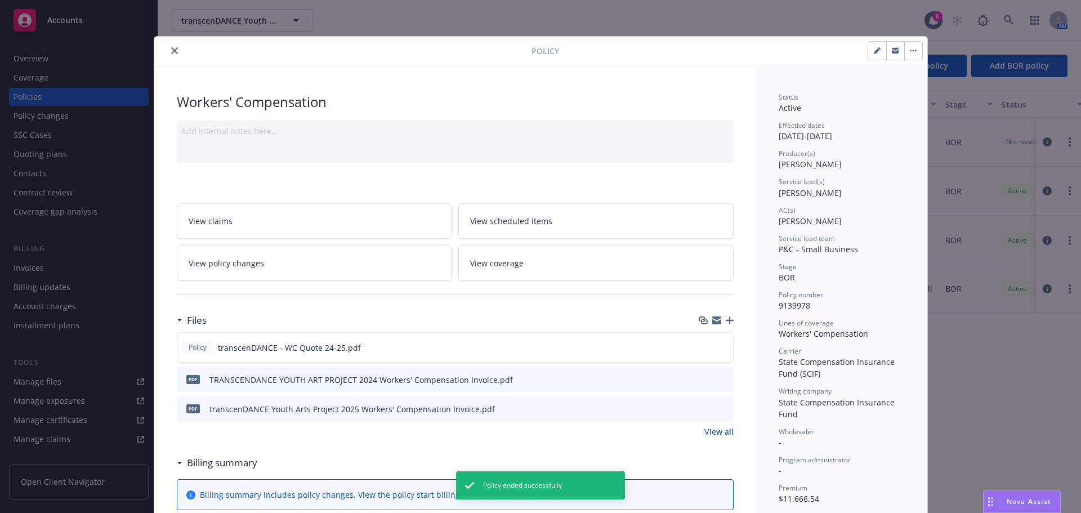
scroll to position [34, 0]
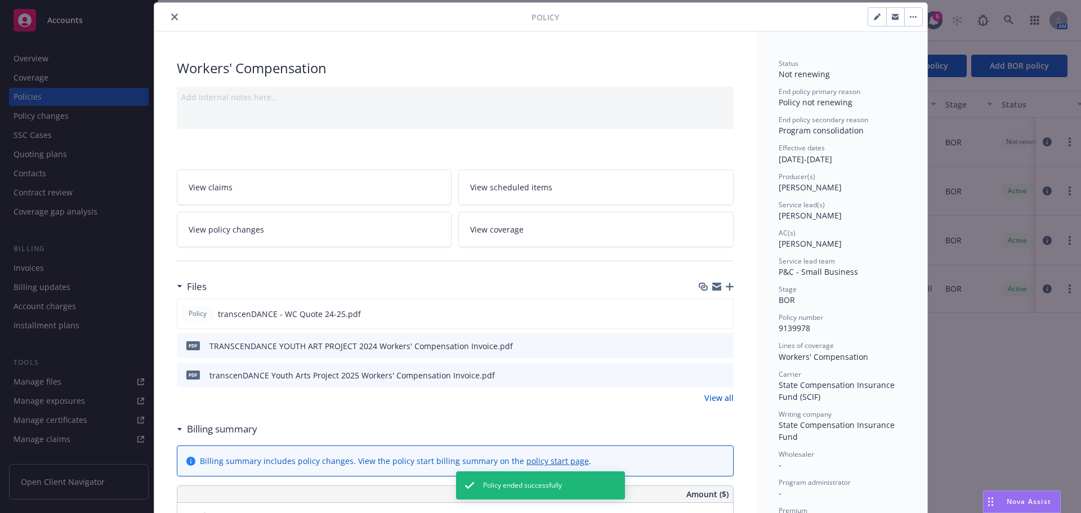
click at [166, 11] on div at bounding box center [345, 17] width 373 height 14
click at [168, 14] on button "close" at bounding box center [175, 17] width 14 height 14
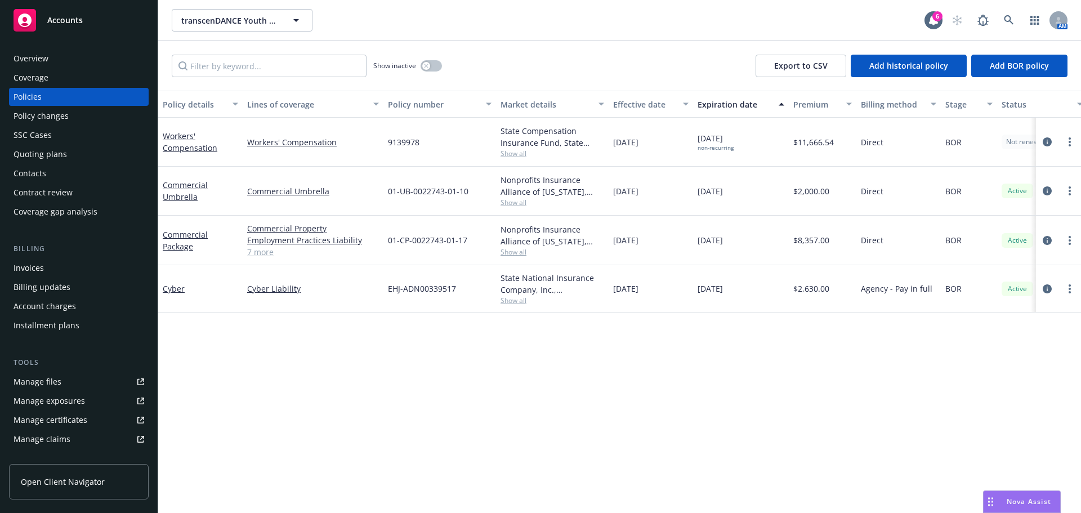
click at [110, 57] on div "Overview" at bounding box center [79, 59] width 131 height 18
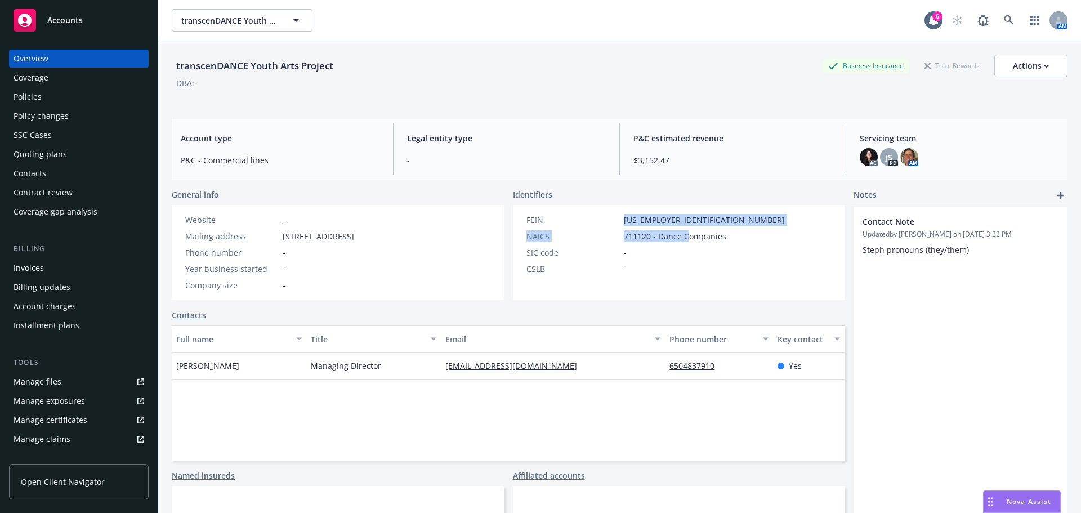
drag, startPoint x: 668, startPoint y: 226, endPoint x: 604, endPoint y: 221, distance: 64.4
click at [604, 221] on div "FEIN 20-4641700 NAICS 711120 - Dance Companies SIC code - CSLB -" at bounding box center [656, 244] width 268 height 61
click at [639, 212] on div "FEIN 20-4641700 NAICS 711120 - Dance Companies SIC code - CSLB -" at bounding box center [656, 252] width 286 height 95
drag, startPoint x: 645, startPoint y: 220, endPoint x: 751, endPoint y: 217, distance: 105.9
click at [690, 217] on div "FEIN 20-4641700" at bounding box center [656, 220] width 268 height 12
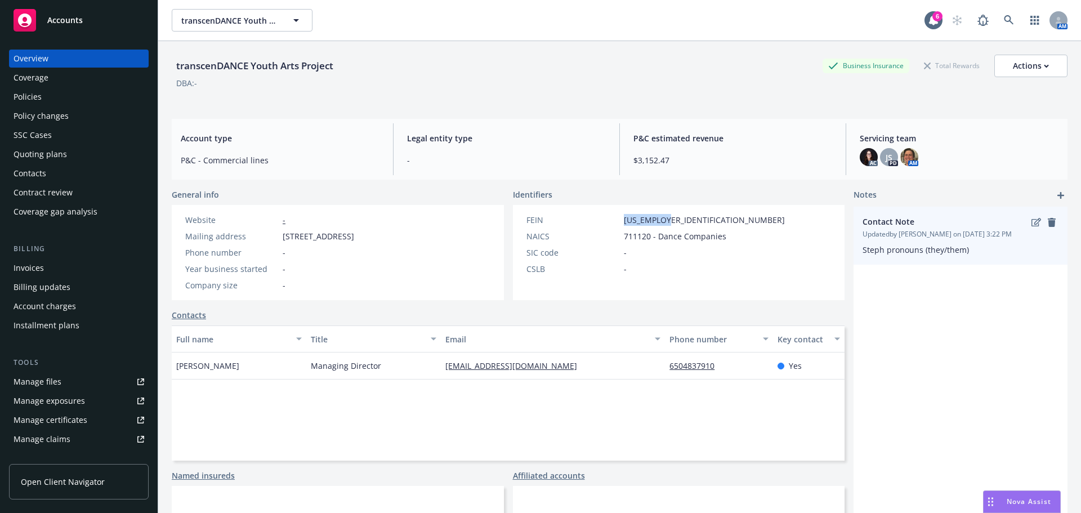
copy span "[US_EMPLOYER_IDENTIFICATION_NUMBER]"
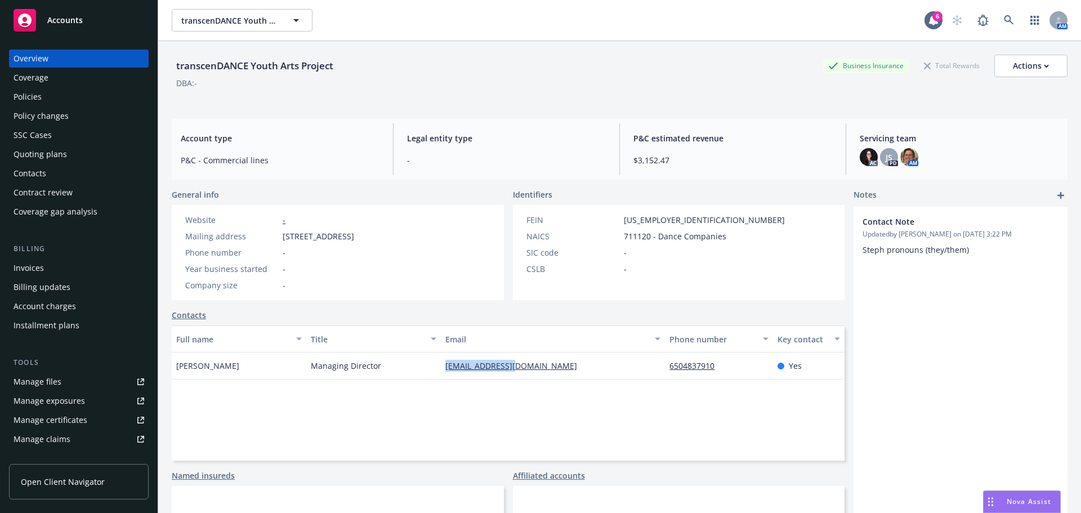
drag, startPoint x: 532, startPoint y: 365, endPoint x: 415, endPoint y: 354, distance: 117.1
click at [415, 354] on div "Steph Walsh Managing Director steph@tdarts.org 6504837910 Yes" at bounding box center [508, 366] width 673 height 27
copy div "[EMAIL_ADDRESS][DOMAIN_NAME]"
drag, startPoint x: 738, startPoint y: 367, endPoint x: 1034, endPoint y: 364, distance: 295.7
click at [652, 367] on div "Steph Walsh Managing Director steph@tdarts.org 6504837910 Yes" at bounding box center [508, 366] width 673 height 27
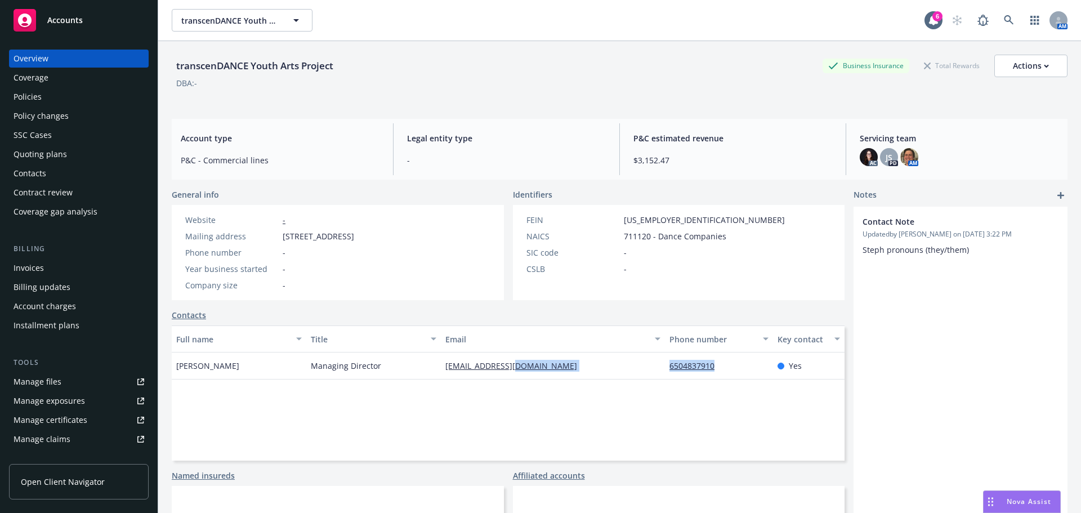
copy div "6504837910"
click at [44, 150] on div "Quoting plans" at bounding box center [41, 154] width 54 height 18
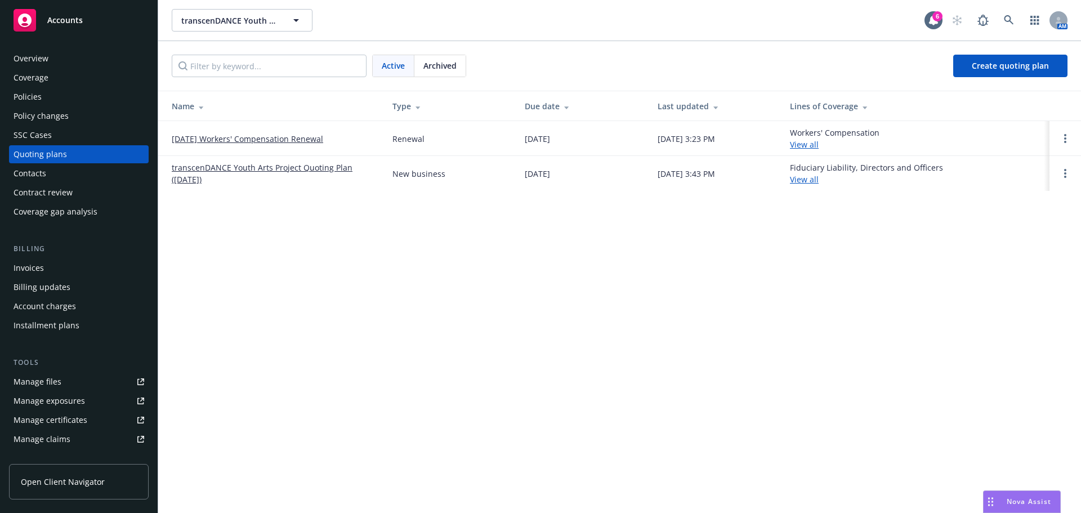
click at [242, 139] on link "08/18/25 Workers' Compensation Renewal" at bounding box center [247, 139] width 151 height 12
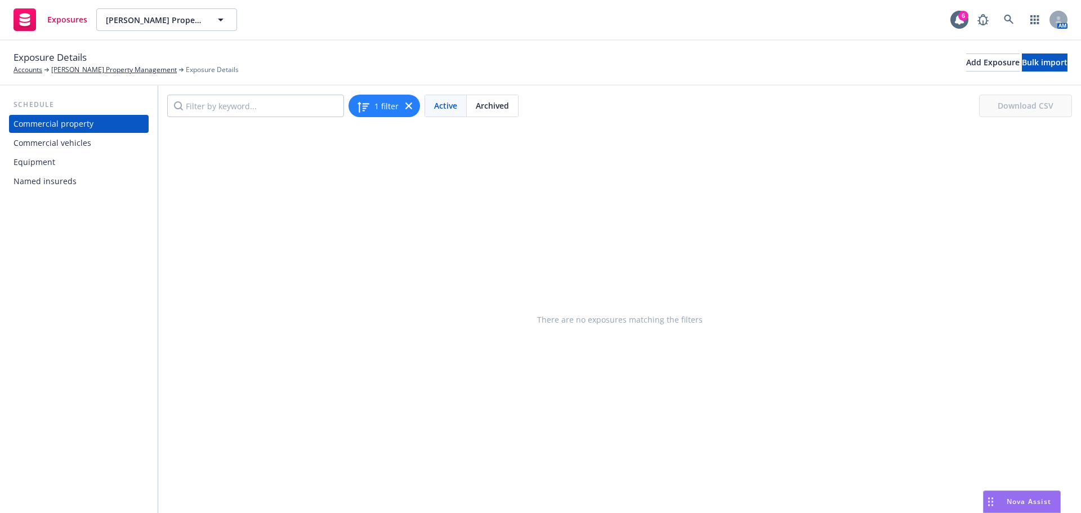
click at [61, 160] on div "Equipment" at bounding box center [79, 162] width 131 height 18
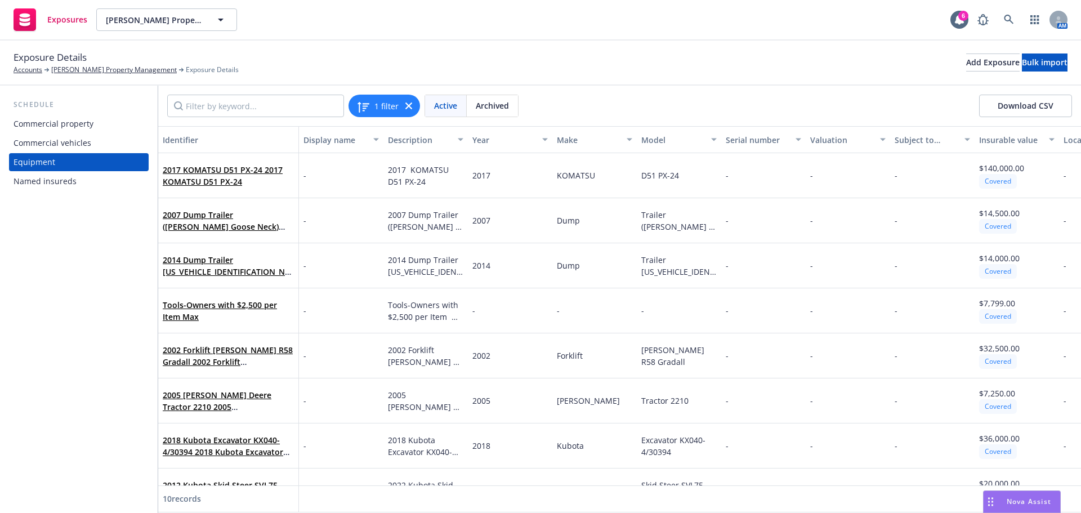
click at [1013, 106] on button "Download CSV" at bounding box center [1025, 106] width 93 height 23
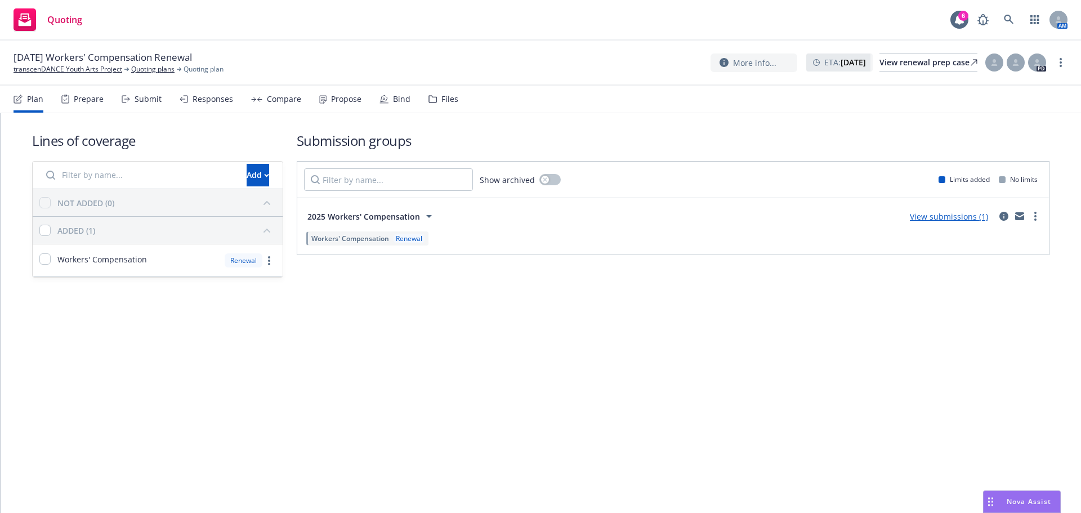
click at [953, 214] on link "View submissions (1)" at bounding box center [949, 216] width 78 height 11
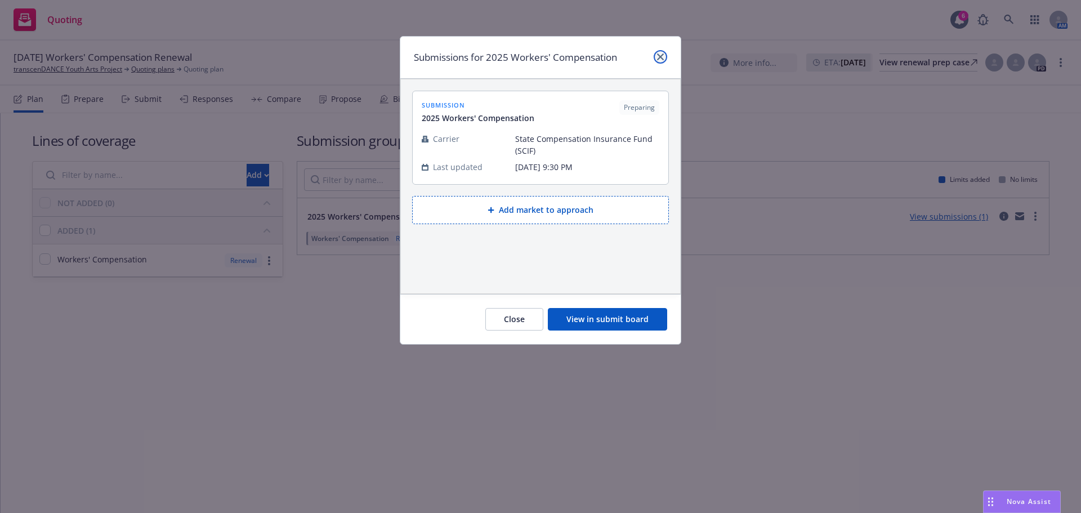
click at [662, 56] on icon "close" at bounding box center [660, 57] width 7 height 7
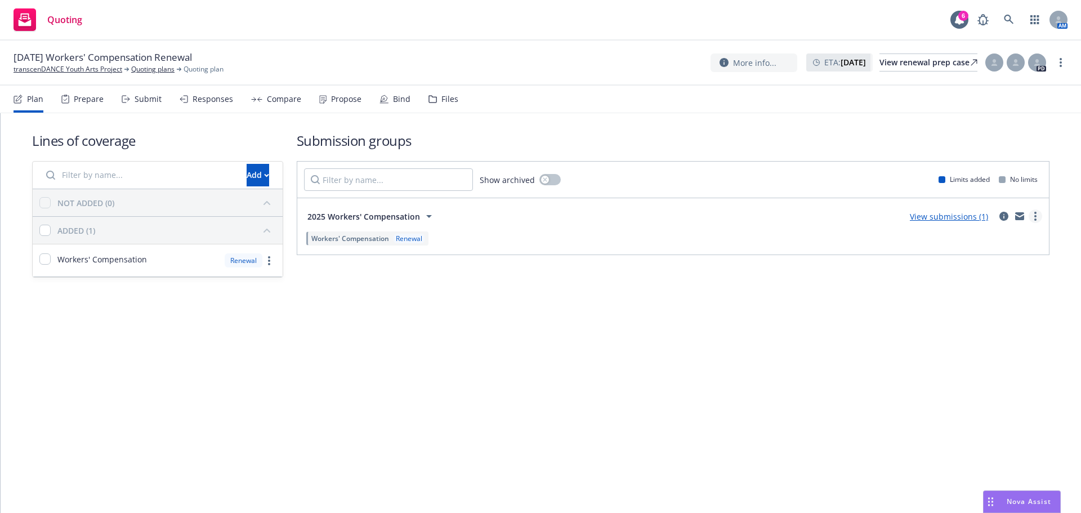
click at [1032, 221] on link "more" at bounding box center [1036, 217] width 14 height 14
click at [973, 359] on span "Create policy (fast track)" at bounding box center [982, 356] width 118 height 11
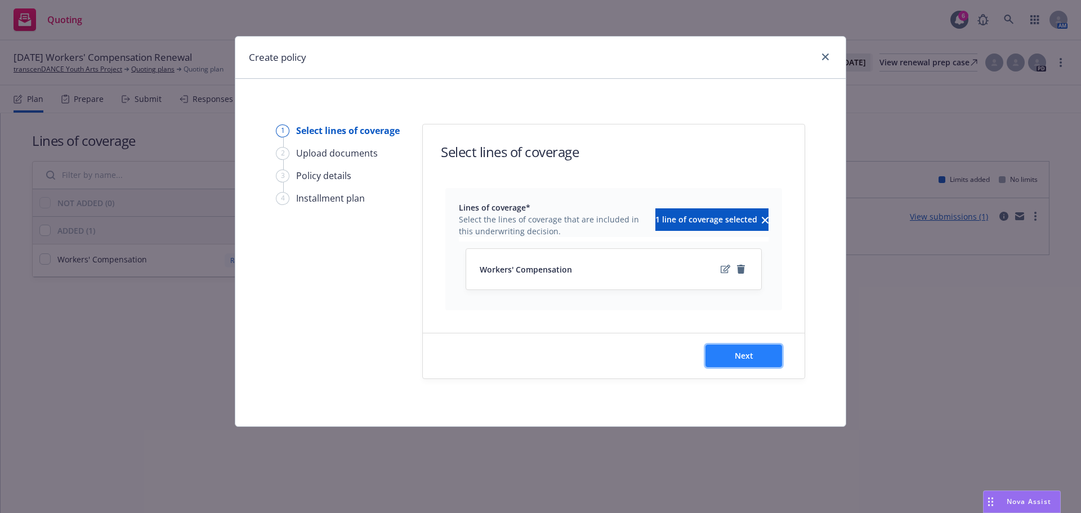
click at [768, 359] on button "Next" at bounding box center [744, 356] width 77 height 23
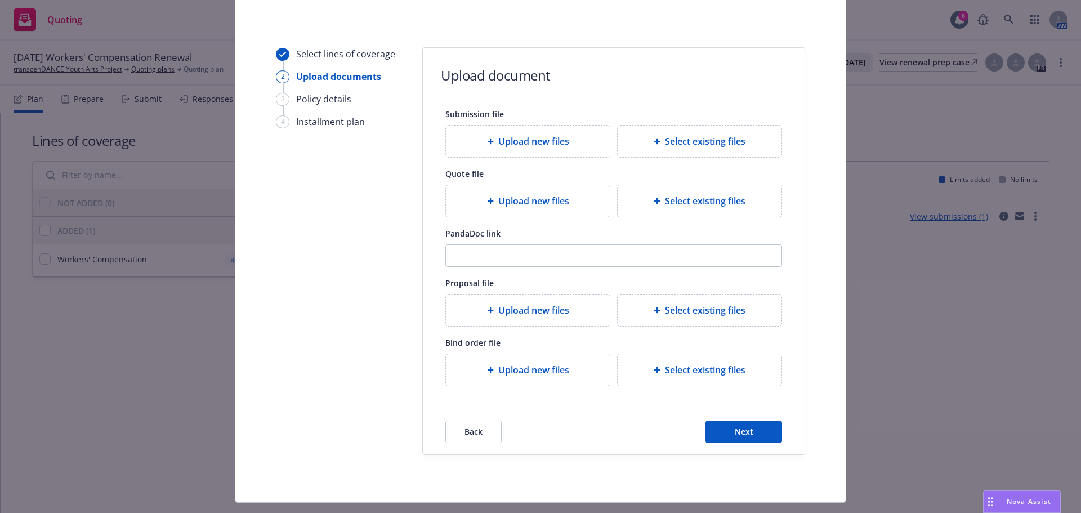
scroll to position [102, 0]
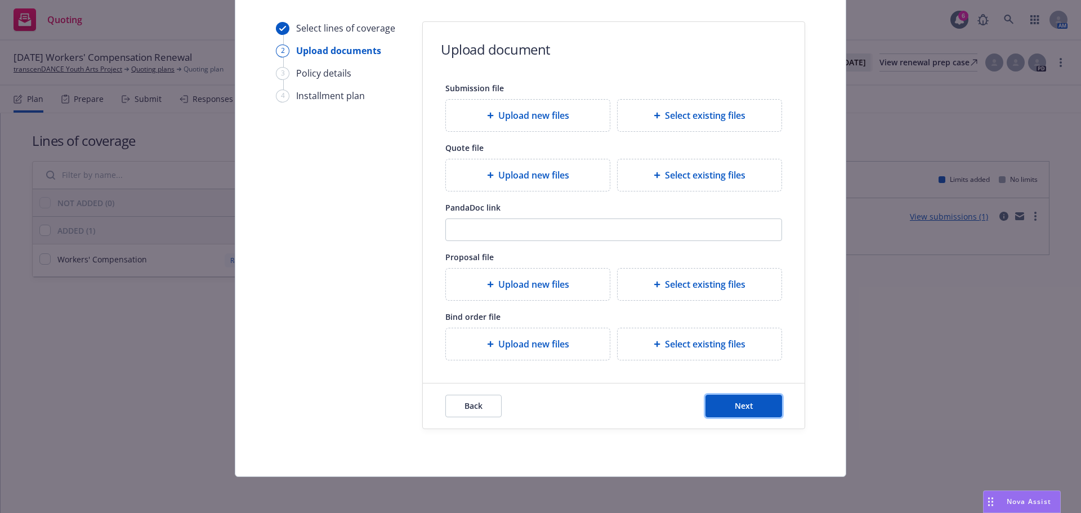
click at [748, 411] on button "Next" at bounding box center [744, 406] width 77 height 23
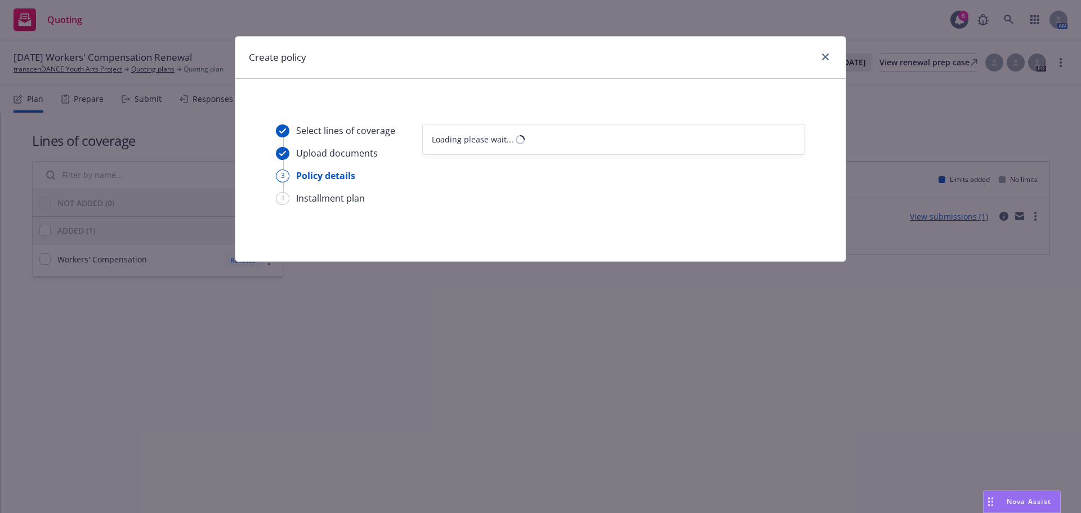
select select "12"
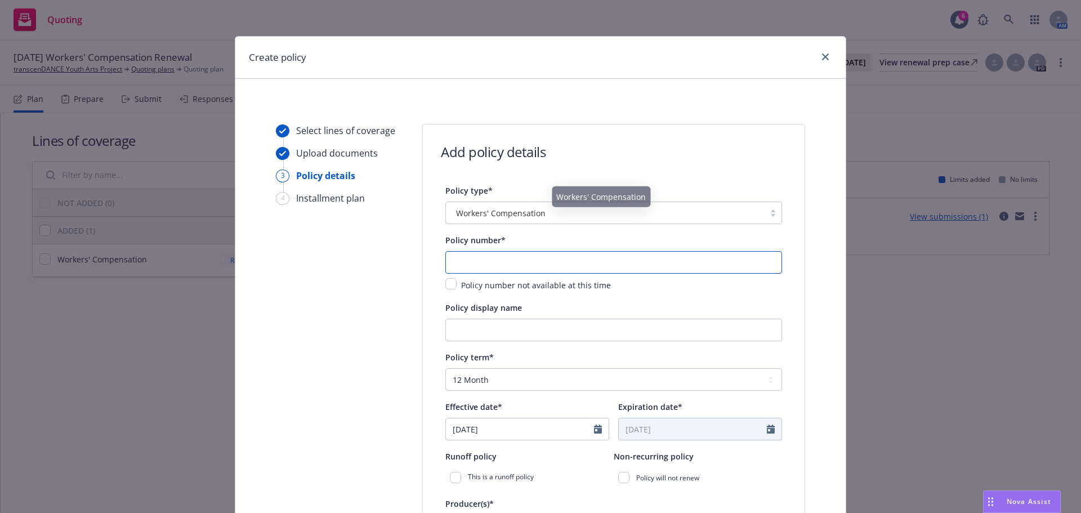
click at [496, 269] on input "text" at bounding box center [613, 262] width 337 height 23
paste input "57WECBU2SZ4"
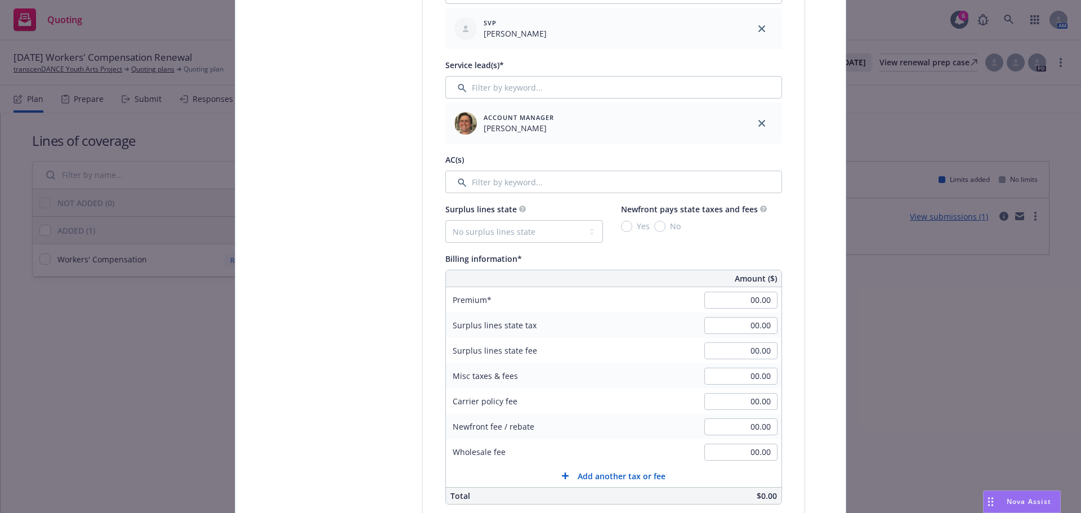
scroll to position [619, 0]
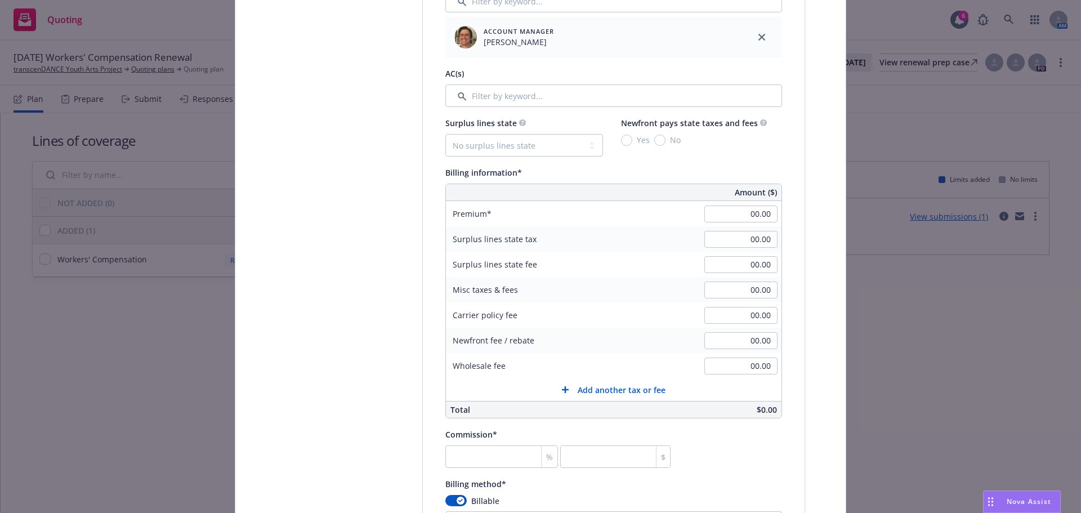
type input "57WECBU2SZ4"
paste input "3,156"
type input "3,156.00"
click at [487, 461] on input "number" at bounding box center [501, 456] width 113 height 23
type input "0"
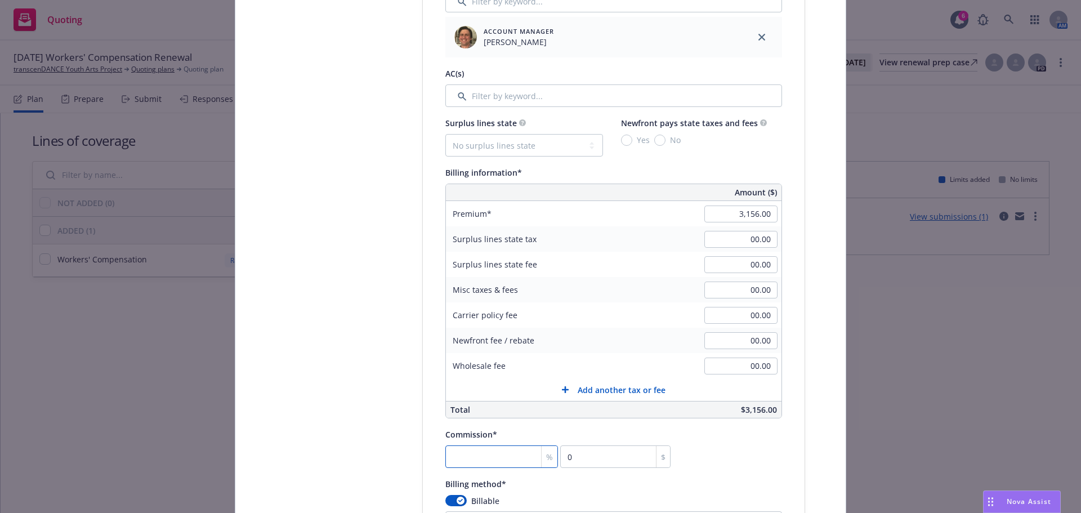
drag, startPoint x: 511, startPoint y: 456, endPoint x: 552, endPoint y: 429, distance: 49.2
click at [510, 456] on input "number" at bounding box center [501, 456] width 113 height 23
type input "1"
type input "31.56"
type input "12"
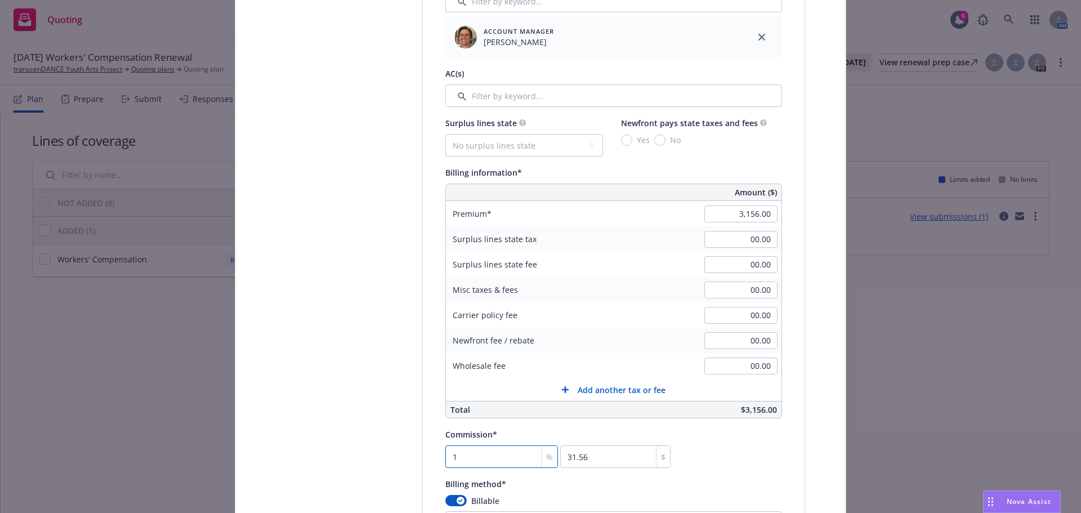
type input "378.72"
type input "12"
click at [270, 356] on div "Select lines of coverage Upload documents 3 Policy details 4 Installment plan A…" at bounding box center [540, 282] width 583 height 1556
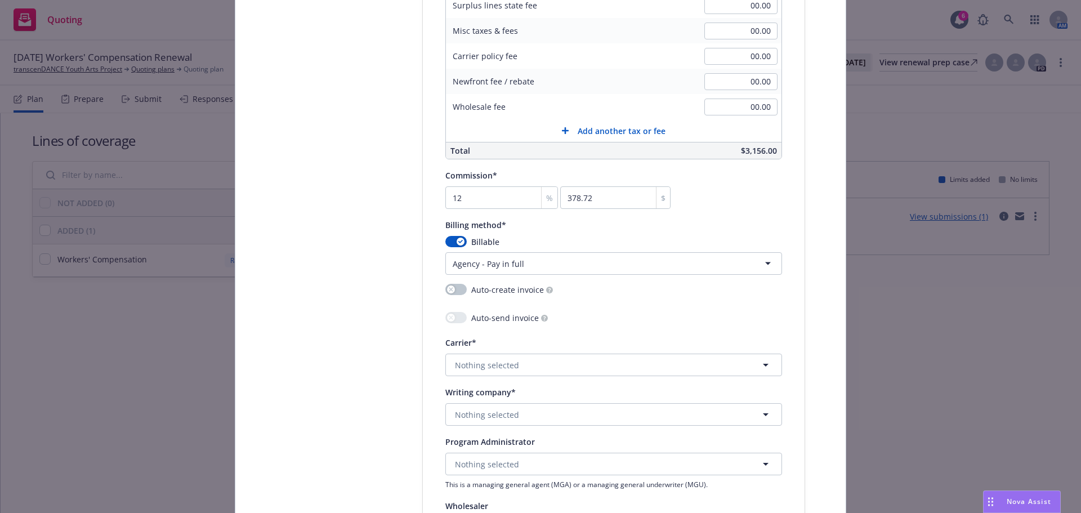
scroll to position [901, 0]
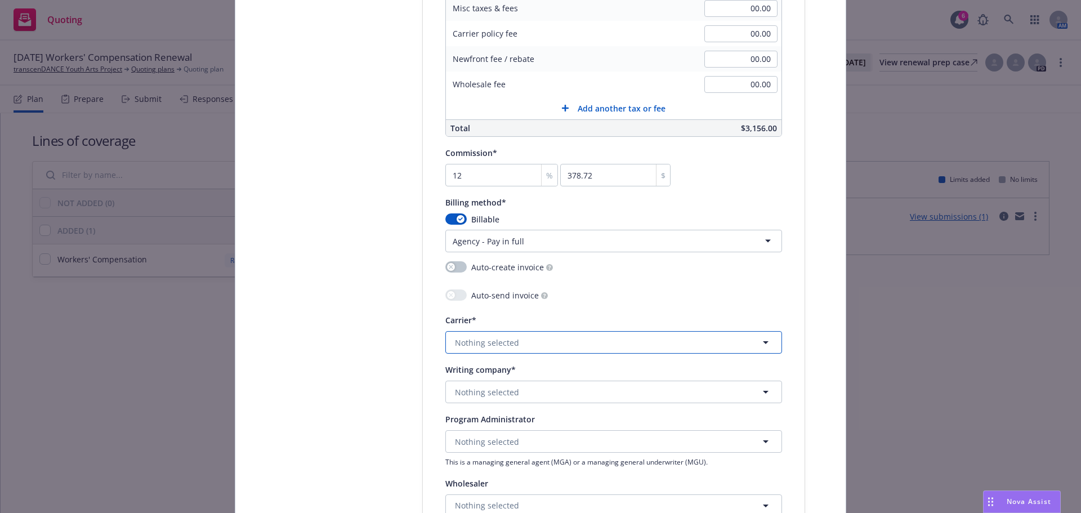
click at [535, 342] on button "Nothing selected" at bounding box center [613, 342] width 337 height 23
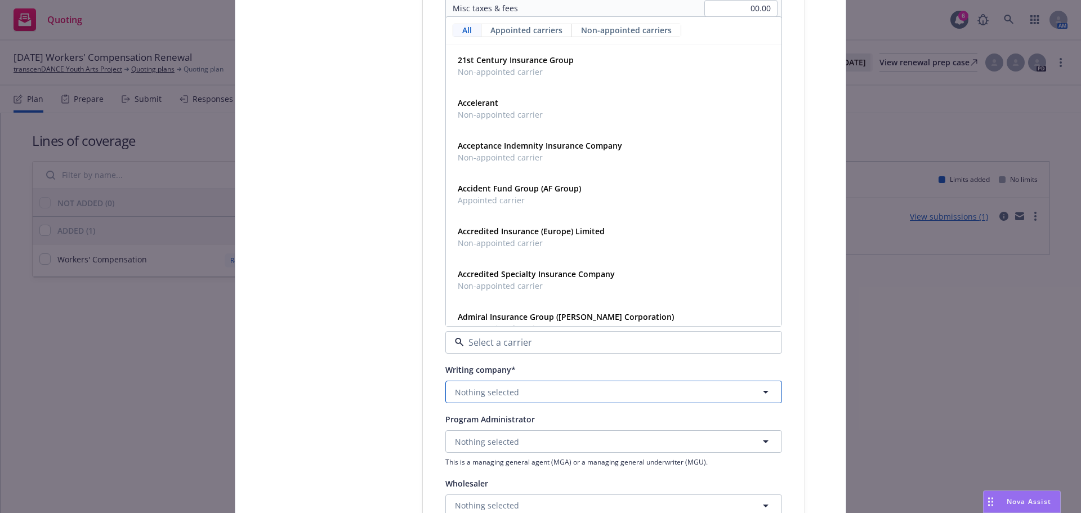
click at [511, 394] on span "Nothing selected" at bounding box center [487, 392] width 64 height 12
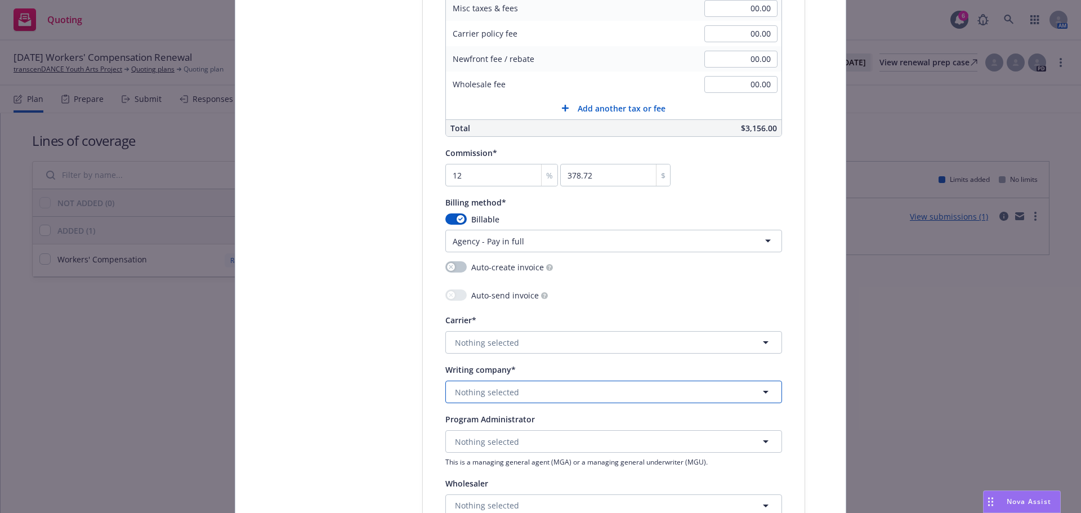
click at [491, 389] on span "Nothing selected" at bounding box center [487, 392] width 64 height 12
type input "j"
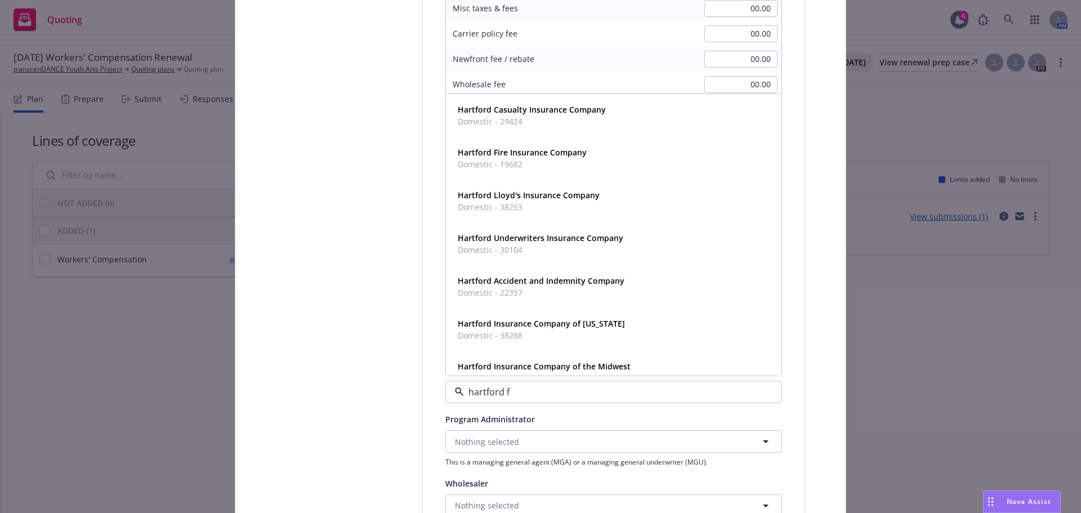
type input "hartford fi"
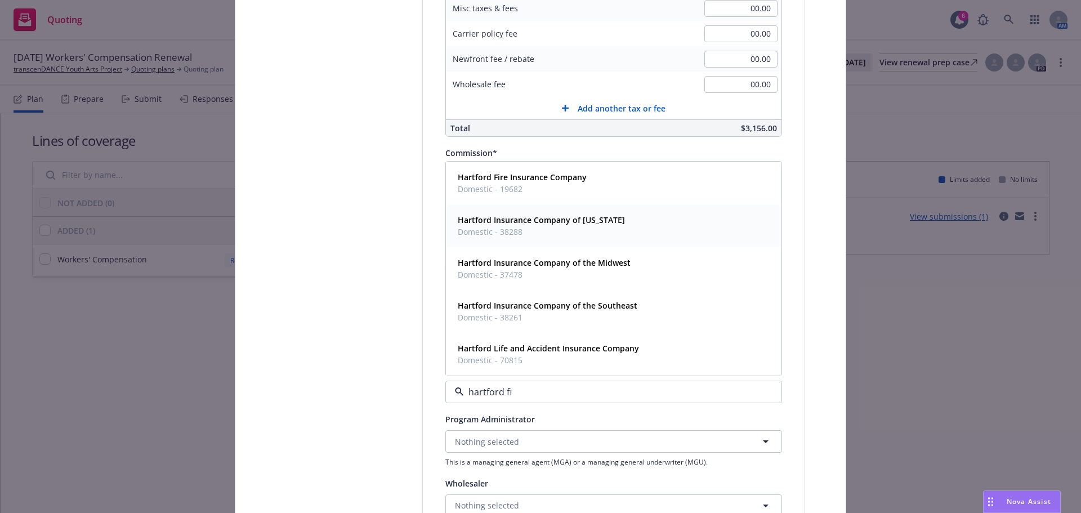
click at [570, 220] on strong "Hartford Insurance Company of [US_STATE]" at bounding box center [541, 220] width 167 height 11
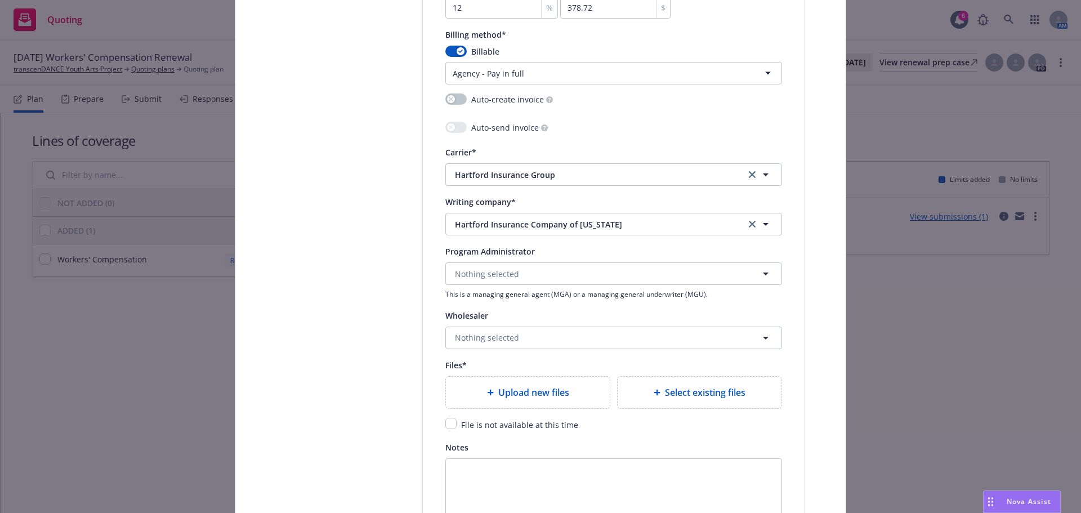
scroll to position [1070, 0]
click at [488, 421] on span "File is not available at this time" at bounding box center [519, 423] width 117 height 11
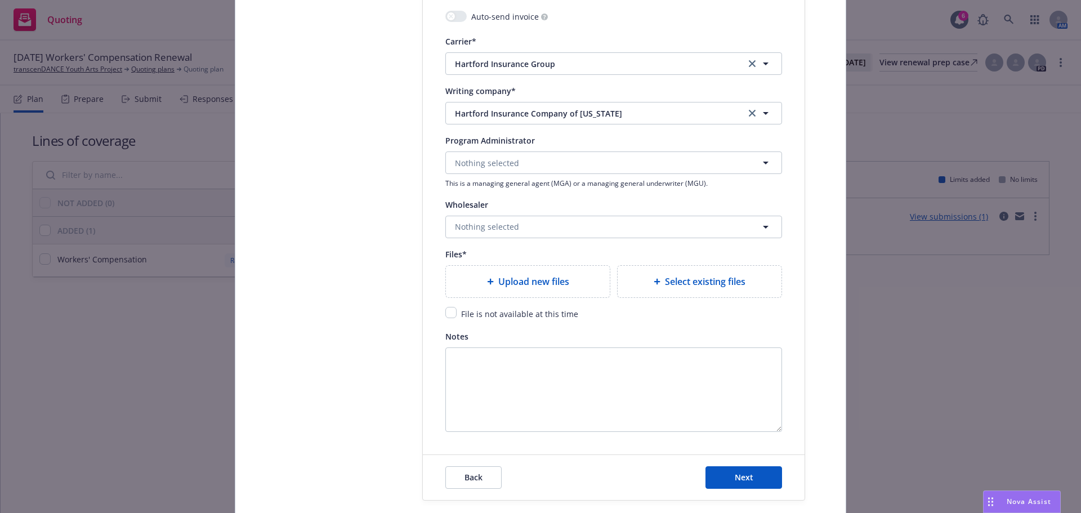
scroll to position [1183, 0]
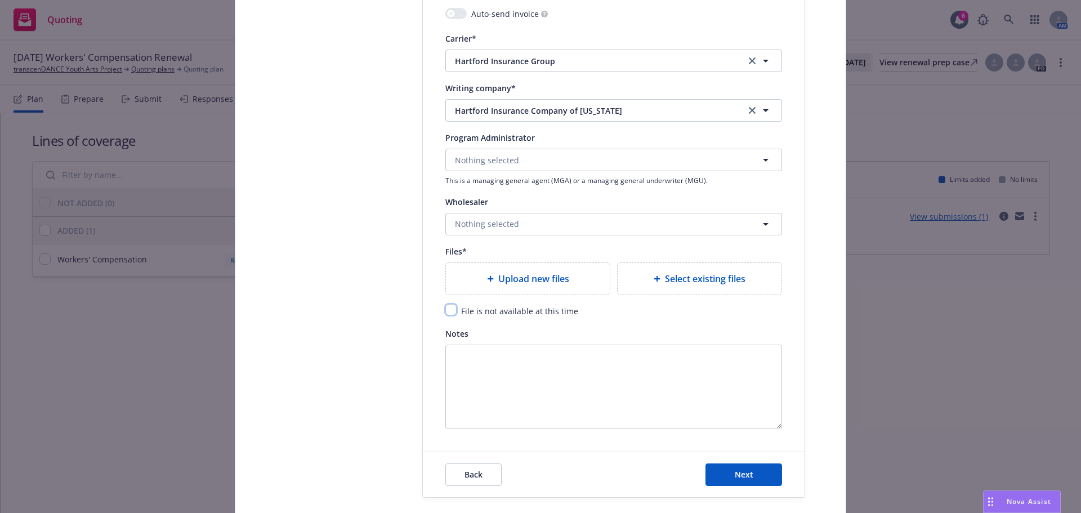
click at [451, 307] on input "checkbox" at bounding box center [450, 309] width 11 height 11
checkbox input "true"
click at [744, 467] on button "Next" at bounding box center [744, 474] width 77 height 23
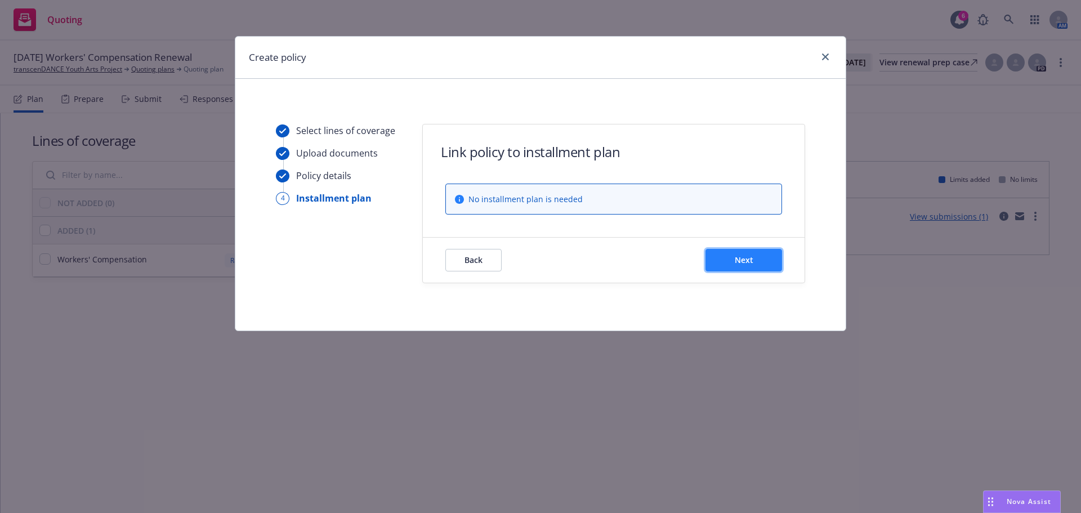
click at [764, 252] on button "Next" at bounding box center [744, 260] width 77 height 23
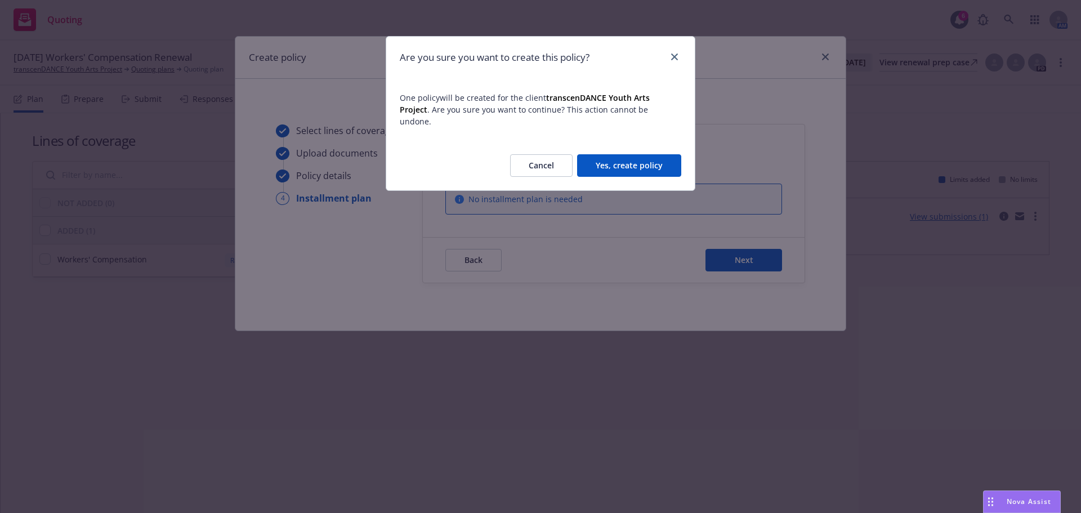
click at [631, 155] on button "Yes, create policy" at bounding box center [629, 165] width 104 height 23
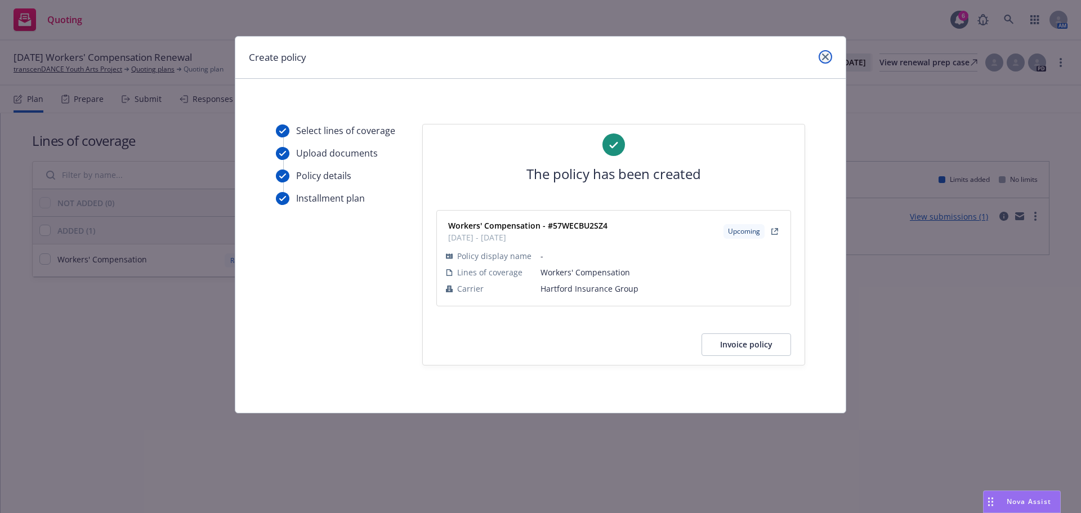
click at [827, 52] on link "close" at bounding box center [826, 57] width 14 height 14
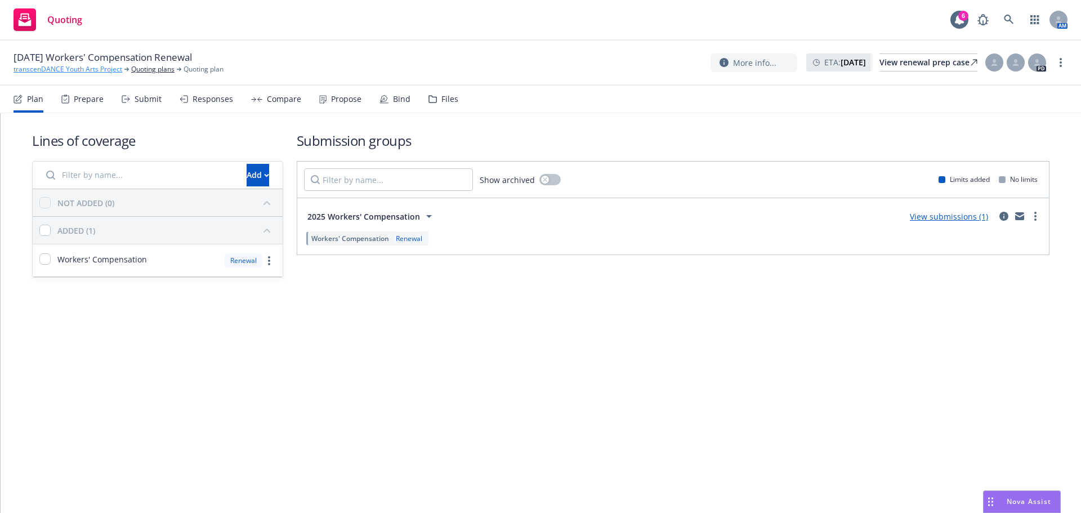
click at [101, 69] on link "transcenDANCE Youth Arts Project" at bounding box center [68, 69] width 109 height 10
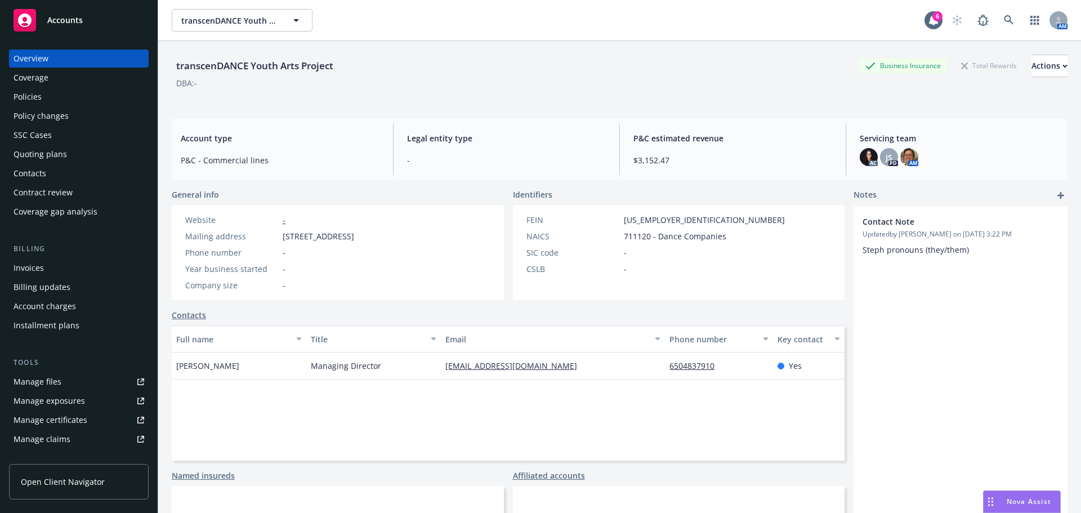
click at [78, 101] on div "Policies" at bounding box center [79, 97] width 131 height 18
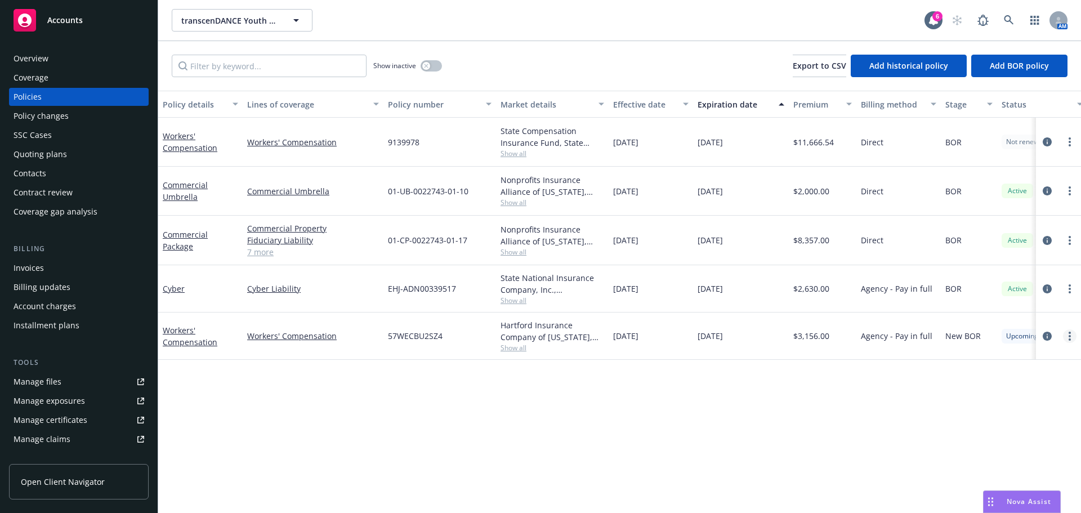
click at [1069, 335] on icon "more" at bounding box center [1070, 336] width 2 height 9
click at [929, 395] on div "Policy details Lines of coverage Policy number Market details Effective date Ex…" at bounding box center [619, 302] width 923 height 422
drag, startPoint x: 943, startPoint y: 338, endPoint x: 927, endPoint y: 337, distance: 16.4
click at [927, 337] on div "Workers' Compensation Workers' Compensation 57WECBU2SZ4 Hartford Insurance Comp…" at bounding box center [701, 336] width 1087 height 47
click at [924, 387] on div "Policy details Lines of coverage Policy number Market details Effective date Ex…" at bounding box center [619, 302] width 923 height 422
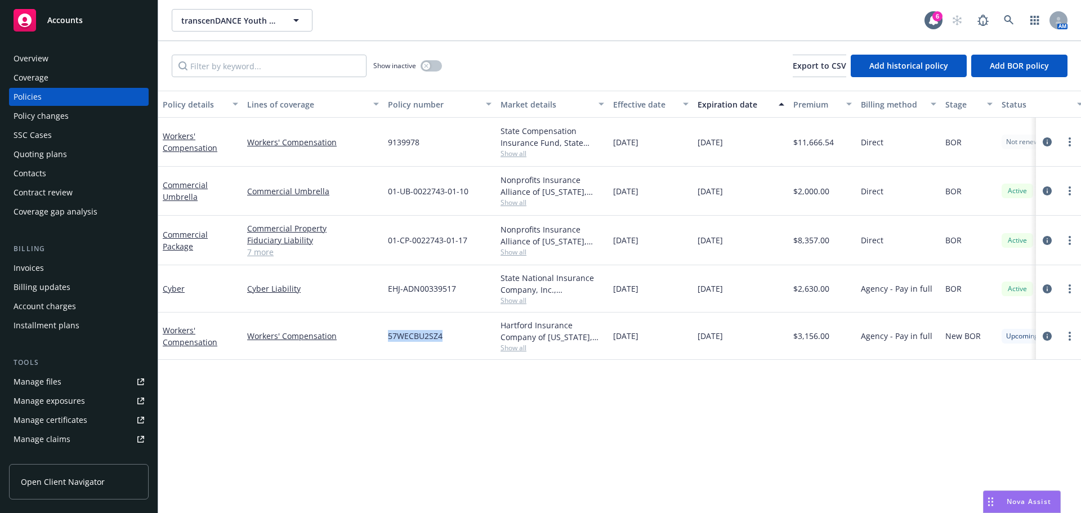
drag, startPoint x: 433, startPoint y: 335, endPoint x: 452, endPoint y: 335, distance: 18.6
click at [452, 335] on div "57WECBU2SZ4" at bounding box center [440, 336] width 113 height 47
copy span "57WECBU2SZ4"
click at [502, 426] on div "Policy details Lines of coverage Policy number Market details Effective date Ex…" at bounding box center [619, 302] width 923 height 422
drag, startPoint x: 510, startPoint y: 130, endPoint x: 556, endPoint y: 143, distance: 48.0
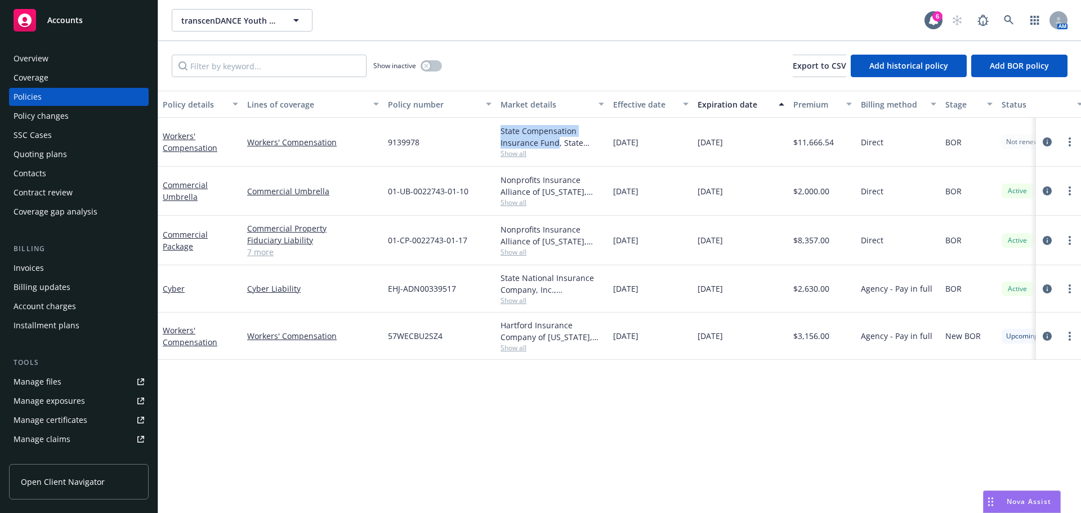
click at [556, 143] on div "State Compensation Insurance Fund, State Compensation Insurance Fund (SCIF) Sho…" at bounding box center [552, 142] width 113 height 49
copy div "State Compensation Insurance Fund"
drag, startPoint x: 433, startPoint y: 145, endPoint x: 439, endPoint y: 145, distance: 6.2
click at [439, 145] on div "9139978" at bounding box center [440, 142] width 113 height 49
copy span "9139978"
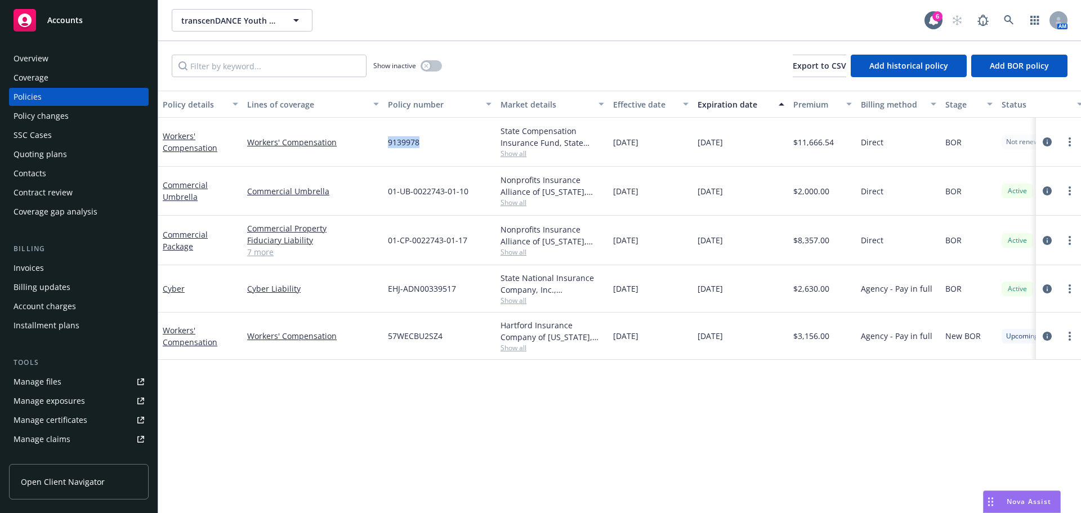
click at [69, 61] on div "Overview" at bounding box center [79, 59] width 131 height 18
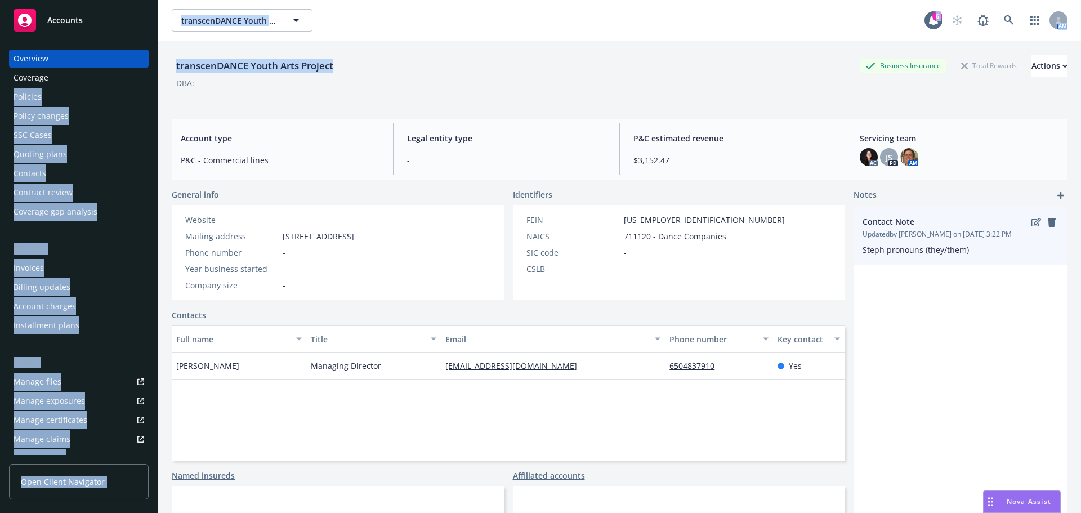
drag, startPoint x: 191, startPoint y: 66, endPoint x: 977, endPoint y: 216, distance: 800.3
click at [158, 68] on div "transcenDANCE Youth Arts Project Business Insurance Total Rewards Actions DBA: …" at bounding box center [619, 297] width 923 height 513
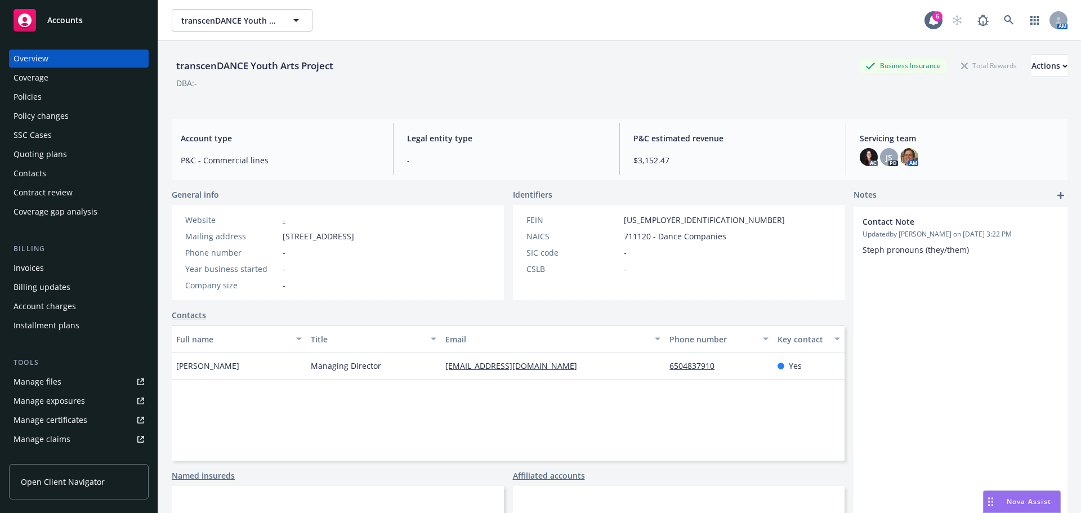
click at [376, 88] on div "DBA: -" at bounding box center [620, 83] width 896 height 12
drag, startPoint x: 310, startPoint y: 69, endPoint x: 1069, endPoint y: 226, distance: 775.3
click at [175, 66] on div "transcenDANCE Youth Arts Project Business Insurance Total Rewards Actions" at bounding box center [620, 66] width 896 height 23
copy div "transcenDANCE Youth Arts Project"
drag, startPoint x: 278, startPoint y: 237, endPoint x: 369, endPoint y: 239, distance: 91.3
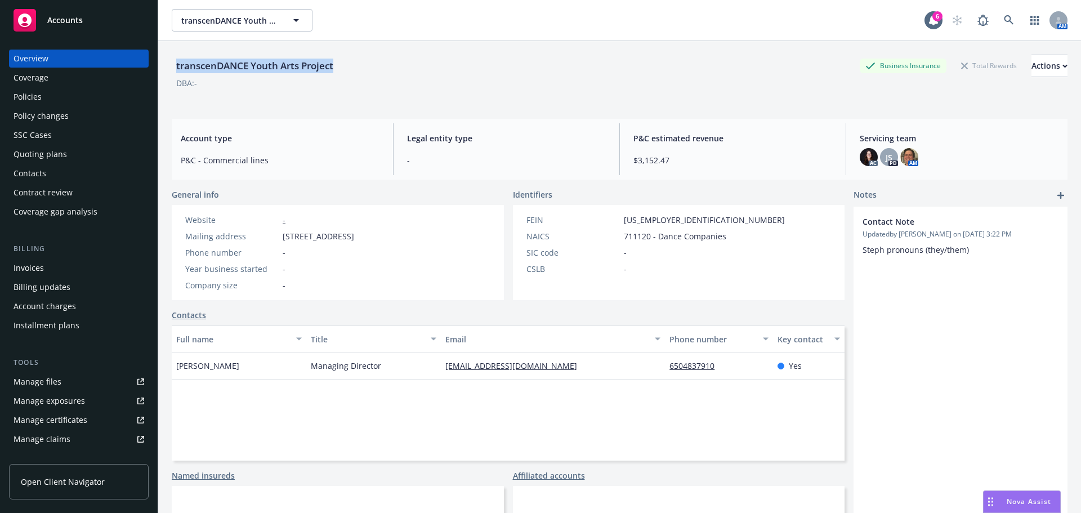
click at [359, 239] on div "Mailing address [STREET_ADDRESS]" at bounding box center [270, 236] width 178 height 12
copy div "[STREET_ADDRESS]"
drag, startPoint x: 377, startPoint y: 235, endPoint x: 475, endPoint y: 239, distance: 97.5
click at [475, 239] on div "Website - Mailing address [STREET_ADDRESS] Phone number - Year business started…" at bounding box center [338, 252] width 332 height 95
copy span "[GEOGRAPHIC_DATA]"
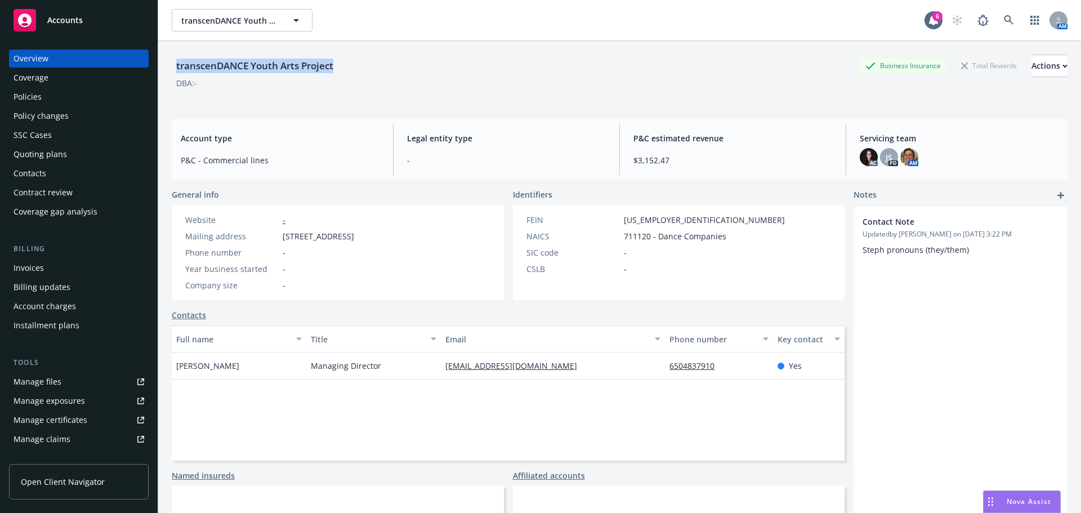
click at [52, 104] on div "Policies" at bounding box center [79, 97] width 131 height 18
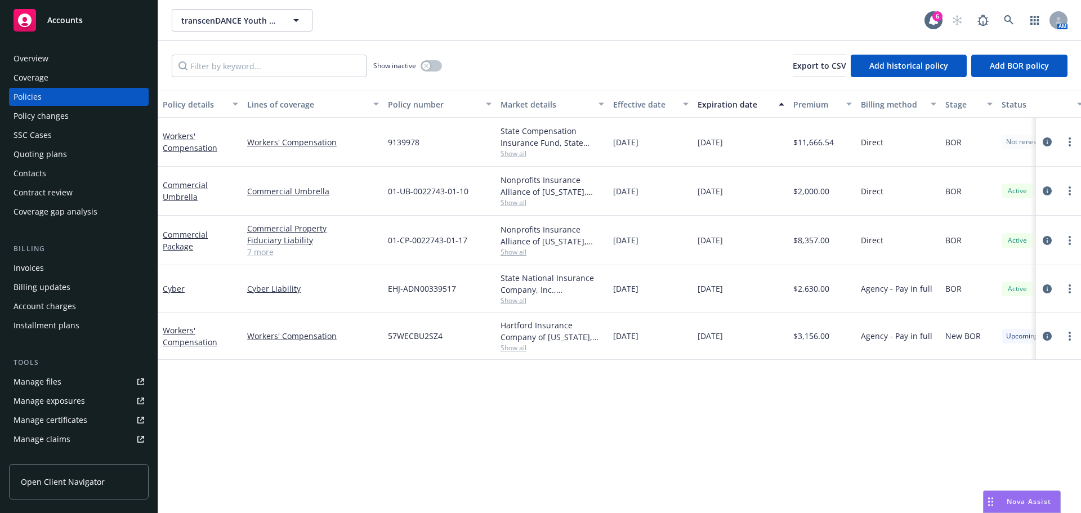
click at [517, 351] on span "Show all" at bounding box center [553, 348] width 104 height 10
drag, startPoint x: 496, startPoint y: 411, endPoint x: 540, endPoint y: 395, distance: 46.0
click at [473, 409] on span "Hartford Insurance Group" at bounding box center [490, 413] width 207 height 12
click at [1071, 339] on circle "more" at bounding box center [1070, 339] width 2 height 2
drag, startPoint x: 1044, startPoint y: 367, endPoint x: 1051, endPoint y: 344, distance: 24.2
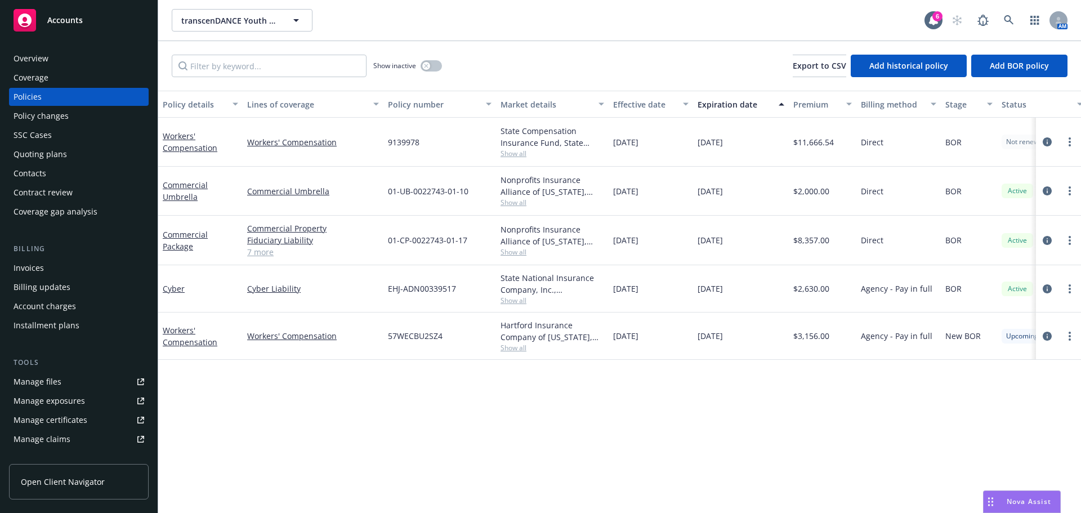
click at [1046, 367] on div "Policy details Lines of coverage Policy number Market details Effective date Ex…" at bounding box center [619, 302] width 923 height 422
click at [1044, 335] on icon "circleInformation" at bounding box center [1047, 336] width 9 height 9
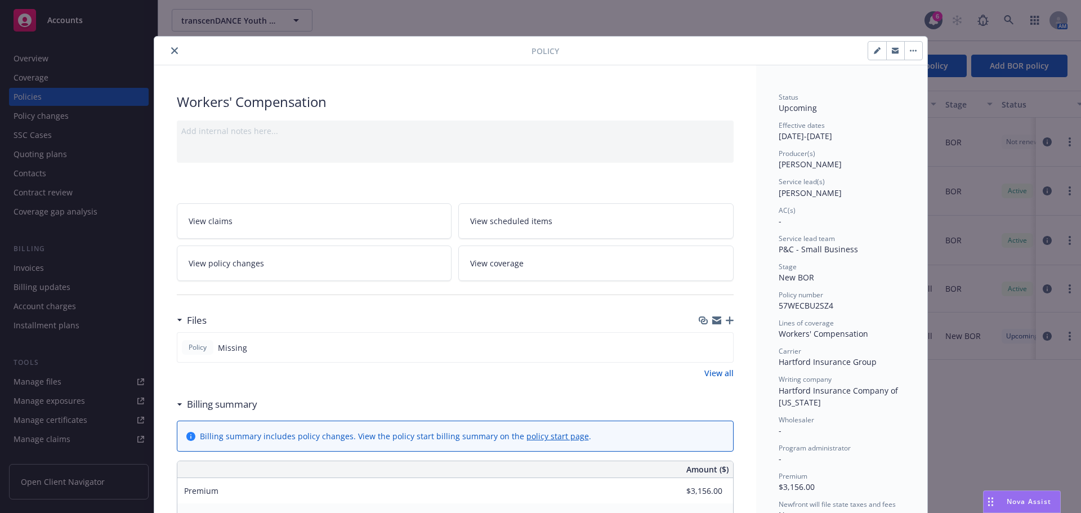
click at [869, 50] on button "button" at bounding box center [877, 51] width 18 height 18
select select "NEW_BOR"
select select "12"
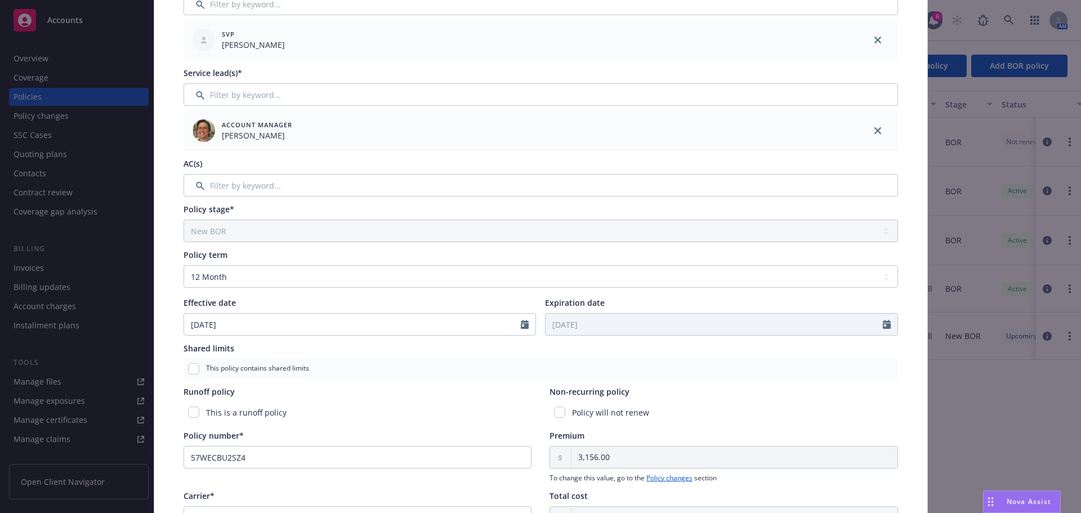
scroll to position [338, 0]
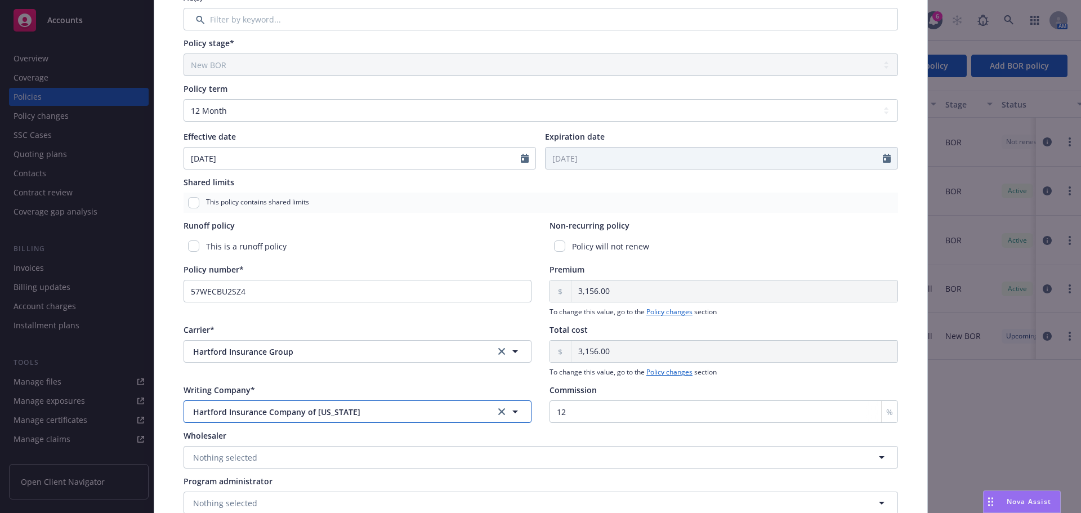
click at [509, 414] on icon "button" at bounding box center [516, 412] width 14 height 14
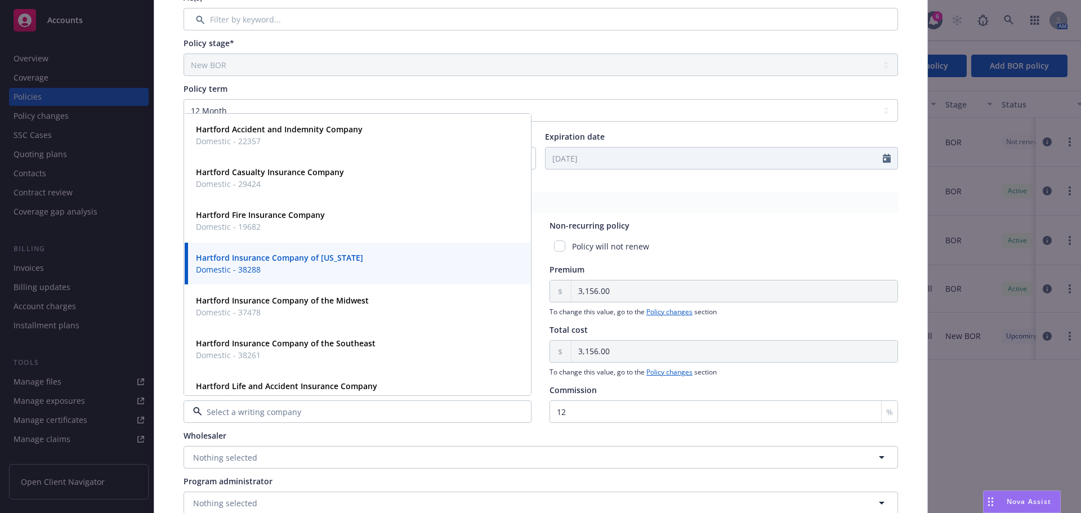
click at [434, 412] on input at bounding box center [355, 412] width 307 height 12
click at [279, 223] on span "Domestic - 19682" at bounding box center [260, 227] width 129 height 12
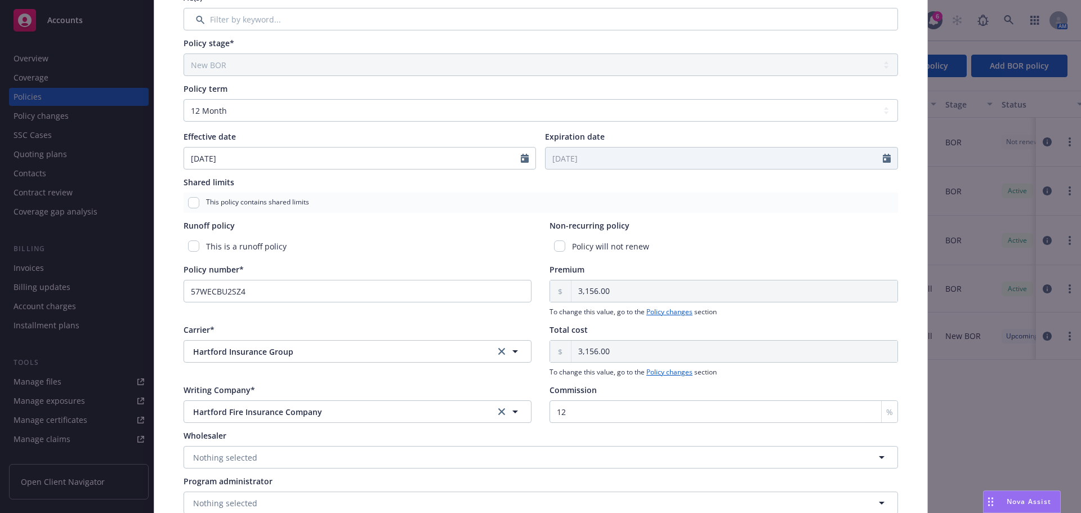
scroll to position [0, 0]
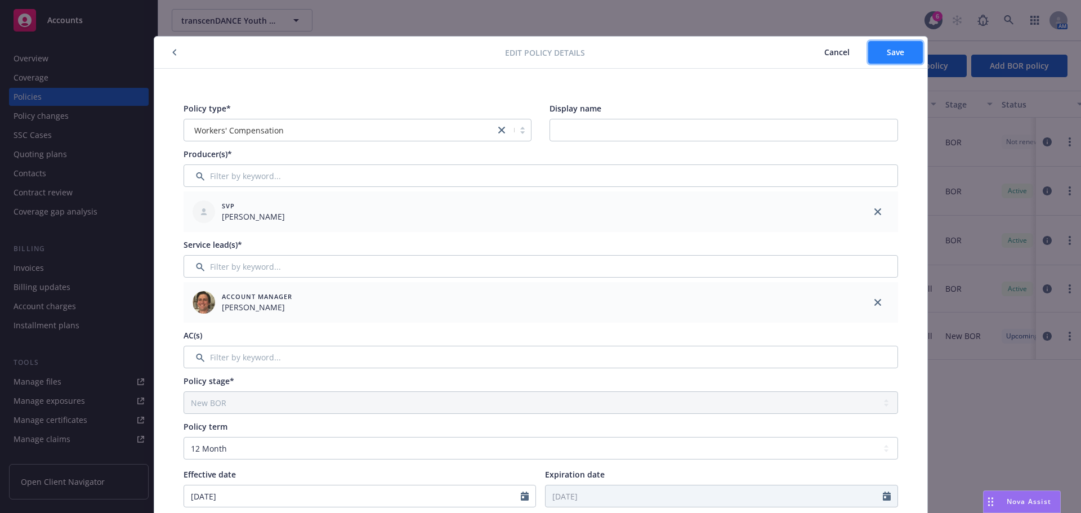
click at [893, 51] on span "Save" at bounding box center [895, 52] width 17 height 11
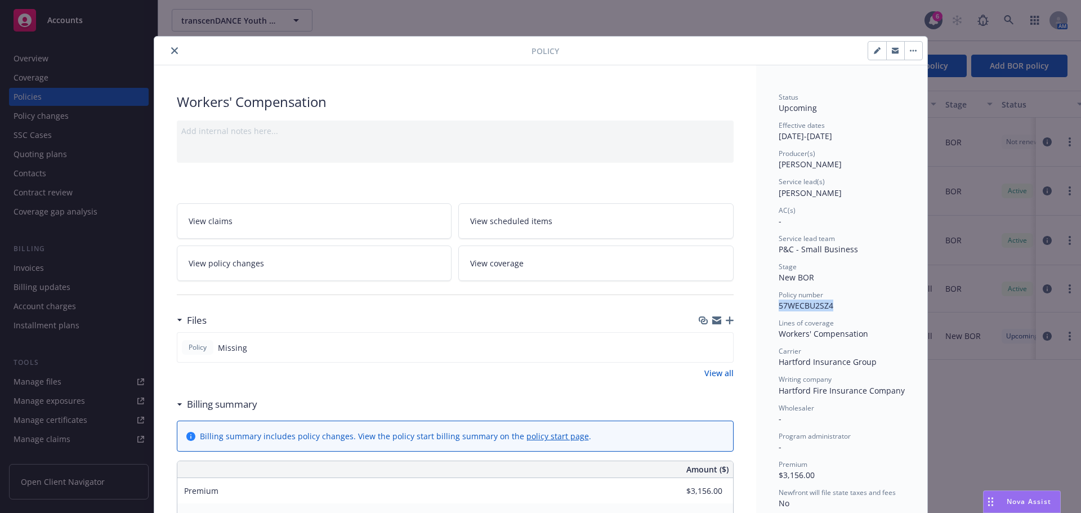
drag, startPoint x: 774, startPoint y: 309, endPoint x: 869, endPoint y: 309, distance: 94.6
click at [868, 309] on div "Policy number 57WECBU2SZ4" at bounding box center [842, 300] width 126 height 21
copy span "57WECBU2SZ4"
click at [169, 54] on button "close" at bounding box center [175, 51] width 14 height 14
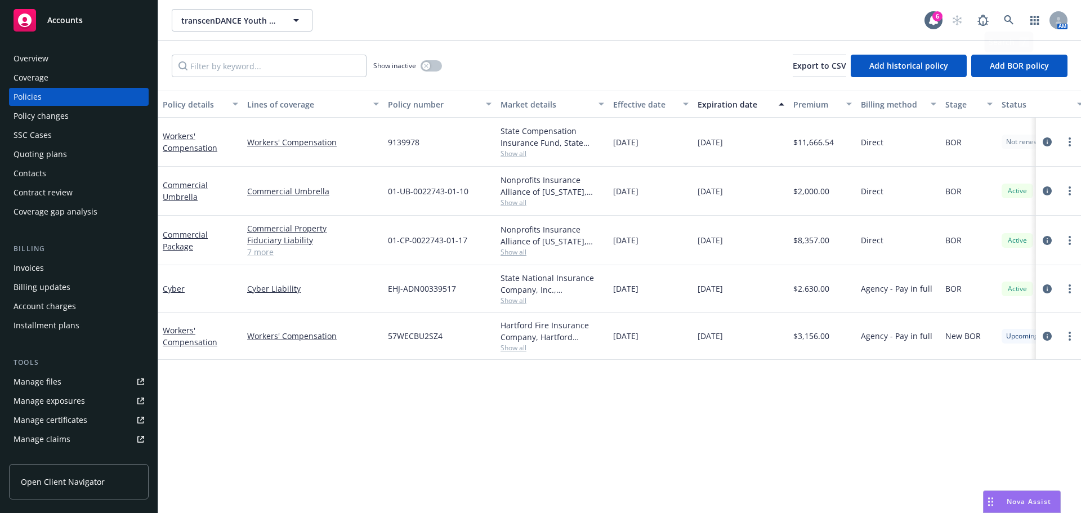
click at [1020, 22] on div "AM" at bounding box center [1007, 20] width 122 height 23
click at [1015, 20] on link at bounding box center [1009, 20] width 23 height 23
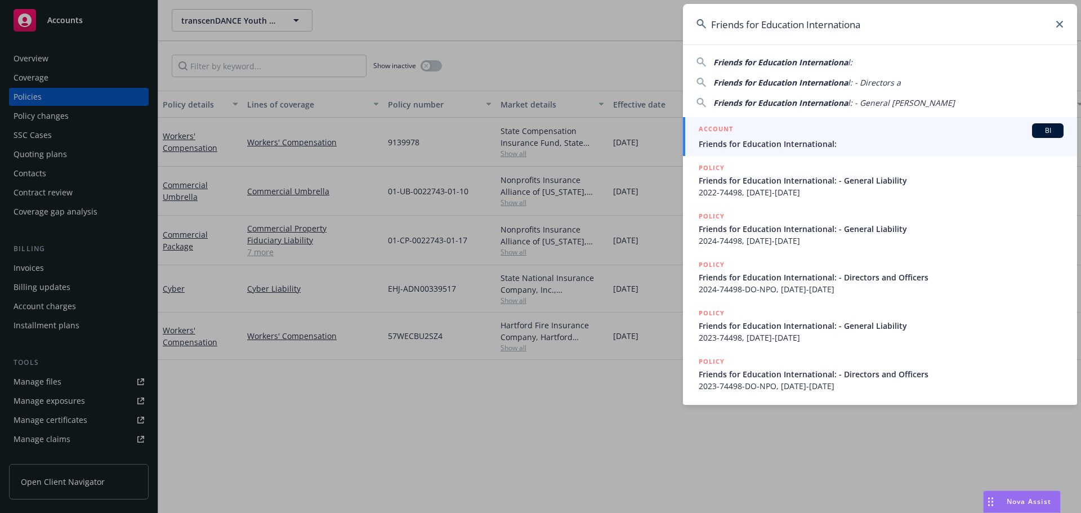
type input "Friends for Education Internationa"
click at [774, 145] on span "Friends for Education International:" at bounding box center [881, 144] width 365 height 12
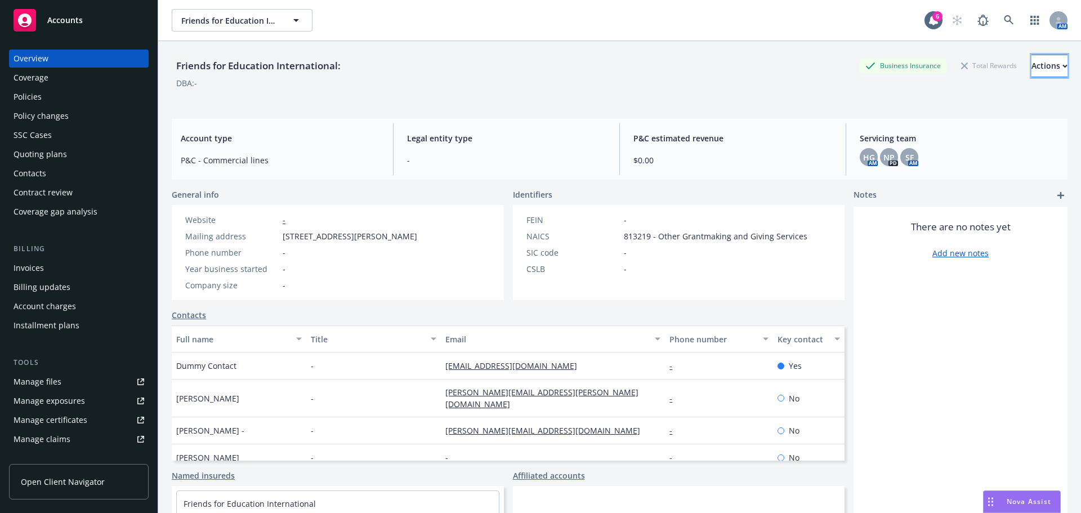
click at [1032, 57] on div "Actions" at bounding box center [1050, 65] width 36 height 21
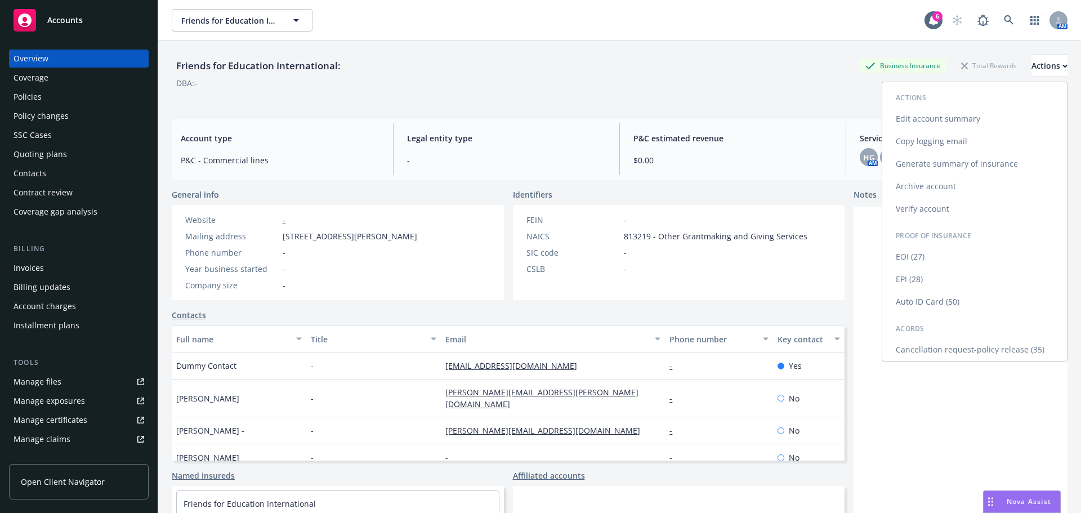
click at [948, 141] on link "Copy logging email" at bounding box center [974, 141] width 185 height 23
